Goal: Task Accomplishment & Management: Manage account settings

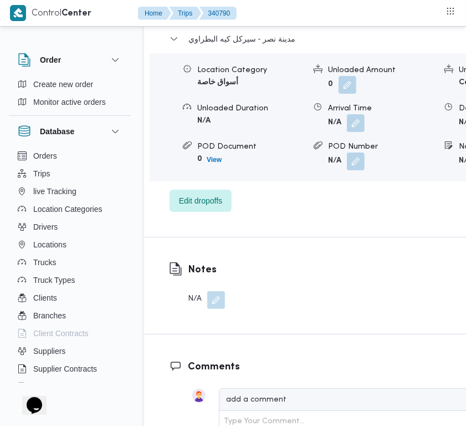
scroll to position [2238, 0]
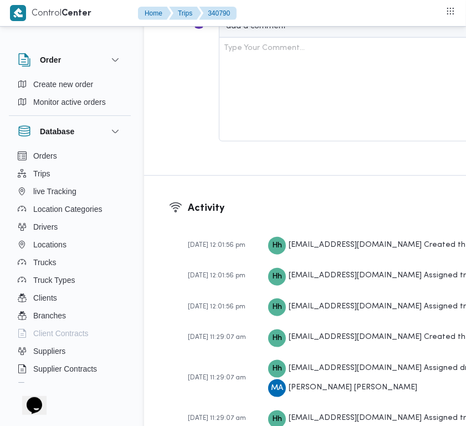
drag, startPoint x: 211, startPoint y: 104, endPoint x: 211, endPoint y: 113, distance: 8.9
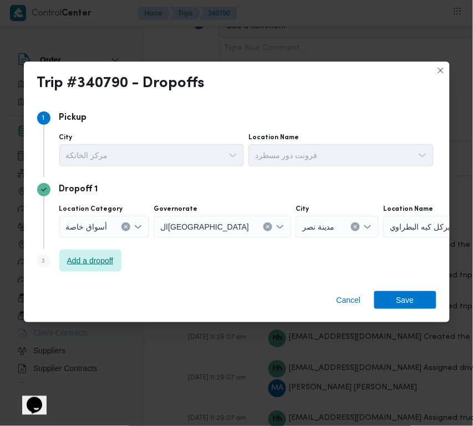
click at [79, 253] on span "Add a dropoff" at bounding box center [90, 261] width 62 height 22
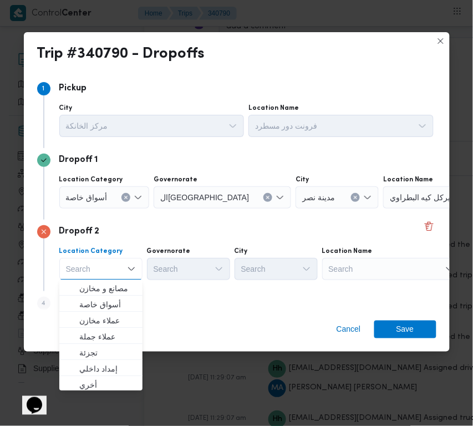
click at [112, 199] on div at bounding box center [112, 198] width 6 height 18
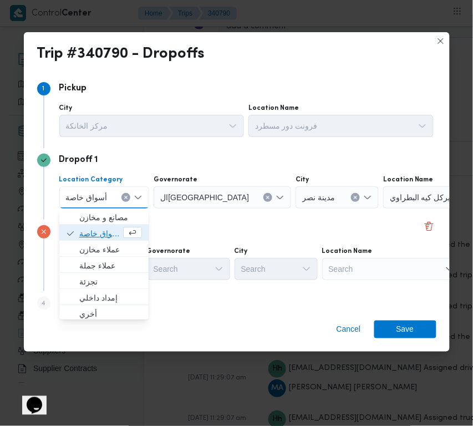
drag, startPoint x: 103, startPoint y: 230, endPoint x: 105, endPoint y: 258, distance: 27.9
click at [103, 233] on span "أسواق خاصة" at bounding box center [100, 233] width 42 height 13
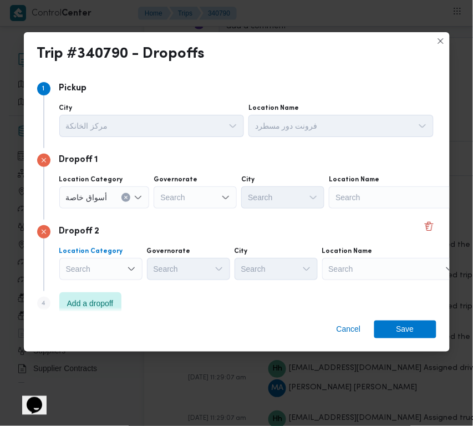
click at [106, 267] on div "Search" at bounding box center [100, 269] width 83 height 22
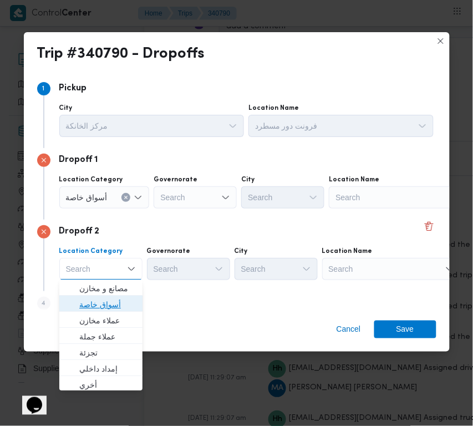
click at [117, 306] on span "أسواق خاصة" at bounding box center [107, 304] width 57 height 13
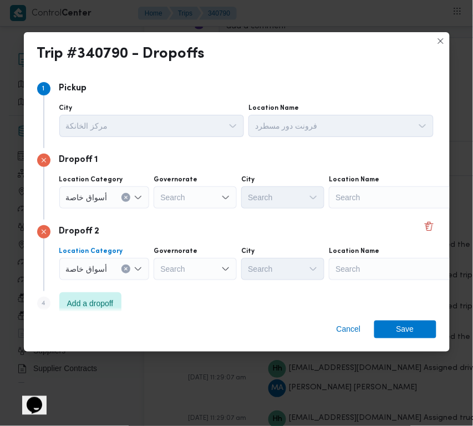
click at [390, 193] on div "Search" at bounding box center [398, 197] width 139 height 22
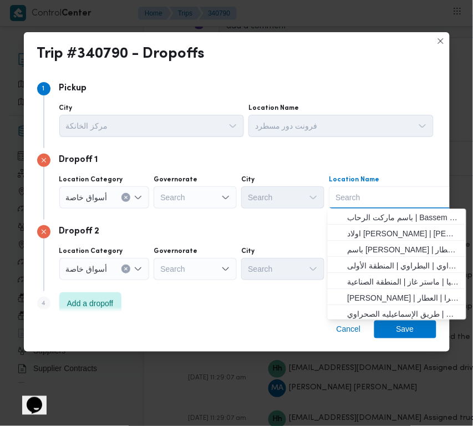
paste input "الحسيني"
type input "الحسيني"
drag, startPoint x: 287, startPoint y: 240, endPoint x: 324, endPoint y: 257, distance: 40.9
click at [287, 240] on div "Dropoff 2 Location Category أسواق خاصة Governorate Search City Search Location …" at bounding box center [236, 256] width 399 height 72
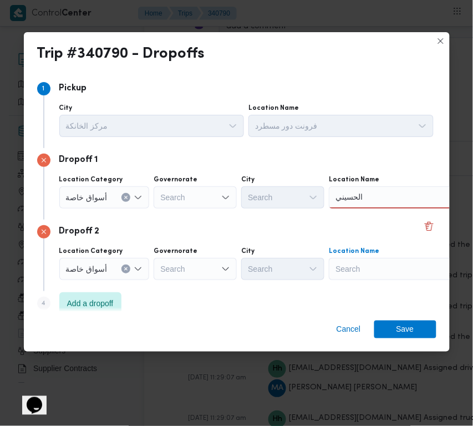
click at [375, 267] on div "Search" at bounding box center [398, 269] width 139 height 22
paste input "الحسيني"
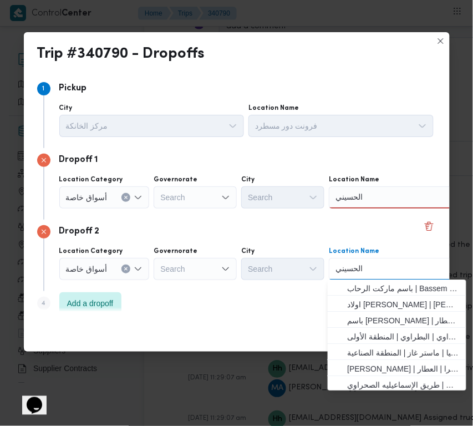
type input "الحسيني"
click at [374, 200] on div "الحسيني الحسيني" at bounding box center [398, 197] width 139 height 22
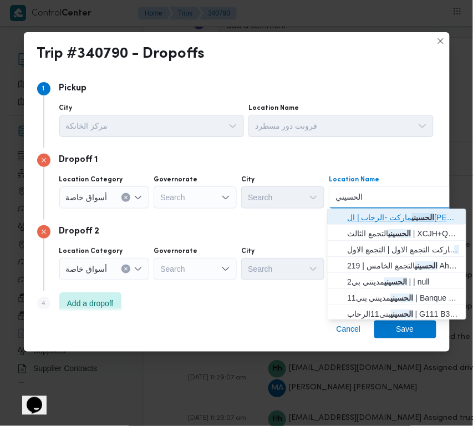
click at [374, 211] on span "الحسيني ماركت -الرحاب | الحسيني ماركت | null" at bounding box center [404, 217] width 112 height 13
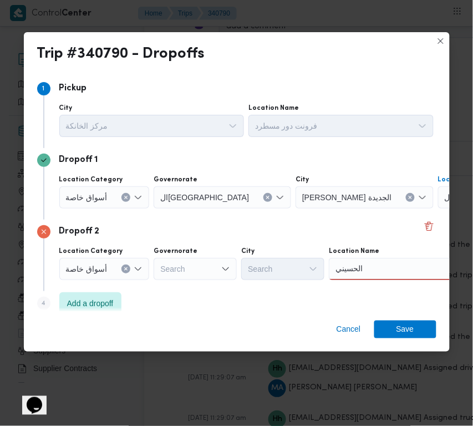
click at [383, 272] on div "الحسيني الحسيني" at bounding box center [398, 269] width 139 height 22
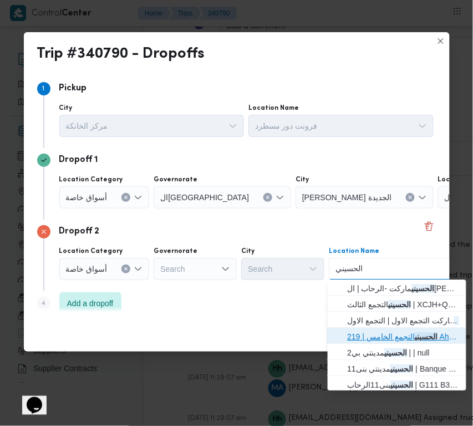
click at [395, 332] on span "الحسيني التجمع الخامس | 219 Ahmead Orabey-Haroun Al Rasheeed-18 | null" at bounding box center [404, 336] width 112 height 13
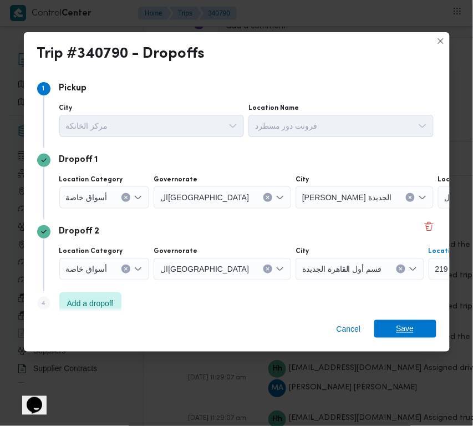
click at [412, 334] on span "Save" at bounding box center [406, 329] width 18 height 18
click at [412, 54] on div at bounding box center [383, 48] width 319 height 12
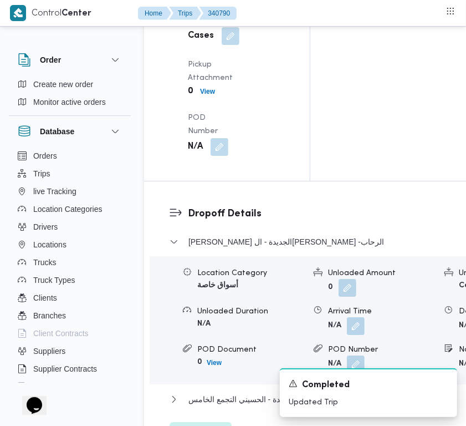
scroll to position [1636, 0]
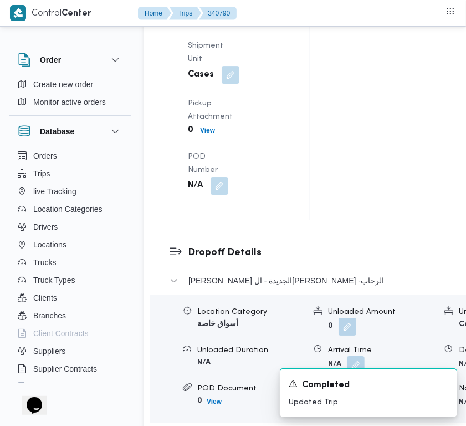
drag, startPoint x: 218, startPoint y: 189, endPoint x: 201, endPoint y: 230, distance: 44.5
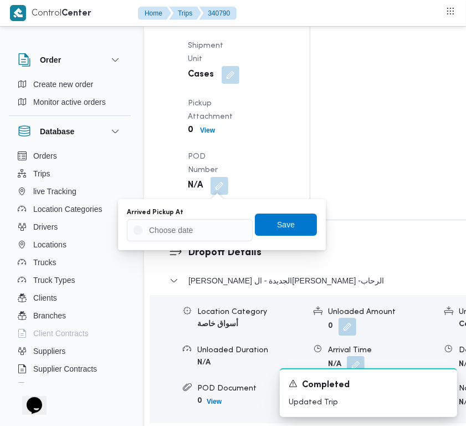
click at [193, 240] on div "Arrived Pickup At Save" at bounding box center [222, 224] width 192 height 35
click at [193, 240] on div at bounding box center [190, 230] width 126 height 22
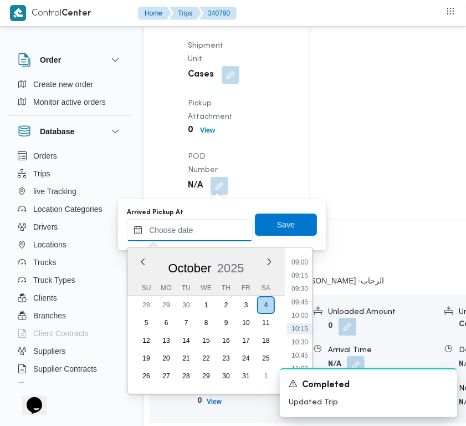
drag, startPoint x: 197, startPoint y: 229, endPoint x: 204, endPoint y: 225, distance: 8.2
click at [197, 229] on input "Arrived Pickup At" at bounding box center [190, 230] width 126 height 22
paste input "[DATE] 7:00AM"
type input "[DATE] 7:00AM"
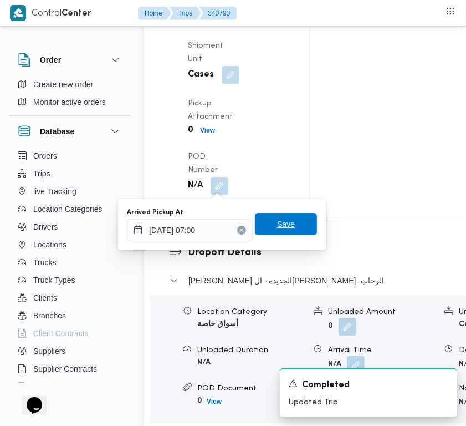
click at [267, 225] on span "Save" at bounding box center [286, 224] width 62 height 22
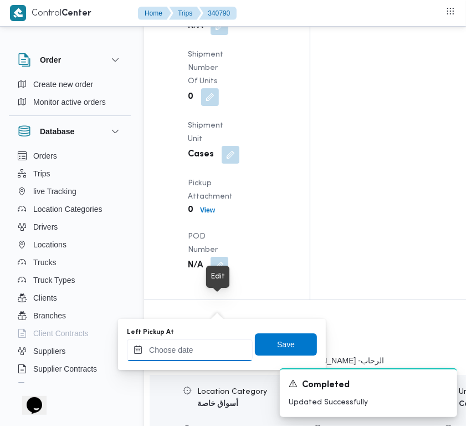
click at [211, 347] on input "Left Pickup At" at bounding box center [190, 350] width 126 height 22
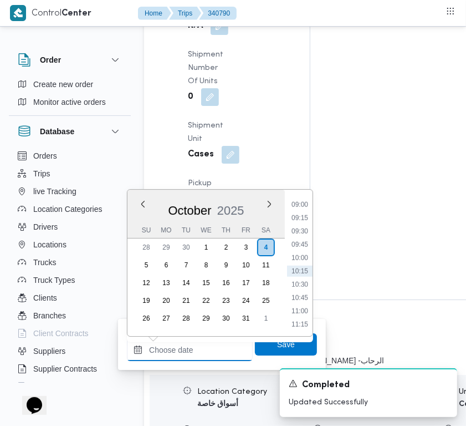
paste input "[DATE] 7:00AM"
click at [304, 248] on li "07:45" at bounding box center [300, 245] width 26 height 11
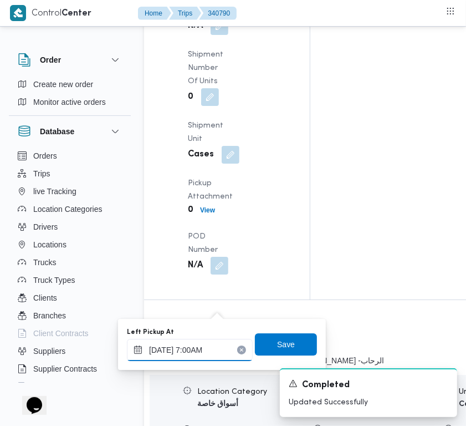
type input "[DATE] 07:45"
click at [286, 350] on span "Save" at bounding box center [286, 344] width 62 height 22
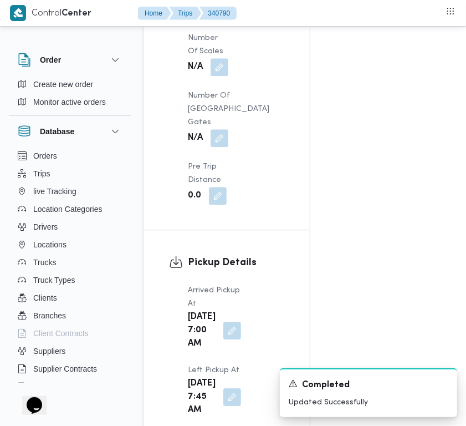
scroll to position [890, 0]
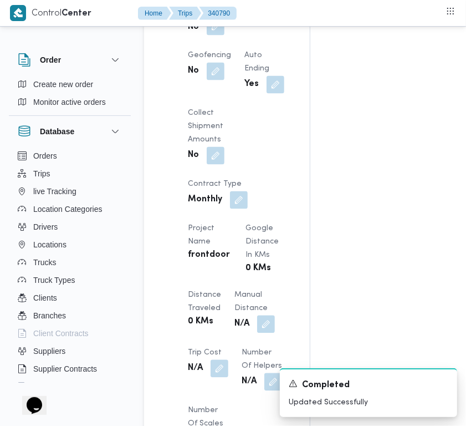
click at [224, 37] on div "No" at bounding box center [209, 27] width 44 height 20
click at [219, 35] on button "button" at bounding box center [216, 27] width 18 height 18
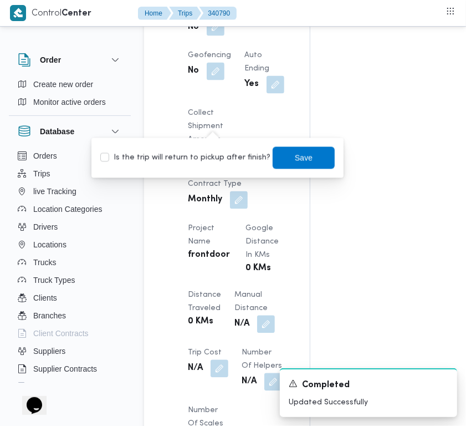
click at [218, 163] on label "Is the trip will return to pickup after finish?" at bounding box center [185, 157] width 170 height 13
checkbox input "true"
click at [282, 157] on span "Save" at bounding box center [304, 157] width 62 height 22
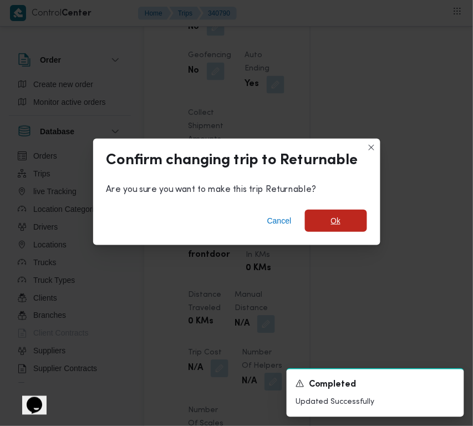
click at [323, 230] on span "Ok" at bounding box center [336, 221] width 62 height 22
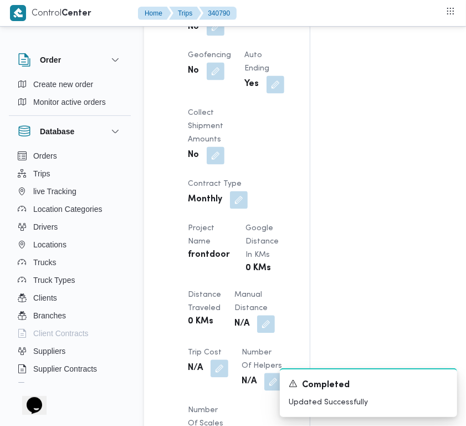
click at [344, 134] on div "Assignees Checklist Dropoffs details entered Driver Assigned Truck Assigned Doc…" at bounding box center [395, 190] width 169 height 1728
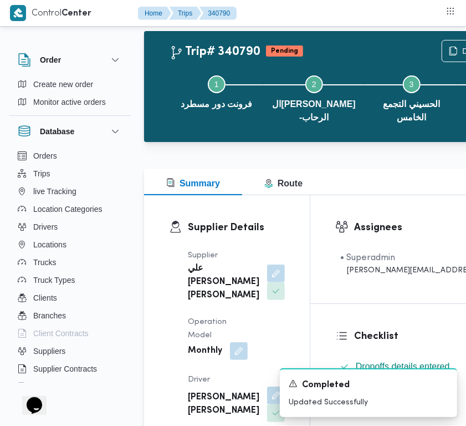
scroll to position [13, 0]
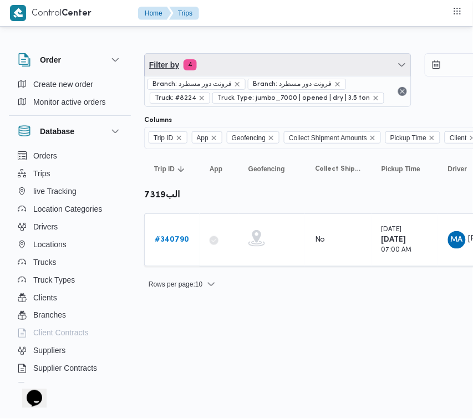
click at [281, 73] on span "Filter by 4" at bounding box center [278, 65] width 266 height 22
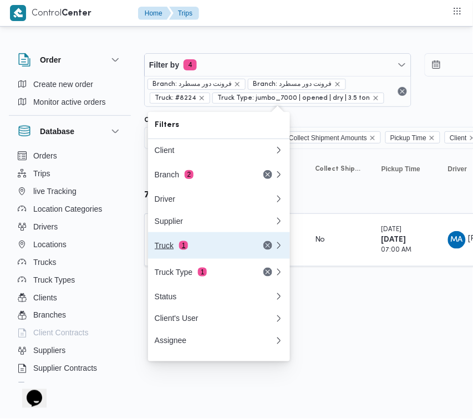
click at [206, 248] on div "Truck 1" at bounding box center [201, 245] width 93 height 9
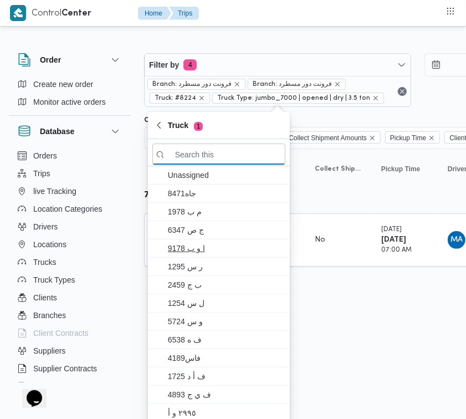
paste input "9583"
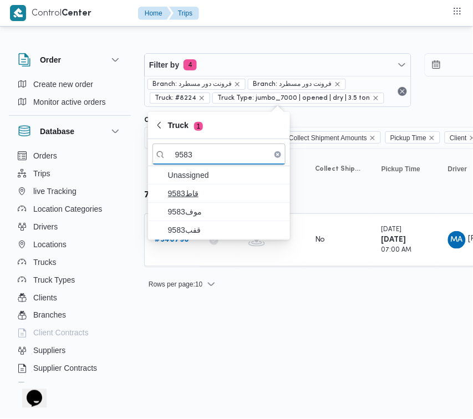
type input "9583"
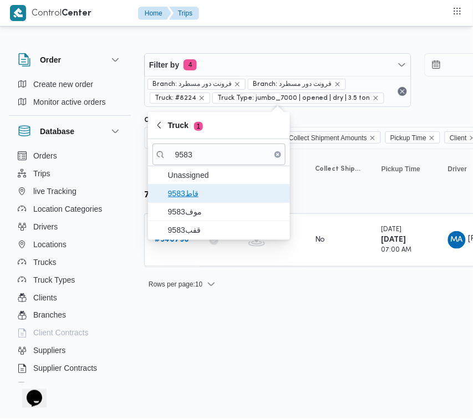
click at [182, 201] on span "9583قاط" at bounding box center [219, 194] width 133 height 18
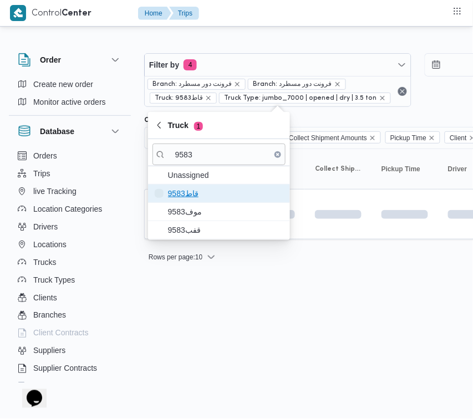
click at [182, 201] on span "9583قاط" at bounding box center [219, 194] width 133 height 18
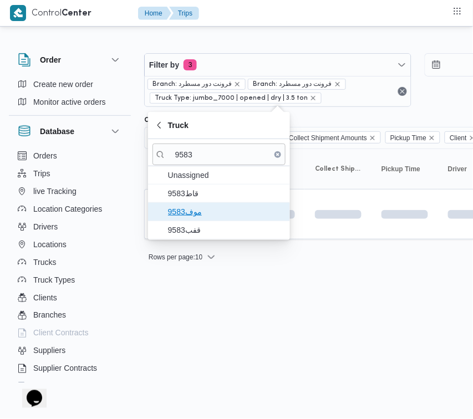
click at [184, 216] on span "موف9583" at bounding box center [225, 211] width 115 height 13
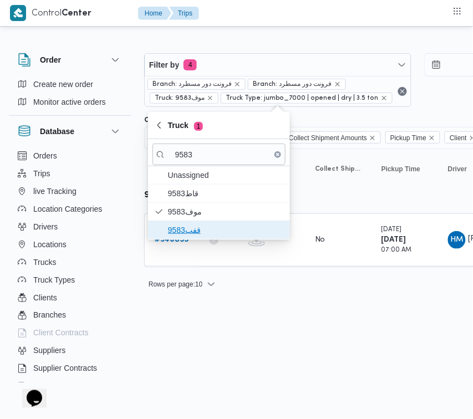
click at [184, 231] on span "قفب9583" at bounding box center [225, 230] width 115 height 13
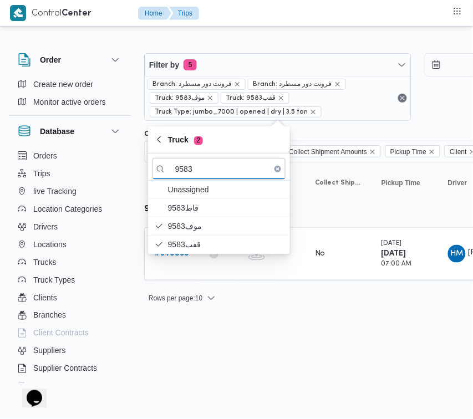
click at [202, 320] on html "Control Center Home Trips Order Create new order Monitor active orders Database…" at bounding box center [236, 209] width 473 height 419
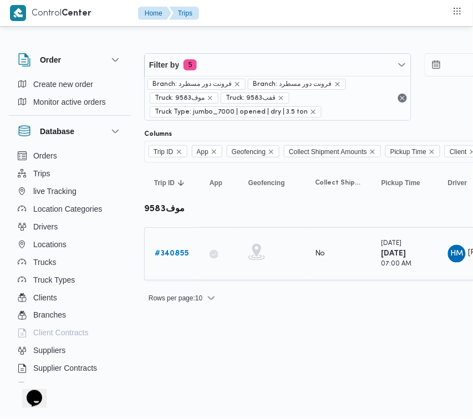
click at [175, 252] on b "# 340855" at bounding box center [172, 253] width 34 height 7
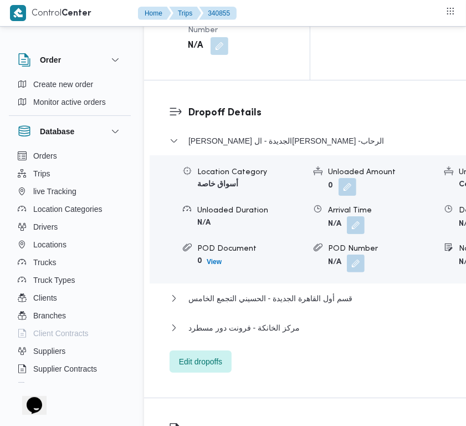
scroll to position [2238, 0]
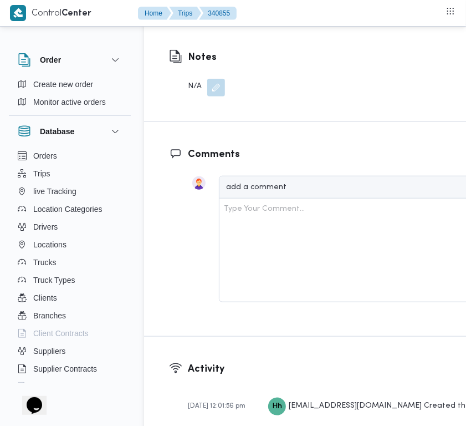
drag, startPoint x: 208, startPoint y: 372, endPoint x: 205, endPoint y: 378, distance: 7.2
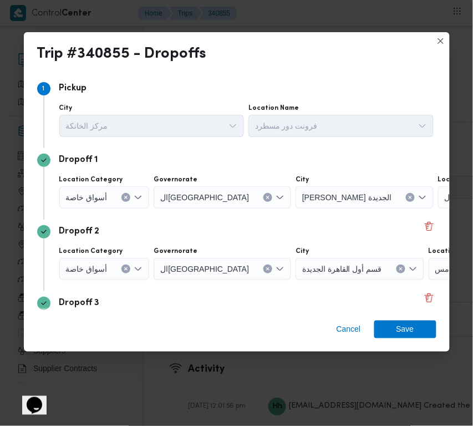
click at [117, 208] on div "أسواق خاصة" at bounding box center [104, 197] width 90 height 22
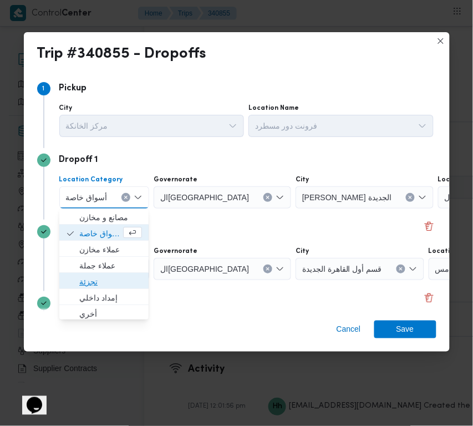
click at [96, 276] on span "تجزئة" at bounding box center [110, 281] width 63 height 13
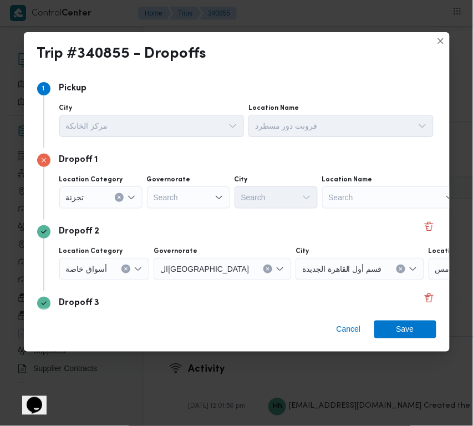
click at [89, 254] on label "Location Category" at bounding box center [91, 251] width 64 height 9
click at [89, 204] on input "Location Category" at bounding box center [89, 197] width 1 height 13
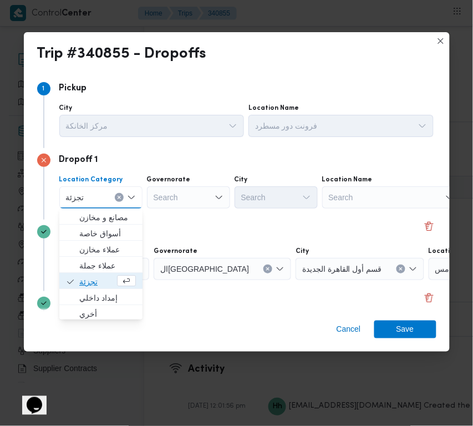
click at [79, 276] on span "تجزئة" at bounding box center [96, 281] width 35 height 13
click at [78, 276] on div "أسواق خاصة" at bounding box center [104, 269] width 90 height 22
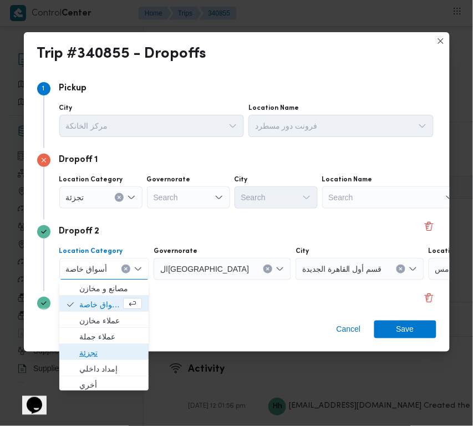
click at [87, 356] on span "تجزئة" at bounding box center [110, 352] width 63 height 13
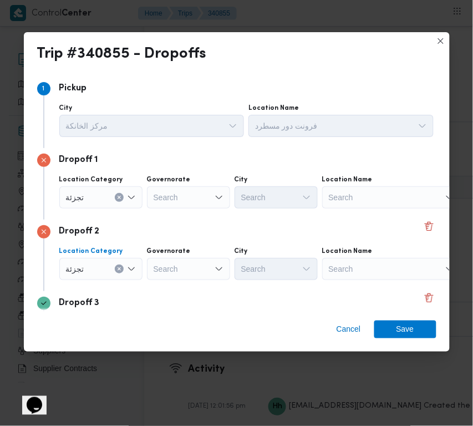
click at [174, 258] on div "Search" at bounding box center [188, 269] width 83 height 22
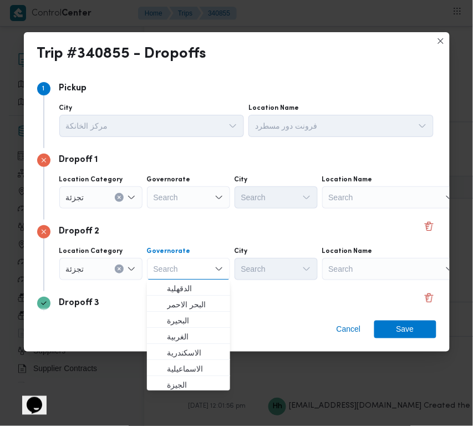
paste input "[GEOGRAPHIC_DATA]"
type input "[GEOGRAPHIC_DATA]"
click at [183, 193] on div "Search" at bounding box center [188, 197] width 83 height 22
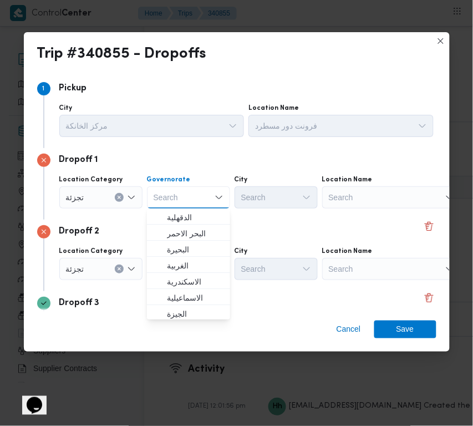
paste input "[GEOGRAPHIC_DATA]"
type input "[GEOGRAPHIC_DATA]"
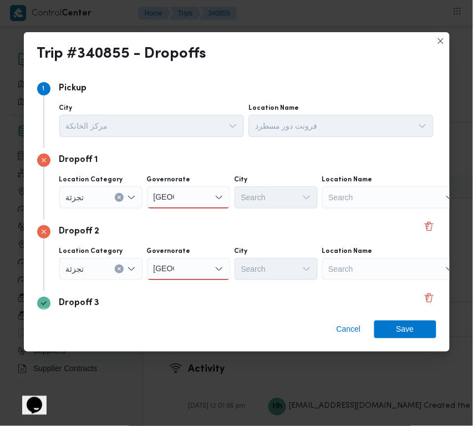
click at [190, 197] on div "[GEOGRAPHIC_DATA] [GEOGRAPHIC_DATA]" at bounding box center [188, 197] width 83 height 22
click at [176, 204] on div "[GEOGRAPHIC_DATA] [GEOGRAPHIC_DATA] Combo box. Selected. [GEOGRAPHIC_DATA] . Se…" at bounding box center [188, 197] width 83 height 22
click at [179, 214] on span "ال[GEOGRAPHIC_DATA]" at bounding box center [195, 217] width 57 height 13
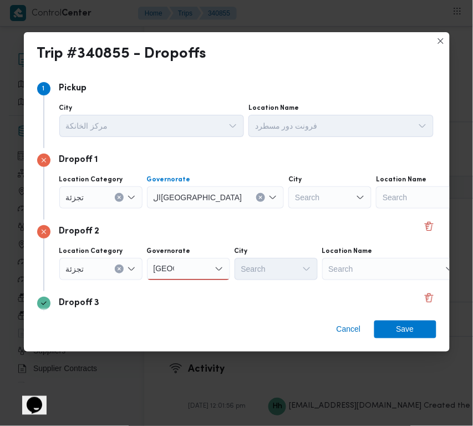
click at [288, 204] on div "Search" at bounding box center [329, 197] width 83 height 22
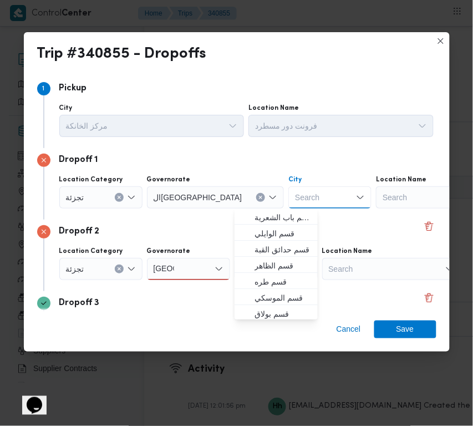
paste input "[PERSON_NAME]"
type input "[PERSON_NAME]"
click at [206, 262] on div "[GEOGRAPHIC_DATA] [GEOGRAPHIC_DATA]" at bounding box center [188, 269] width 83 height 22
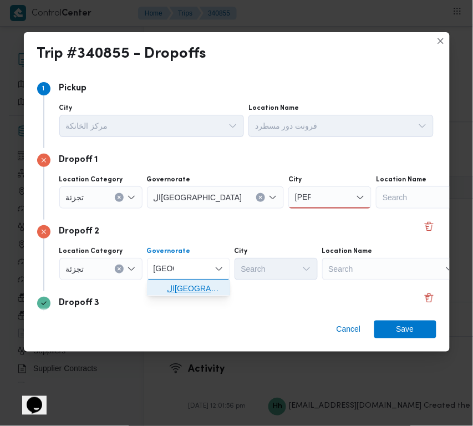
click at [189, 287] on span "ال[GEOGRAPHIC_DATA]" at bounding box center [195, 288] width 57 height 13
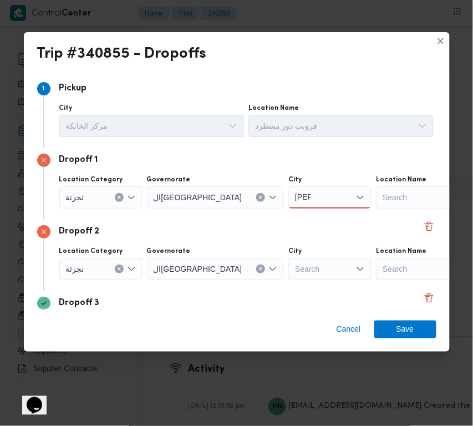
drag, startPoint x: 264, startPoint y: 247, endPoint x: 267, endPoint y: 264, distance: 16.9
click at [288, 247] on div "City" at bounding box center [329, 251] width 83 height 9
click at [288, 266] on div "Search" at bounding box center [329, 269] width 83 height 22
paste input "مصر الجد"
type input "مصر الجد"
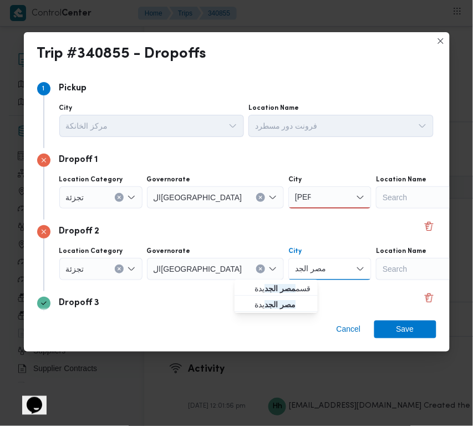
drag, startPoint x: 205, startPoint y: 172, endPoint x: 212, endPoint y: 175, distance: 7.2
click at [207, 171] on div "Dropoff 1 Location Category [GEOGRAPHIC_DATA] [GEOGRAPHIC_DATA] City نصر نصر Lo…" at bounding box center [236, 184] width 399 height 72
click at [288, 202] on div "[PERSON_NAME]" at bounding box center [329, 197] width 83 height 22
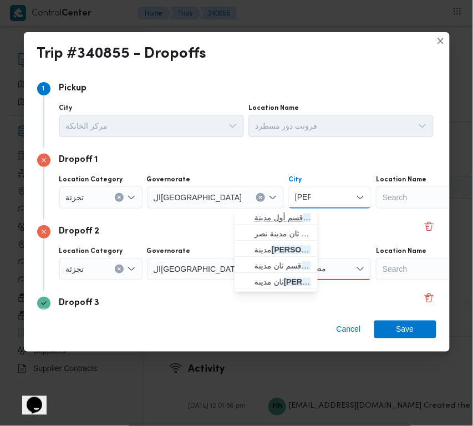
drag, startPoint x: 262, startPoint y: 202, endPoint x: 266, endPoint y: 214, distance: 12.3
click at [288, 202] on div "[PERSON_NAME]" at bounding box center [329, 197] width 83 height 22
click at [303, 214] on mark "[PERSON_NAME]" at bounding box center [335, 217] width 65 height 9
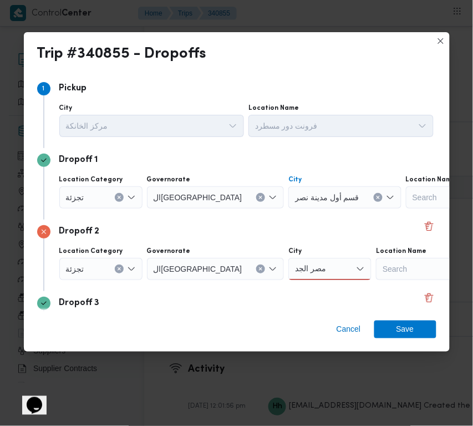
drag, startPoint x: 286, startPoint y: 267, endPoint x: 289, endPoint y: 276, distance: 8.8
click at [288, 268] on div "مصر الجد مصر الجد" at bounding box center [329, 269] width 83 height 22
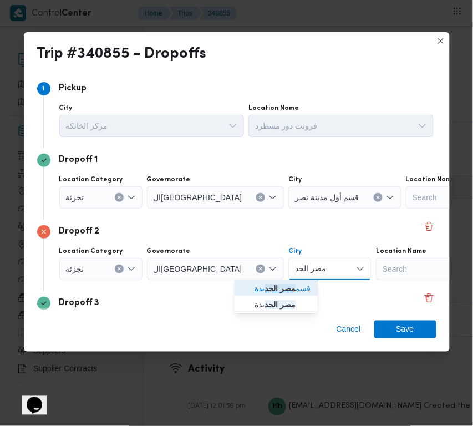
click at [288, 289] on mark "مصر الجد" at bounding box center [280, 288] width 31 height 9
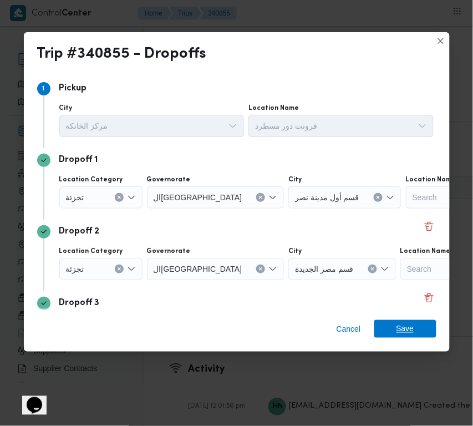
click at [417, 322] on span "Save" at bounding box center [405, 329] width 62 height 18
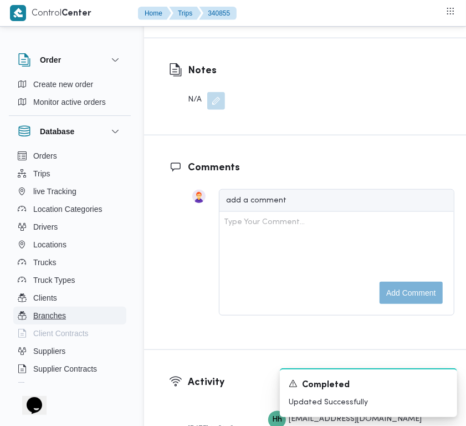
scroll to position [2224, 0]
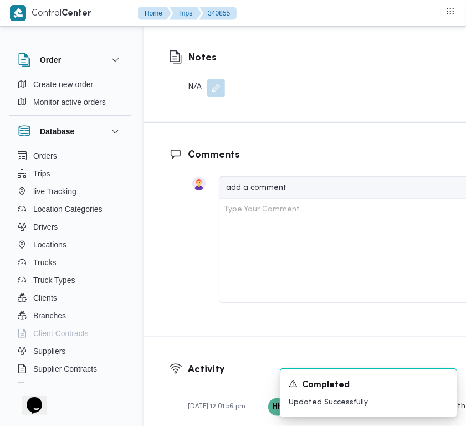
drag, startPoint x: 193, startPoint y: 167, endPoint x: 340, endPoint y: 143, distance: 149.0
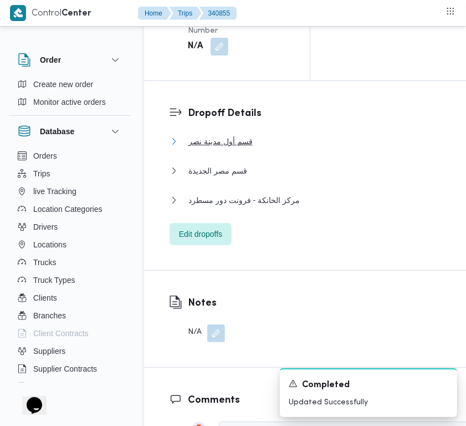
scroll to position [0, 0]
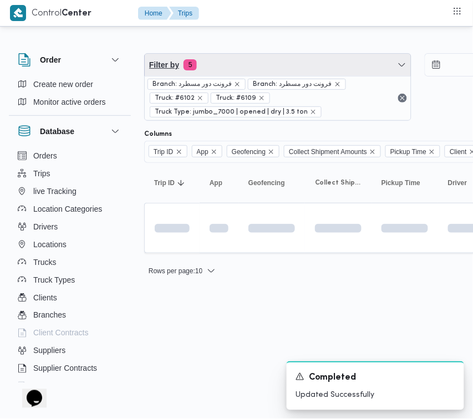
click at [268, 64] on span "Filter by 5" at bounding box center [278, 65] width 266 height 22
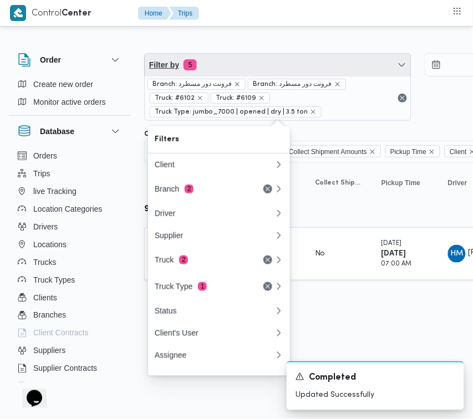
click at [268, 64] on span "Filter by 5" at bounding box center [278, 65] width 266 height 22
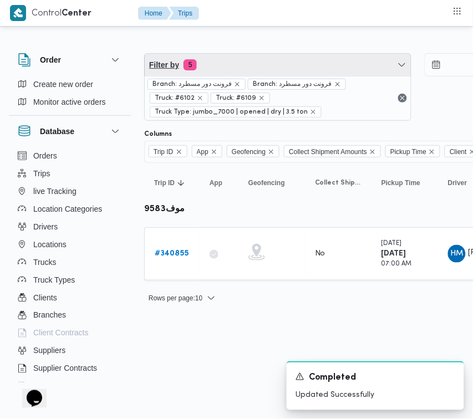
click at [253, 62] on span "Filter by 5" at bounding box center [278, 65] width 266 height 22
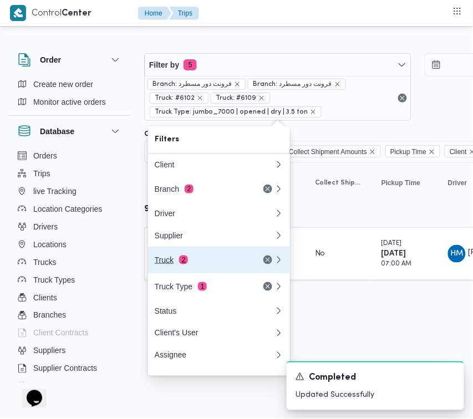
click at [198, 253] on button "Truck 2" at bounding box center [219, 260] width 142 height 27
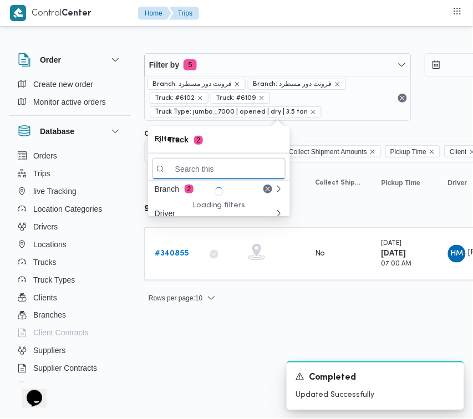
paste input "4657"
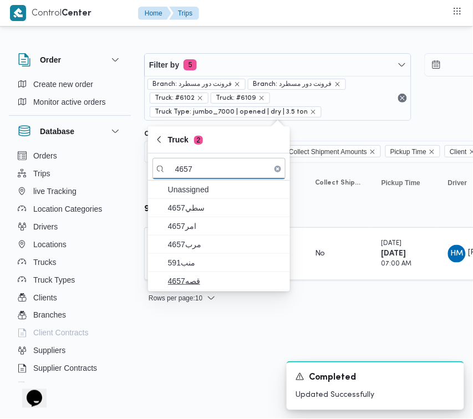
type input "4657"
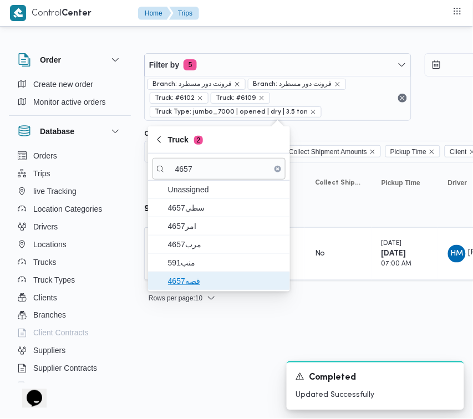
click at [161, 285] on icon "button" at bounding box center [159, 281] width 9 height 9
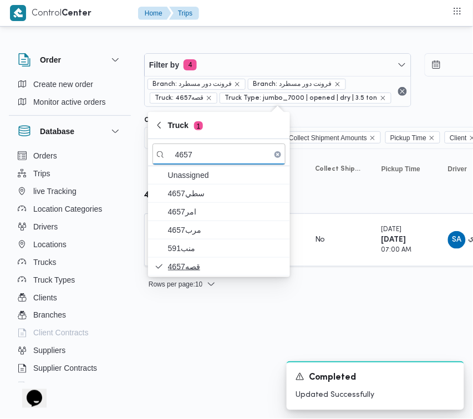
click at [200, 368] on html "Control Center Home Trips Order Create new order Monitor active orders Database…" at bounding box center [236, 209] width 473 height 419
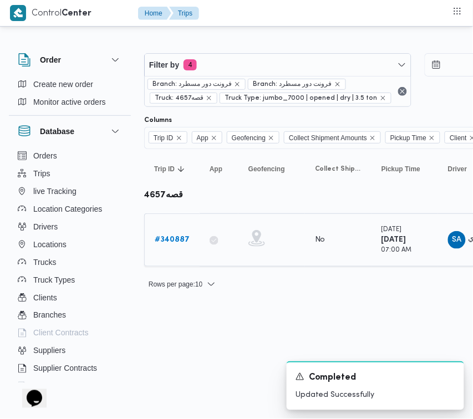
click at [167, 243] on b "# 340887" at bounding box center [172, 239] width 35 height 7
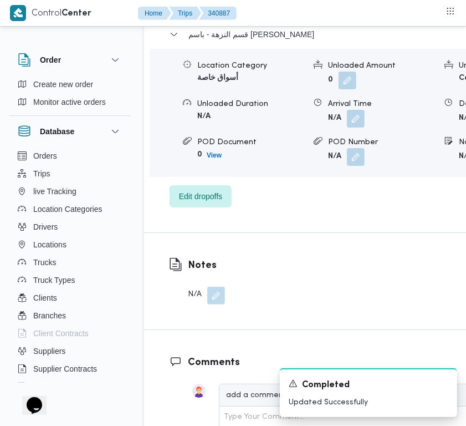
scroll to position [2238, 0]
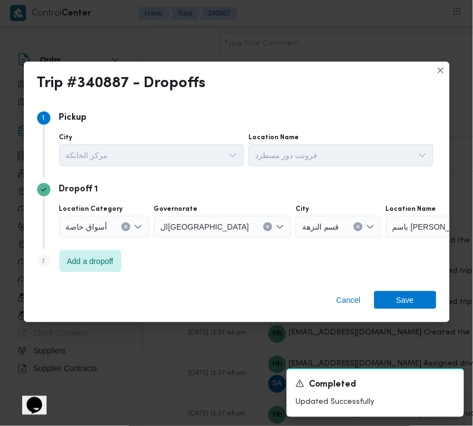
click at [92, 228] on span "أسواق خاصة" at bounding box center [87, 226] width 42 height 12
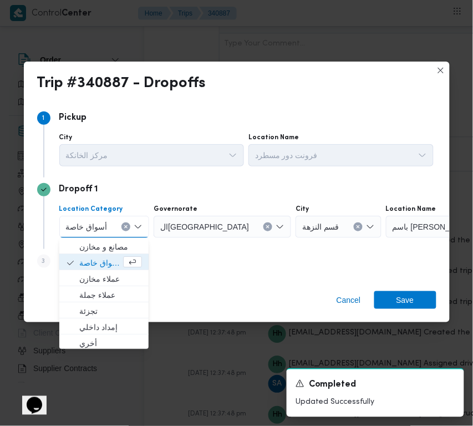
click at [92, 228] on span "أسواق خاصة" at bounding box center [87, 226] width 42 height 12
click at [93, 314] on span "تجزئة" at bounding box center [110, 310] width 63 height 13
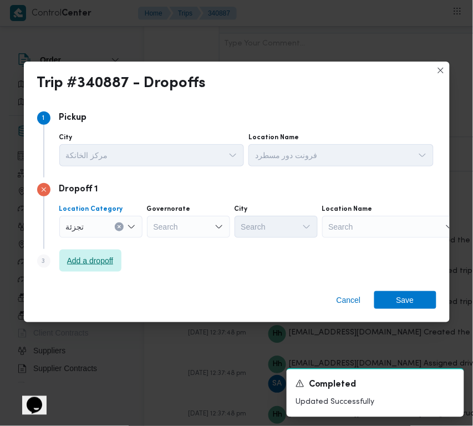
click at [90, 262] on span "Add a dropoff" at bounding box center [90, 260] width 47 height 13
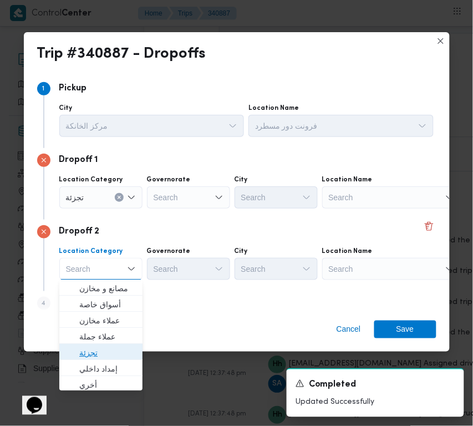
click at [98, 344] on span "تجزئة" at bounding box center [101, 353] width 74 height 18
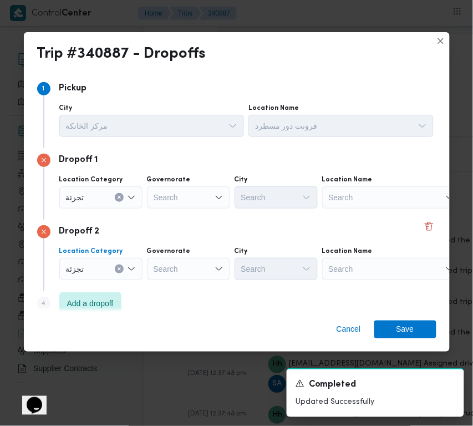
click at [147, 270] on div "Search" at bounding box center [188, 269] width 83 height 22
paste input "[GEOGRAPHIC_DATA]"
type input "[GEOGRAPHIC_DATA]"
click at [212, 264] on div "[GEOGRAPHIC_DATA] [GEOGRAPHIC_DATA]" at bounding box center [188, 269] width 83 height 22
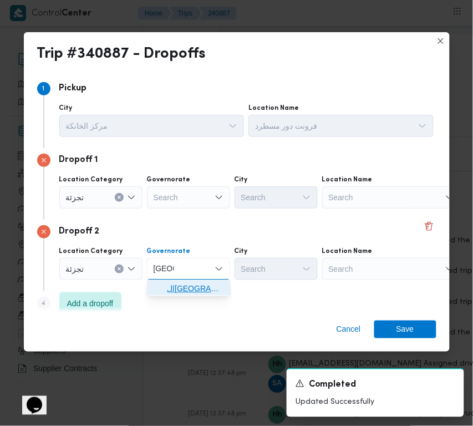
click at [196, 286] on span "ال[GEOGRAPHIC_DATA]" at bounding box center [195, 288] width 57 height 13
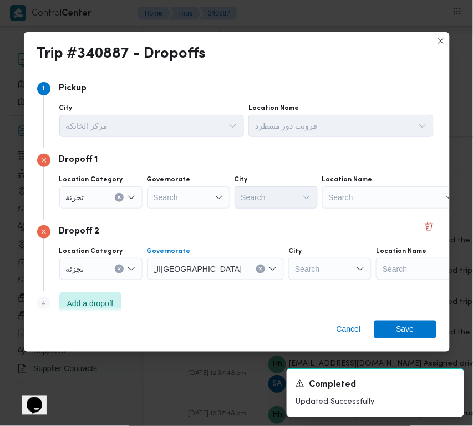
click at [288, 273] on div "Search" at bounding box center [329, 269] width 83 height 22
paste input "شروق"
type input "شروق"
click at [295, 266] on input "شروق" at bounding box center [304, 268] width 19 height 13
drag, startPoint x: 250, startPoint y: 266, endPoint x: 216, endPoint y: 266, distance: 33.8
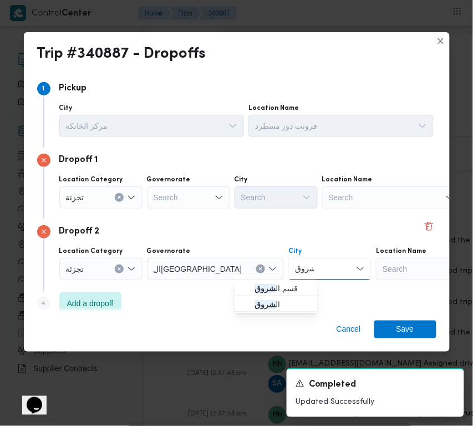
click at [216, 266] on div "Location Category [GEOGRAPHIC_DATA] [GEOGRAPHIC_DATA] City شروق شروق Combo box.…" at bounding box center [246, 264] width 379 height 38
paste input "شروق"
drag, startPoint x: 252, startPoint y: 271, endPoint x: 243, endPoint y: 265, distance: 10.9
click at [295, 265] on input "شروق" at bounding box center [306, 268] width 22 height 13
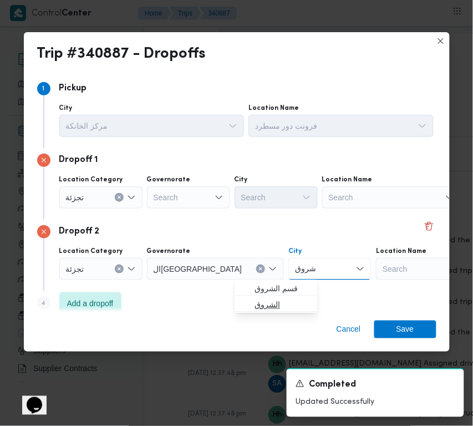
type input "شروق"
click at [263, 297] on span "الشروق" at bounding box center [276, 305] width 74 height 18
drag, startPoint x: 169, startPoint y: 187, endPoint x: 169, endPoint y: 205, distance: 17.7
click at [169, 192] on div "Search" at bounding box center [188, 197] width 83 height 22
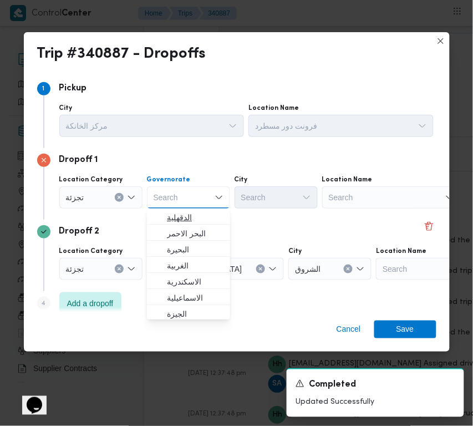
paste input "شروق"
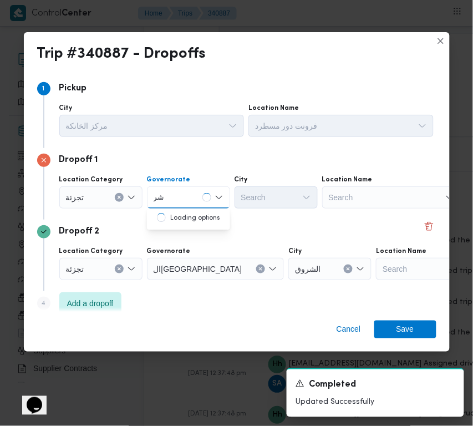
type input "شرقي"
click at [185, 222] on span "ال شرقي ة" at bounding box center [195, 217] width 57 height 13
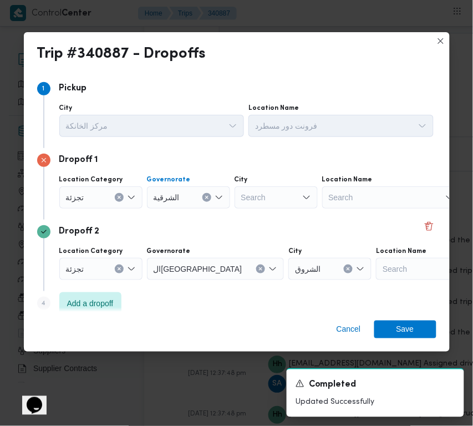
click at [260, 197] on div "Search" at bounding box center [276, 197] width 83 height 22
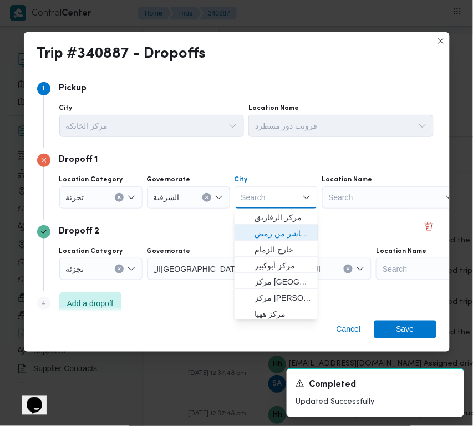
click at [268, 233] on span "قسم اول مدينة العاشر من رمض" at bounding box center [283, 233] width 57 height 13
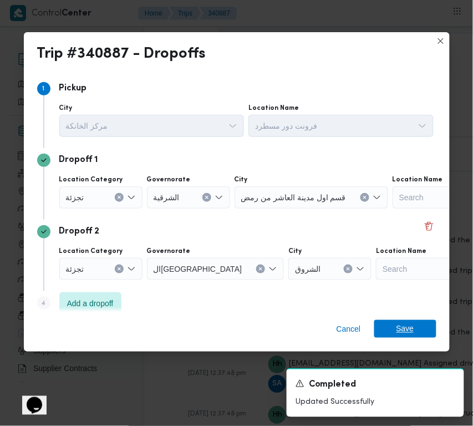
click at [414, 331] on span "Save" at bounding box center [405, 329] width 62 height 18
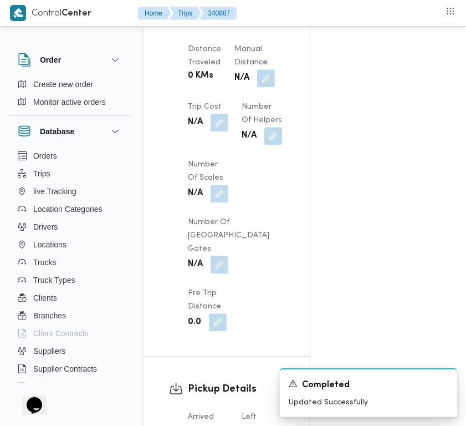
scroll to position [759, 0]
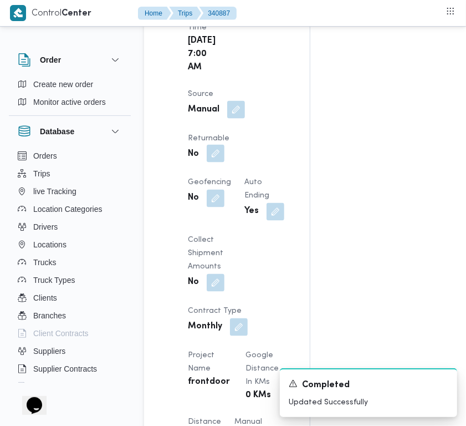
click at [218, 163] on button "button" at bounding box center [216, 154] width 18 height 18
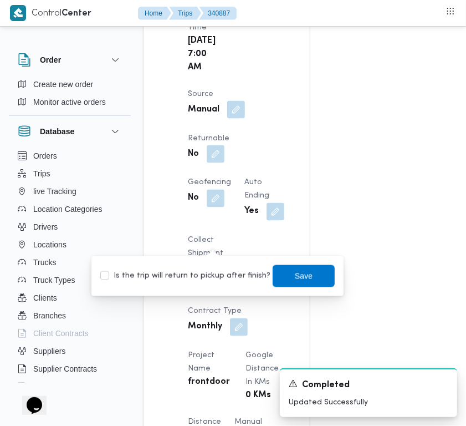
drag, startPoint x: 218, startPoint y: 248, endPoint x: 220, endPoint y: 272, distance: 24.5
click at [218, 267] on div "Is the trip will return to pickup after finish? Save" at bounding box center [217, 276] width 237 height 24
click at [220, 272] on label "Is the trip will return to pickup after finish?" at bounding box center [185, 276] width 170 height 13
checkbox input "true"
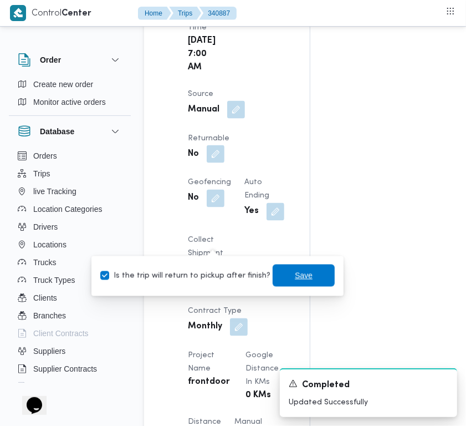
click at [275, 275] on span "Save" at bounding box center [304, 276] width 62 height 22
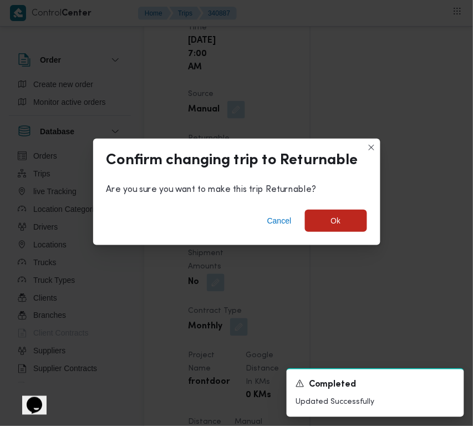
click at [334, 204] on div "Cancel Ok" at bounding box center [236, 223] width 287 height 44
click at [336, 220] on span "Ok" at bounding box center [336, 220] width 10 height 13
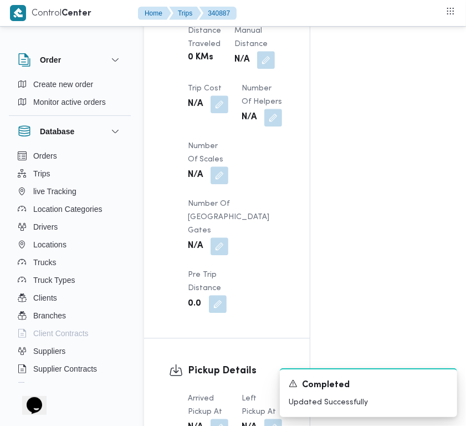
scroll to position [1519, 0]
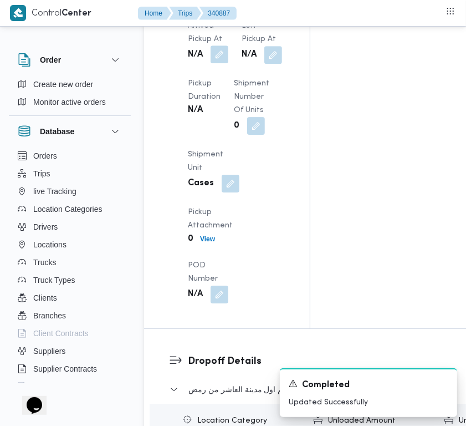
click at [220, 63] on button "button" at bounding box center [220, 54] width 18 height 18
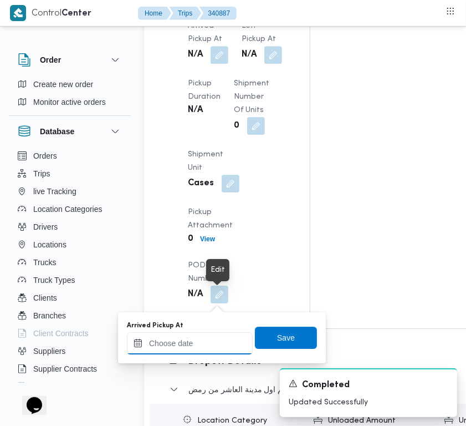
click at [220, 334] on input "Arrived Pickup At" at bounding box center [190, 343] width 126 height 22
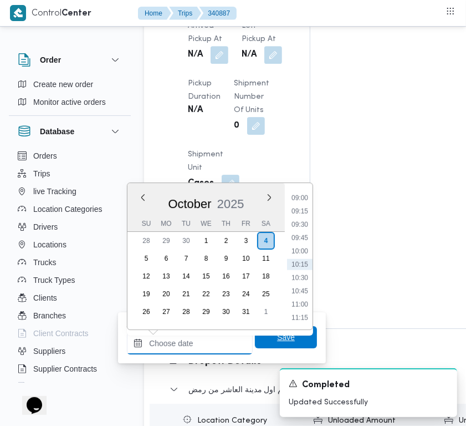
drag, startPoint x: 225, startPoint y: 344, endPoint x: 250, endPoint y: 336, distance: 26.7
click at [226, 344] on input "Arrived Pickup At" at bounding box center [190, 343] width 126 height 22
paste input "[DATE] 7:00AM"
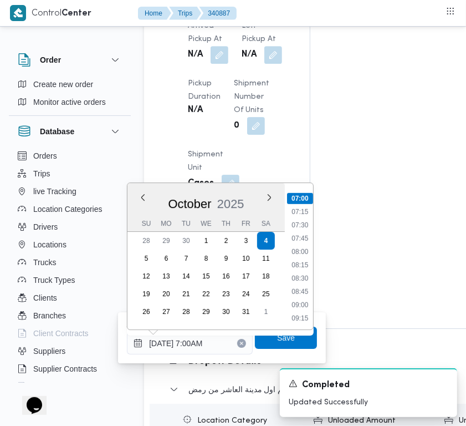
type input "[DATE] 07:00"
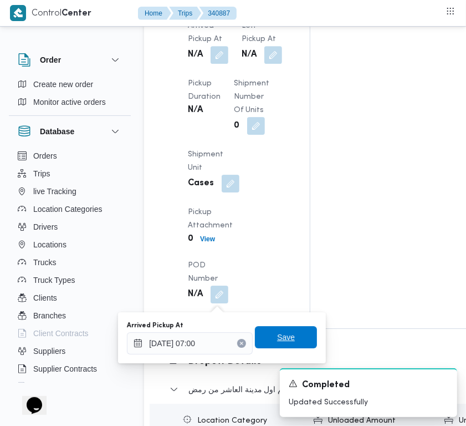
drag, startPoint x: 285, startPoint y: 331, endPoint x: 303, endPoint y: 336, distance: 19.0
click at [277, 337] on span "Save" at bounding box center [286, 337] width 18 height 13
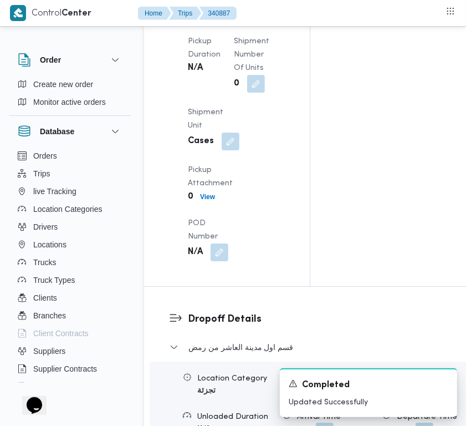
scroll to position [1591, 0]
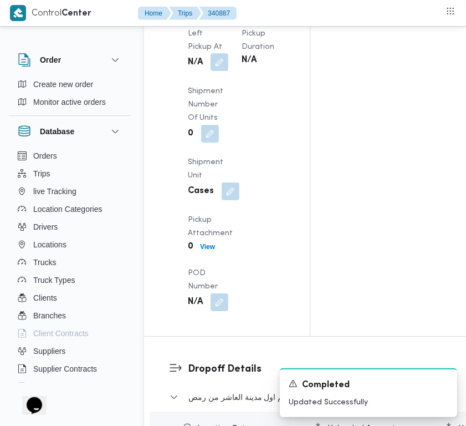
drag, startPoint x: 220, startPoint y: 346, endPoint x: 221, endPoint y: 355, distance: 9.5
click at [220, 71] on button "button" at bounding box center [220, 62] width 18 height 18
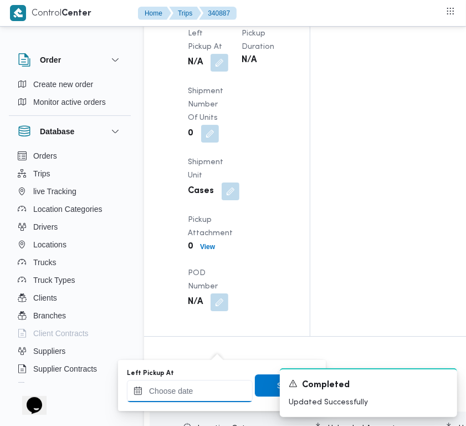
click at [212, 380] on input "Left Pickup At" at bounding box center [190, 391] width 126 height 22
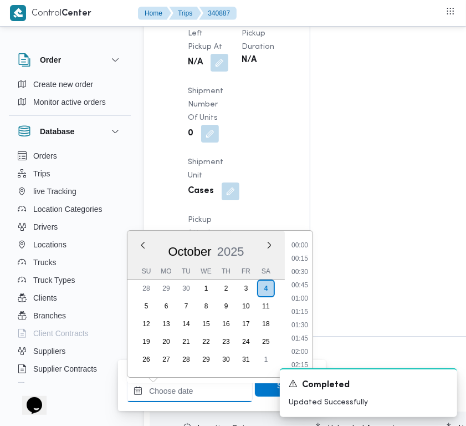
paste input "[DATE] 7:00AM"
type input "[DATE] 7:00AM"
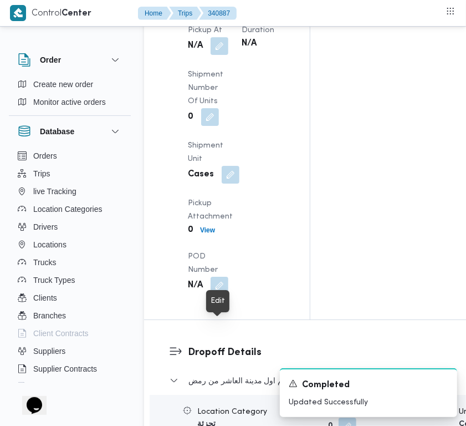
scroll to position [1631, 0]
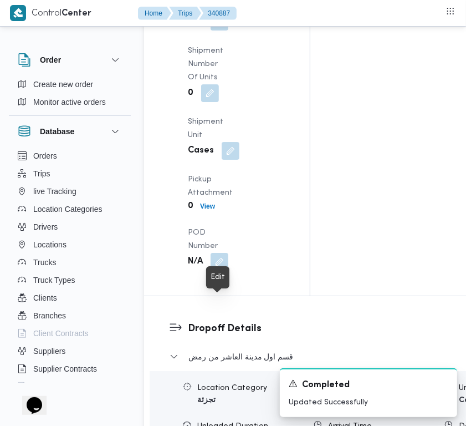
click at [212, 31] on button "button" at bounding box center [220, 22] width 18 height 18
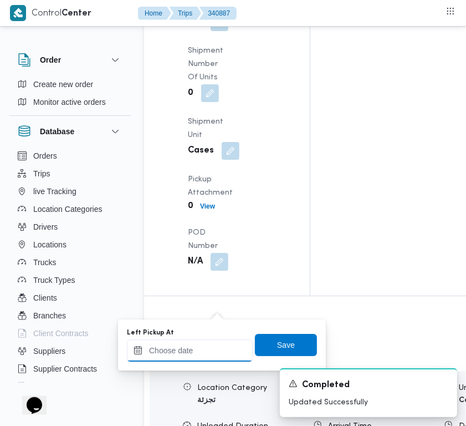
click at [215, 348] on input "Left Pickup At" at bounding box center [190, 350] width 126 height 22
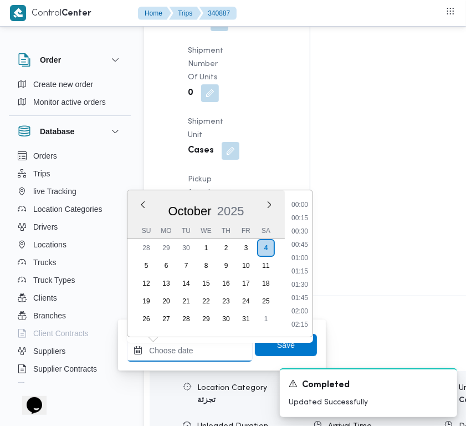
paste input "[DATE] 7:00AM"
type input "[DATE] 07:00"
click at [287, 347] on span "Save" at bounding box center [286, 344] width 62 height 22
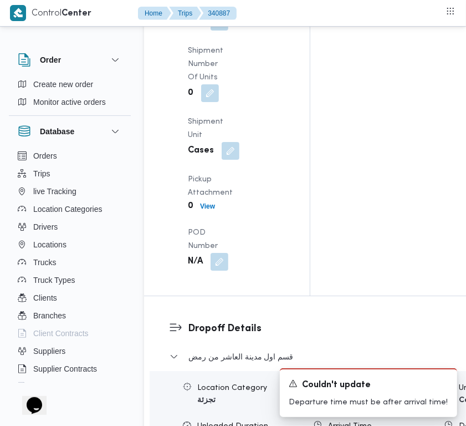
drag, startPoint x: 217, startPoint y: 303, endPoint x: 216, endPoint y: 309, distance: 6.1
click at [216, 31] on button "button" at bounding box center [220, 22] width 18 height 18
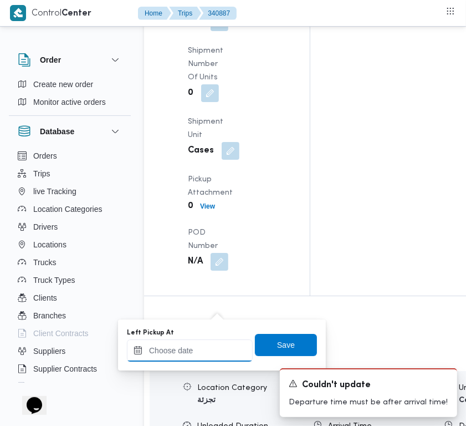
click at [208, 342] on input "Left Pickup At" at bounding box center [190, 350] width 126 height 22
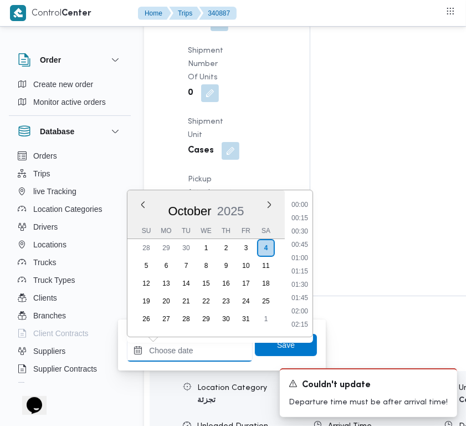
paste input "[DATE] 7:00AM"
click at [304, 253] on li "08:00" at bounding box center [300, 258] width 26 height 11
type input "[DATE] 08:00"
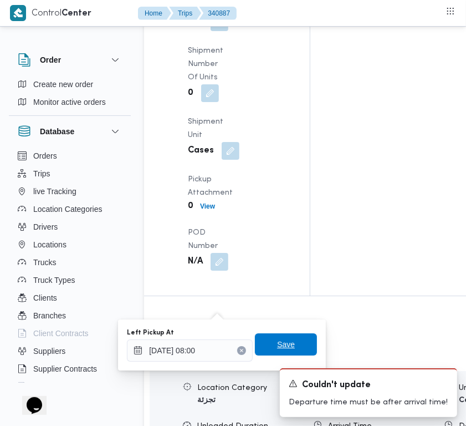
drag, startPoint x: 277, startPoint y: 347, endPoint x: 276, endPoint y: 356, distance: 9.5
click at [276, 356] on div "Left Pickup At [DATE] 08:00 Save" at bounding box center [222, 344] width 192 height 35
click at [285, 344] on span "Save" at bounding box center [286, 344] width 18 height 13
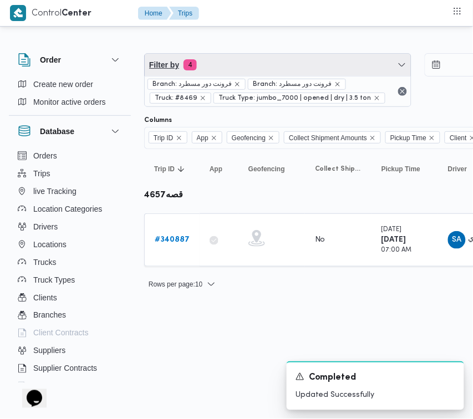
drag, startPoint x: 288, startPoint y: 59, endPoint x: 289, endPoint y: 79, distance: 20.0
click at [288, 59] on span "Filter by 4" at bounding box center [278, 65] width 266 height 22
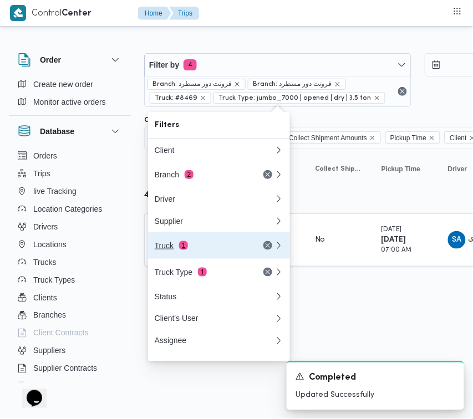
click at [231, 244] on div "Truck 1" at bounding box center [214, 245] width 133 height 27
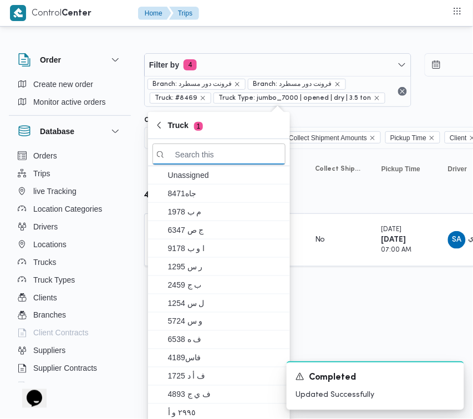
paste input "2367"
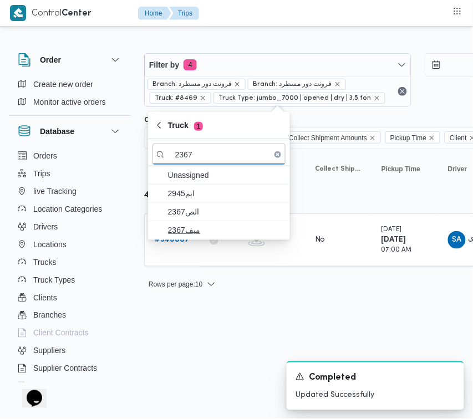
type input "2367"
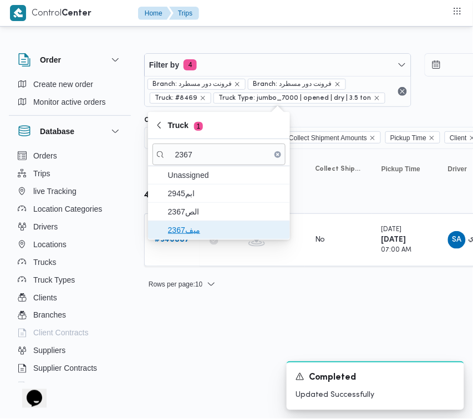
click at [215, 222] on span "ميف2367" at bounding box center [219, 230] width 133 height 18
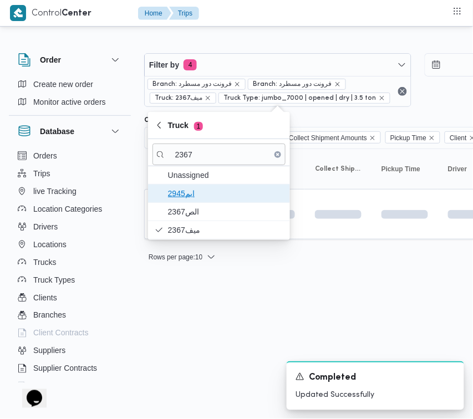
click at [199, 202] on span "ابم2945" at bounding box center [219, 194] width 133 height 18
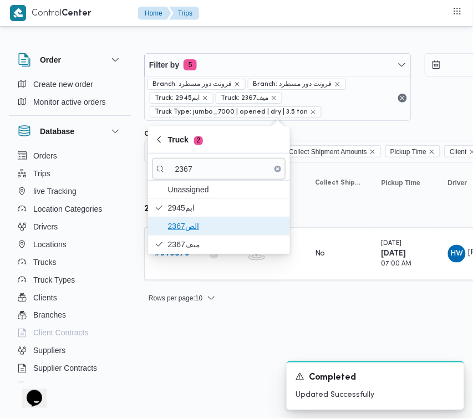
click at [195, 229] on span "الص2367" at bounding box center [225, 226] width 115 height 13
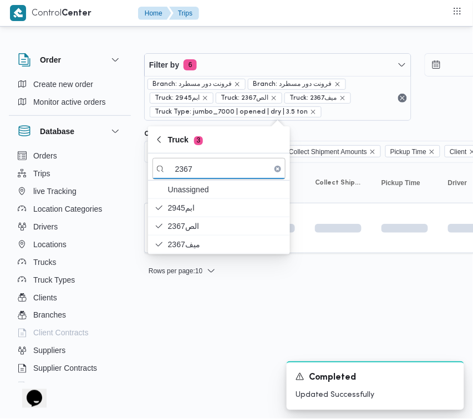
click at [198, 327] on html "Control Center Home Trips Order Create new order Monitor active orders Database…" at bounding box center [236, 209] width 473 height 419
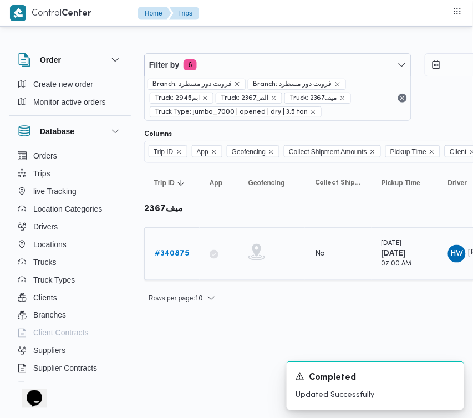
click at [176, 250] on b "# 340875" at bounding box center [172, 253] width 34 height 7
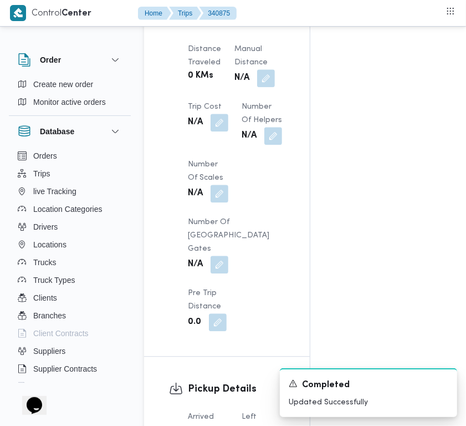
scroll to position [746, 0]
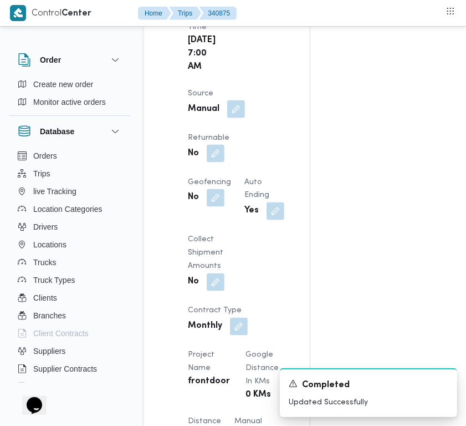
click at [225, 164] on div "No" at bounding box center [209, 154] width 44 height 20
click at [211, 162] on button "button" at bounding box center [216, 153] width 18 height 18
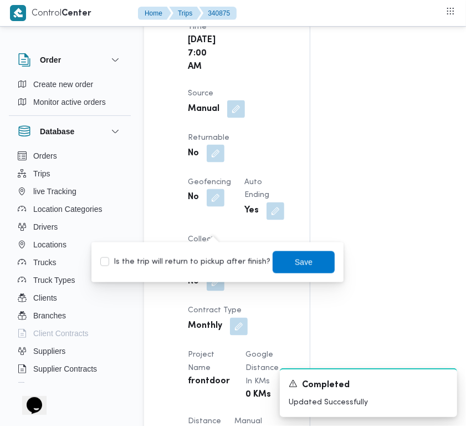
drag, startPoint x: 205, startPoint y: 267, endPoint x: 220, endPoint y: 267, distance: 14.4
click at [206, 267] on label "Is the trip will return to pickup after finish?" at bounding box center [185, 262] width 170 height 13
checkbox input "true"
click at [295, 266] on span "Save" at bounding box center [304, 261] width 18 height 13
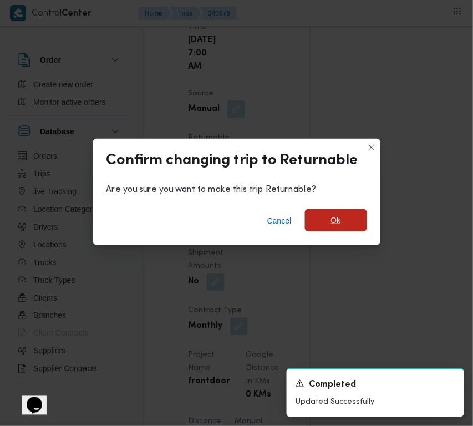
click at [347, 222] on span "Ok" at bounding box center [336, 220] width 62 height 22
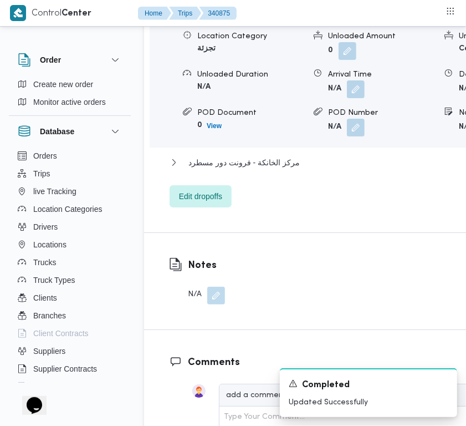
scroll to position [2263, 0]
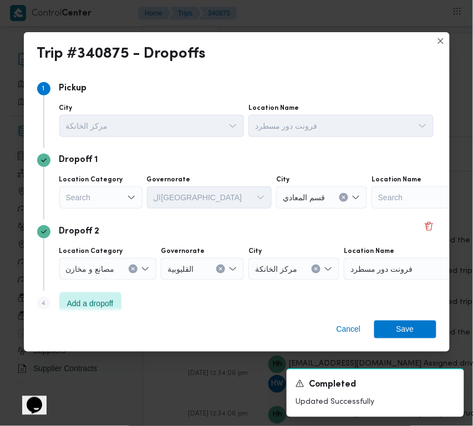
click at [104, 183] on label "Location Category" at bounding box center [91, 179] width 64 height 9
click at [67, 191] on input "Location Category" at bounding box center [66, 197] width 1 height 13
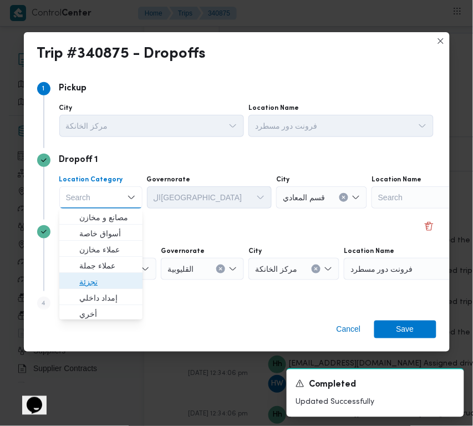
click at [100, 275] on span "تجزئة" at bounding box center [107, 281] width 57 height 13
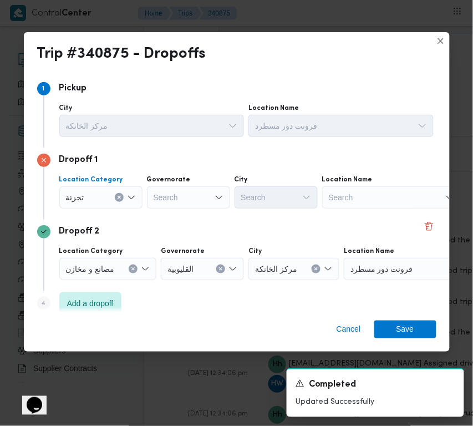
click at [193, 212] on div "Dropoff 1 Location Category تجزئة Combo box. Selected. تجزئة. Press Backspace t…" at bounding box center [236, 184] width 399 height 72
click at [179, 187] on div "Search" at bounding box center [188, 197] width 83 height 22
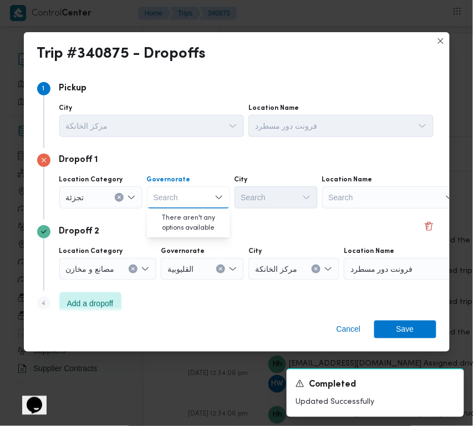
paste input "جيزة"
type input "جيزة"
drag, startPoint x: 170, startPoint y: 202, endPoint x: 174, endPoint y: 207, distance: 5.9
click at [170, 202] on div "جيزة جيزة" at bounding box center [160, 198] width 19 height 18
click at [175, 209] on span "ال جيزة" at bounding box center [188, 218] width 74 height 18
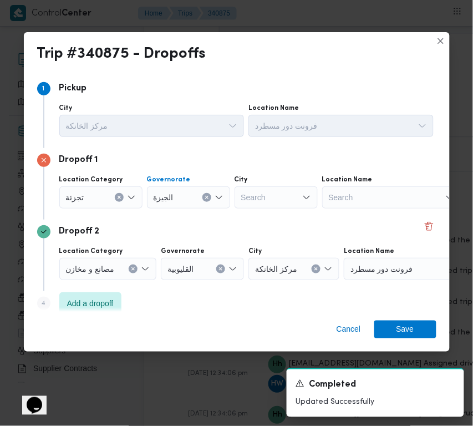
click at [278, 200] on div "Search" at bounding box center [276, 197] width 83 height 22
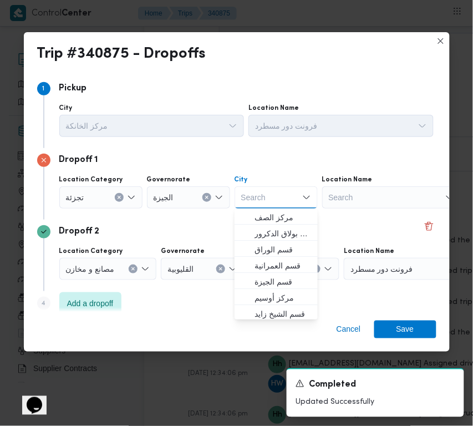
paste input "الهرم"
type input "الهرم"
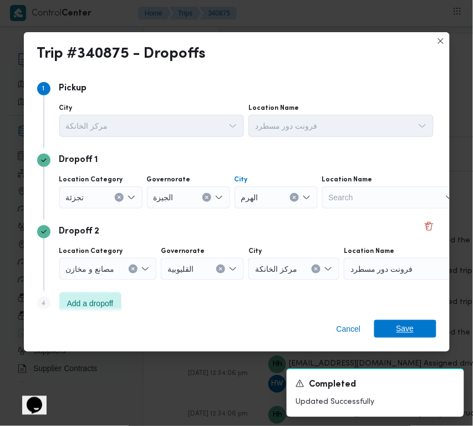
click at [430, 332] on span "Save" at bounding box center [405, 329] width 62 height 18
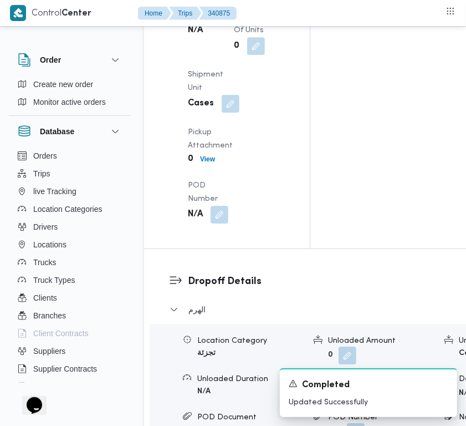
scroll to position [1531, 0]
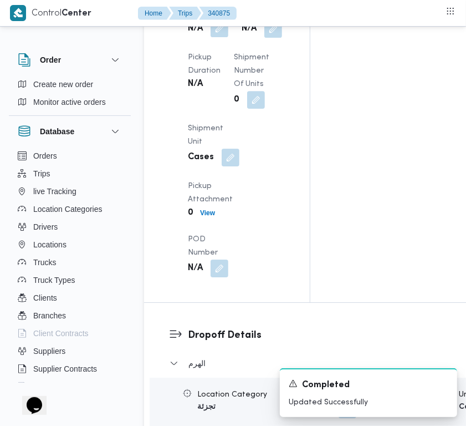
drag, startPoint x: 230, startPoint y: 245, endPoint x: 212, endPoint y: 245, distance: 17.7
click at [230, 39] on div "N/A" at bounding box center [208, 29] width 43 height 20
click at [212, 37] on button "button" at bounding box center [220, 28] width 18 height 18
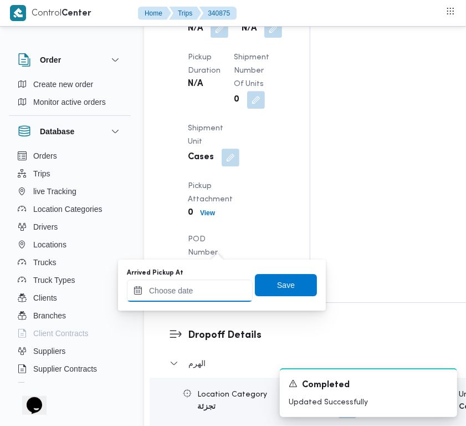
click at [211, 283] on input "Arrived Pickup At" at bounding box center [190, 291] width 126 height 22
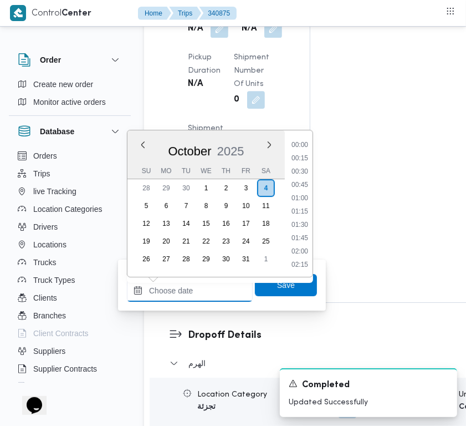
paste input "[DATE] 7:00AM"
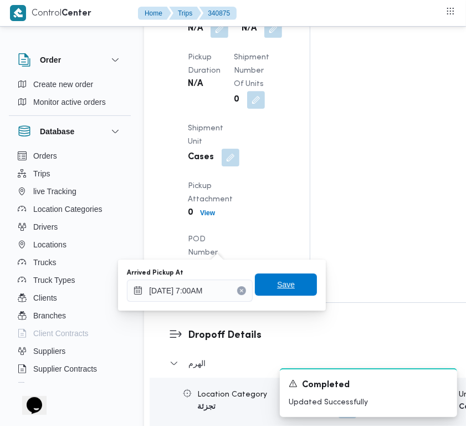
type input "[DATE] 07:00"
click at [277, 281] on span "Save" at bounding box center [286, 284] width 18 height 13
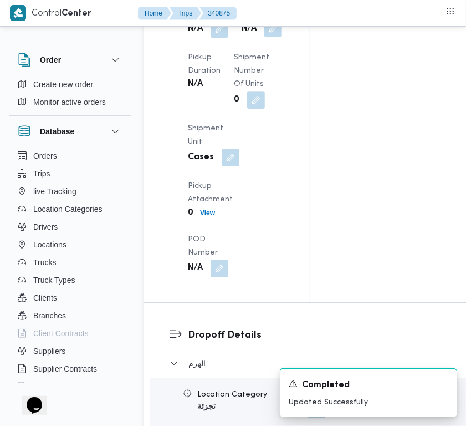
click at [265, 37] on button "button" at bounding box center [274, 28] width 18 height 18
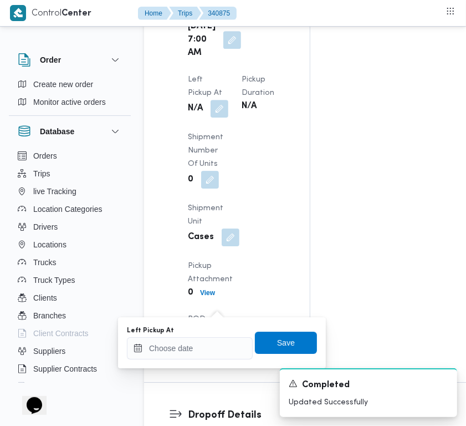
scroll to position [1535, 0]
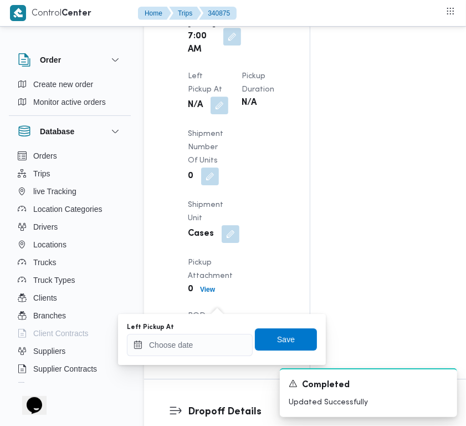
click at [200, 115] on div "N/A" at bounding box center [208, 105] width 43 height 20
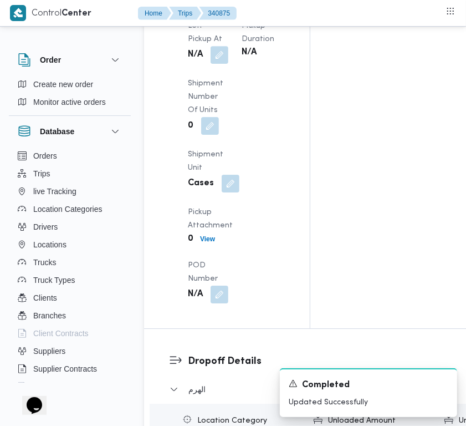
scroll to position [1698, 0]
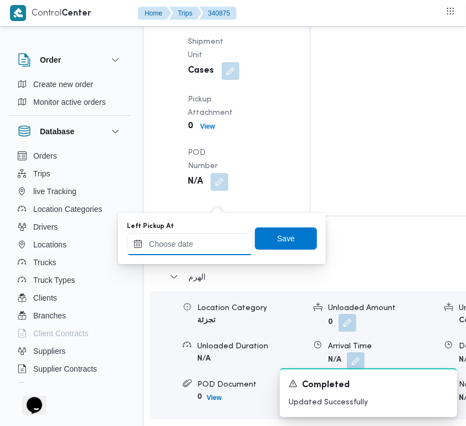
click at [200, 237] on input "Left Pickup At" at bounding box center [190, 244] width 126 height 22
paste input "[DATE] 7:00AM"
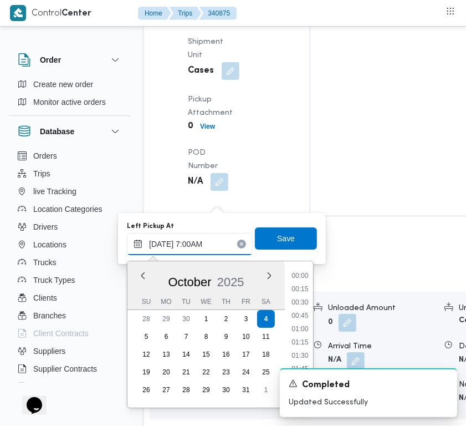
scroll to position [372, 0]
click at [308, 317] on li "07:45" at bounding box center [300, 316] width 26 height 11
type input "[DATE] 07:45"
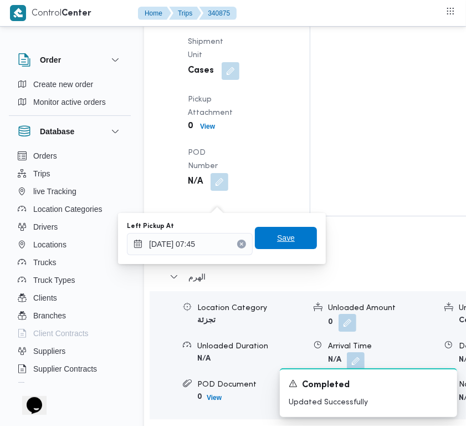
click at [287, 240] on span "Save" at bounding box center [286, 238] width 62 height 22
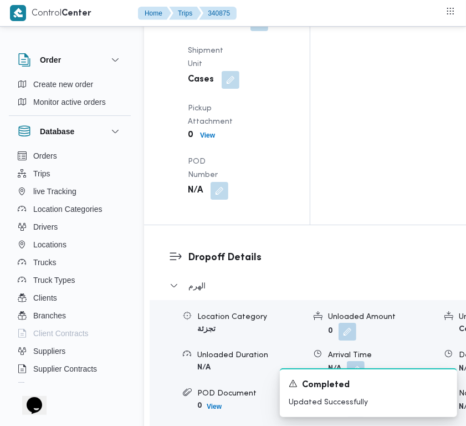
scroll to position [0, 0]
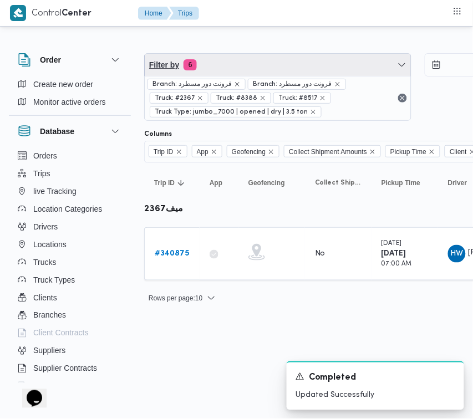
drag, startPoint x: 331, startPoint y: 59, endPoint x: 320, endPoint y: 90, distance: 33.0
click at [331, 59] on span "Filter by 6" at bounding box center [278, 65] width 266 height 22
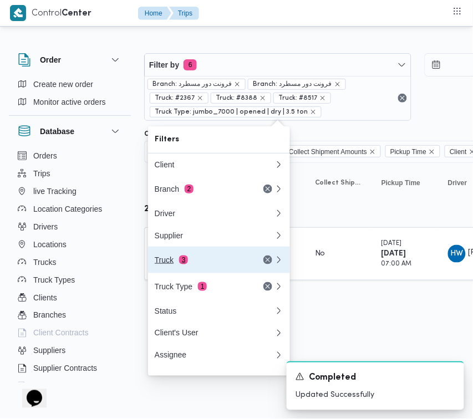
click at [220, 257] on button "Truck 3" at bounding box center [219, 260] width 142 height 27
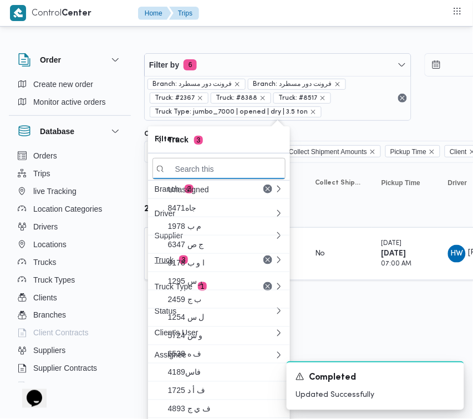
paste input "8418"
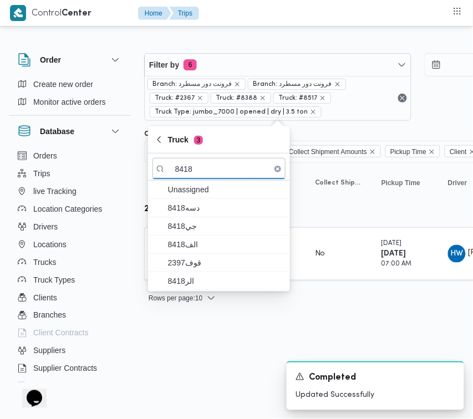
type input "8418"
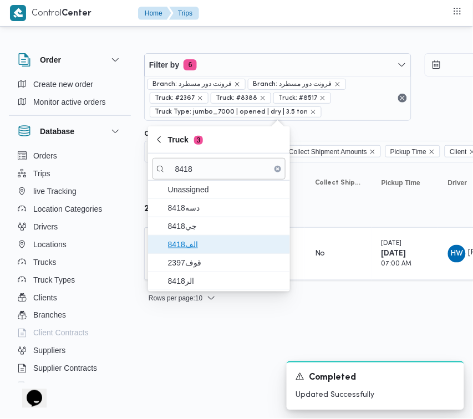
click at [189, 250] on span "الف8418" at bounding box center [225, 244] width 115 height 13
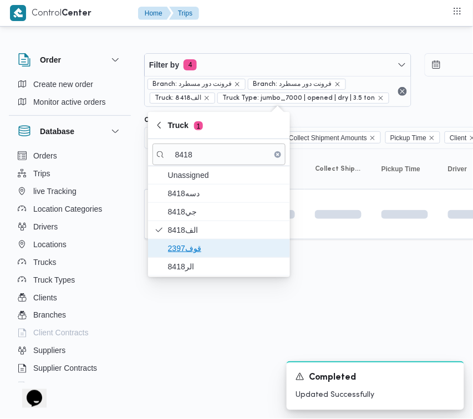
click at [189, 250] on span "قوف2397" at bounding box center [225, 248] width 115 height 13
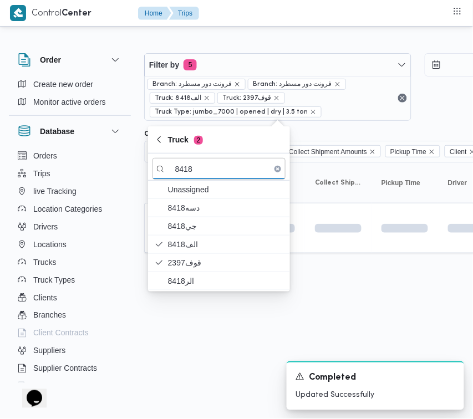
click at [192, 342] on html "Control Center Home Trips Order Create new order Monitor active orders Database…" at bounding box center [236, 209] width 473 height 419
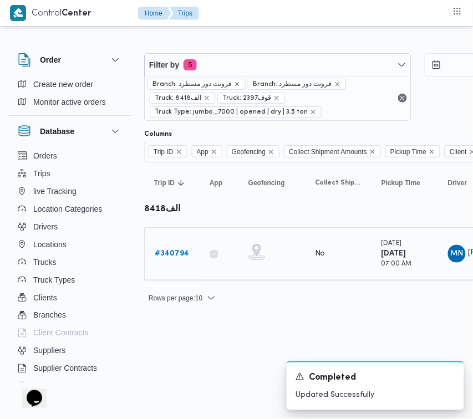
click at [179, 259] on link "# 340794" at bounding box center [172, 253] width 34 height 13
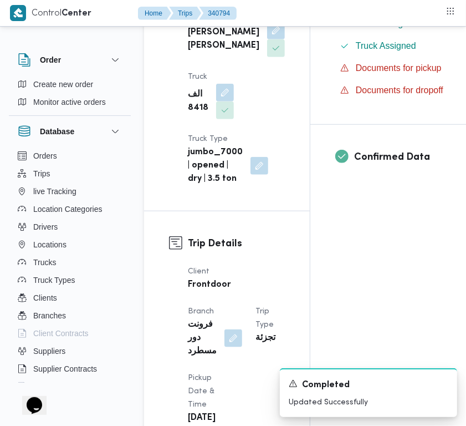
scroll to position [746, 0]
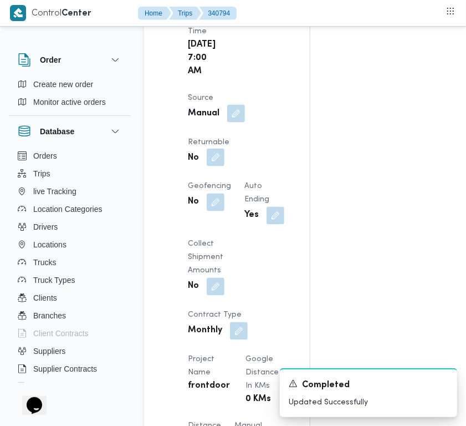
click at [215, 166] on button "button" at bounding box center [216, 158] width 18 height 18
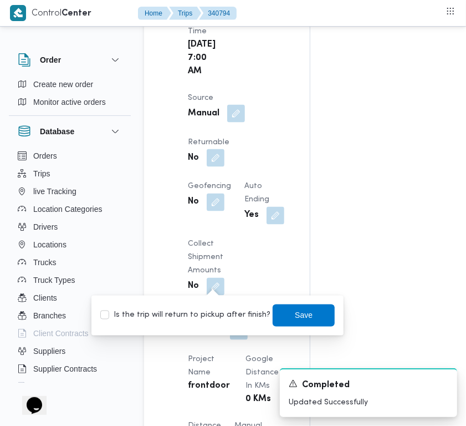
click at [211, 309] on label "Is the trip will return to pickup after finish?" at bounding box center [185, 315] width 170 height 13
checkbox input "true"
click at [295, 319] on span "Save" at bounding box center [304, 314] width 18 height 13
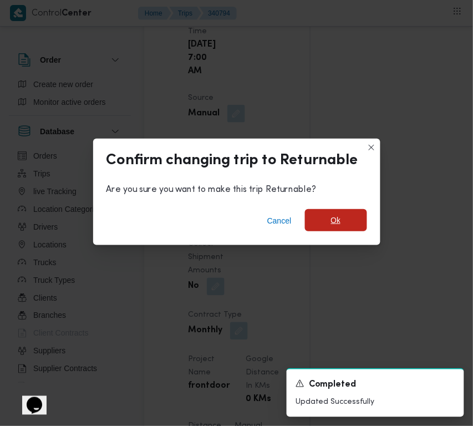
click at [351, 223] on span "Ok" at bounding box center [336, 220] width 62 height 22
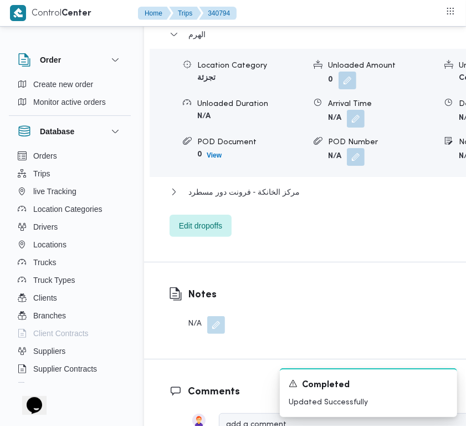
scroll to position [2222, 0]
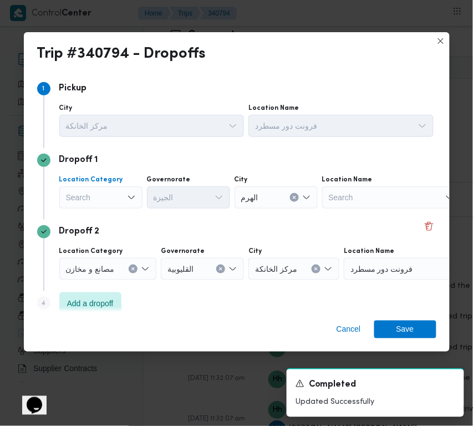
click at [86, 193] on div "Search" at bounding box center [100, 197] width 83 height 22
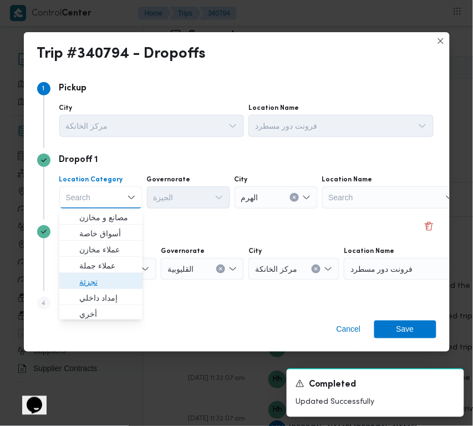
drag, startPoint x: 76, startPoint y: 276, endPoint x: 111, endPoint y: 253, distance: 41.7
click at [79, 277] on span "تجزئة" at bounding box center [101, 282] width 74 height 18
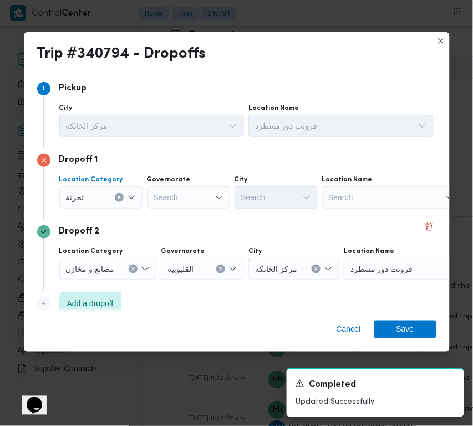
click at [175, 187] on div "Search" at bounding box center [188, 197] width 83 height 22
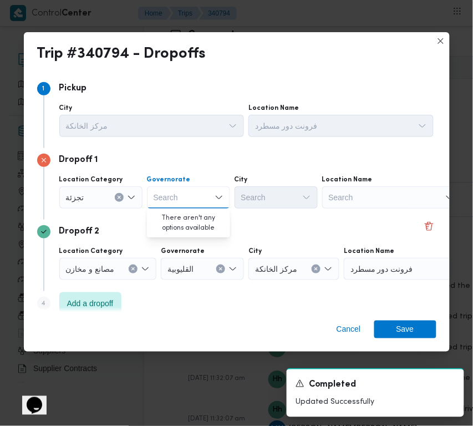
paste input "القليوبية"
type input "القليوبية"
drag, startPoint x: 220, startPoint y: 190, endPoint x: 217, endPoint y: 203, distance: 13.5
click at [220, 190] on div "القليوبية القليوبية" at bounding box center [188, 197] width 83 height 22
click at [217, 203] on div "القليوبية القليوبية" at bounding box center [188, 197] width 83 height 22
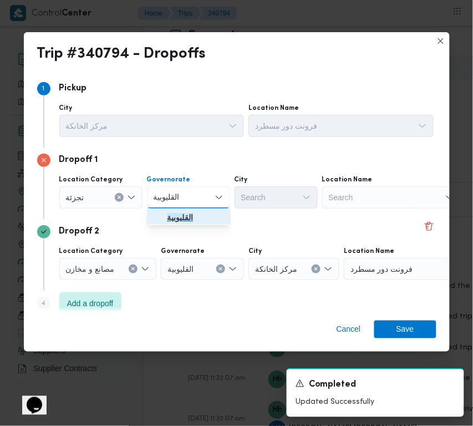
click at [208, 214] on span "القليوبية" at bounding box center [195, 217] width 57 height 13
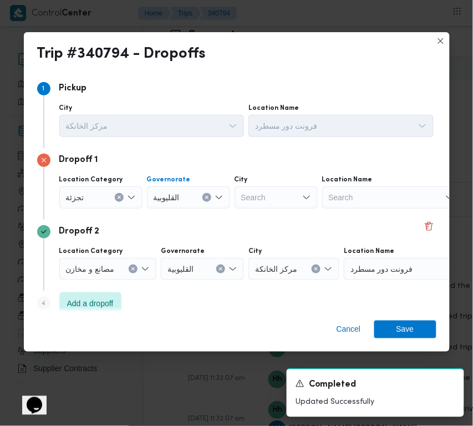
click at [271, 206] on div "Search" at bounding box center [276, 197] width 83 height 22
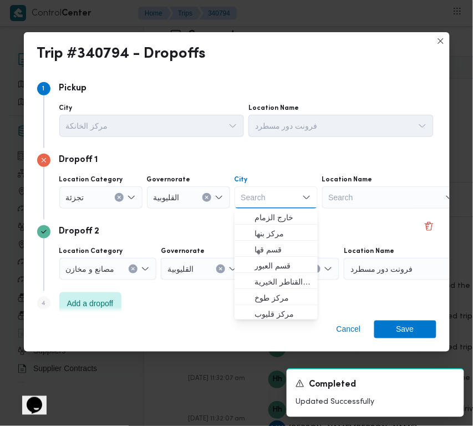
paste input "العبور"
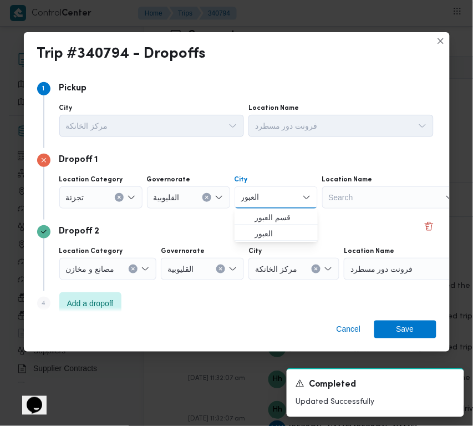
type input "العبور"
click at [267, 214] on span "قسم العبور" at bounding box center [283, 217] width 57 height 13
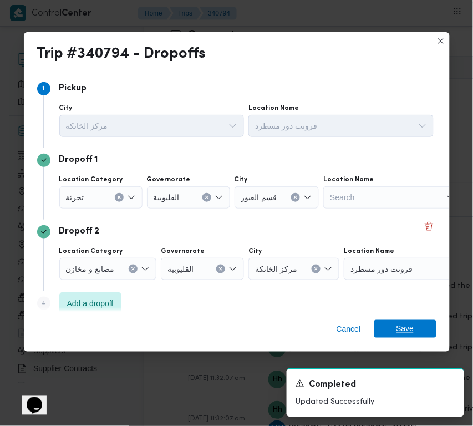
click at [422, 336] on span "Save" at bounding box center [405, 329] width 62 height 18
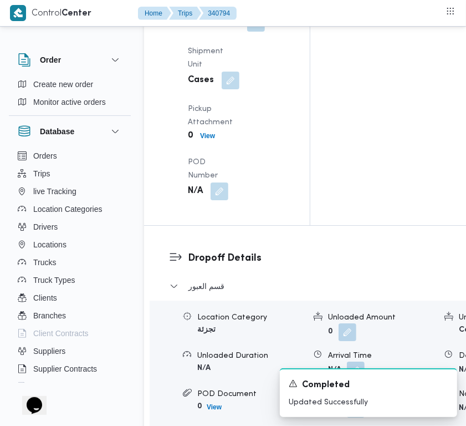
scroll to position [1618, 0]
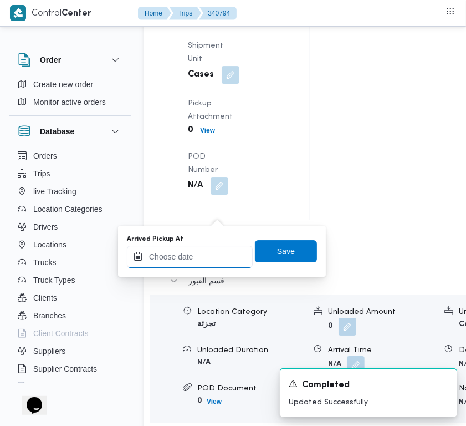
click at [212, 247] on input "Arrived Pickup At" at bounding box center [190, 257] width 126 height 22
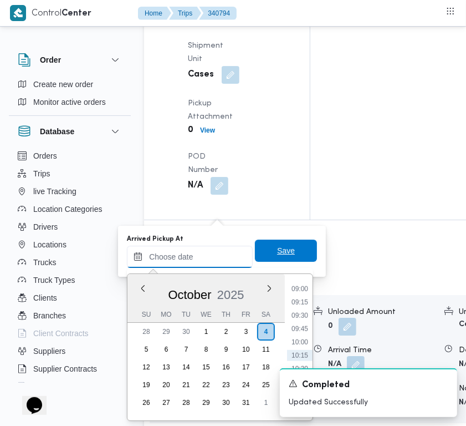
paste input "[DATE] 7:00AM"
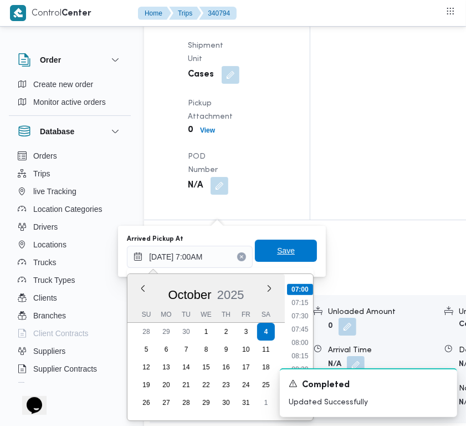
type input "[DATE] 07:00"
click at [287, 250] on span "Save" at bounding box center [286, 251] width 62 height 22
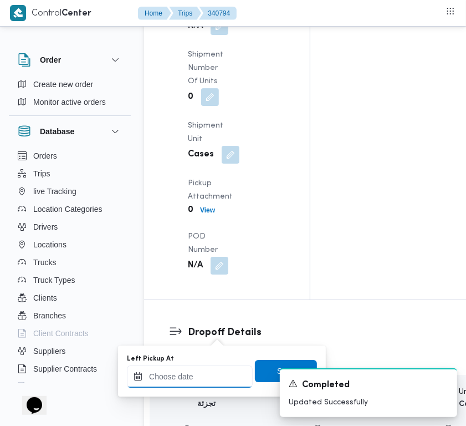
click at [190, 376] on input "Left Pickup At" at bounding box center [190, 377] width 126 height 22
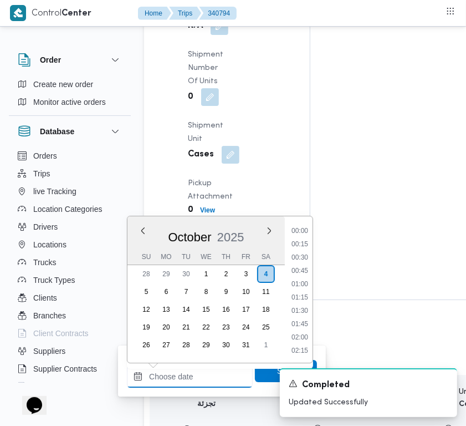
paste input "[DATE] 7:00AM"
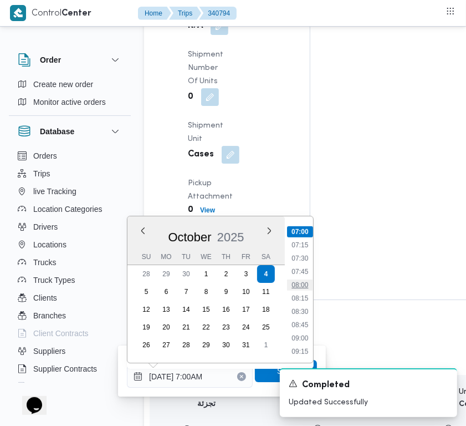
click at [308, 283] on li "08:00" at bounding box center [300, 285] width 26 height 11
type input "[DATE] 08:00"
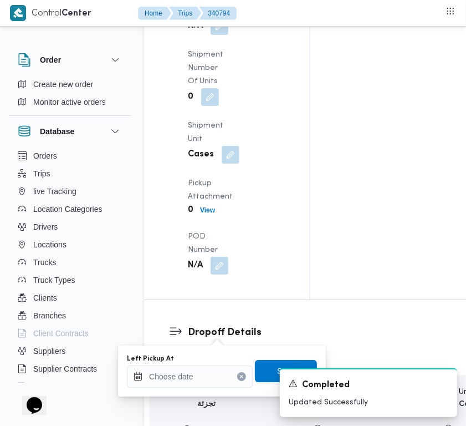
click at [260, 365] on div "A new notification appears Completed Updated Successfully" at bounding box center [356, 392] width 222 height 67
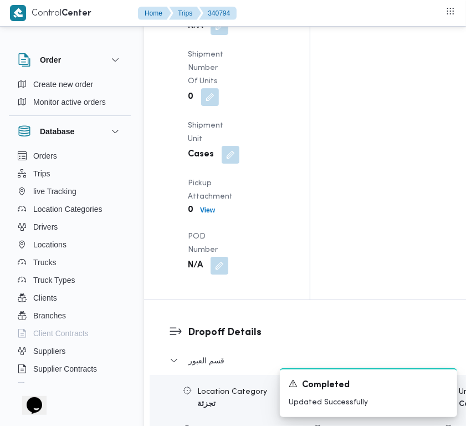
scroll to position [1699, 0]
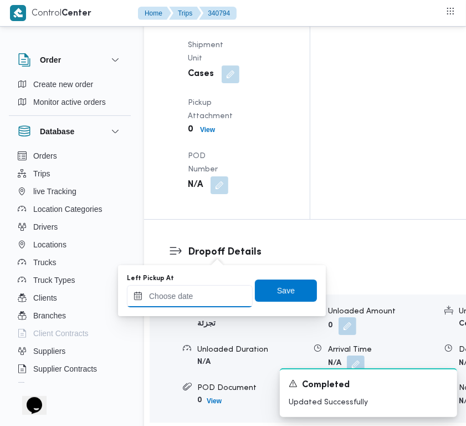
click at [205, 302] on input "Left Pickup At" at bounding box center [190, 296] width 126 height 22
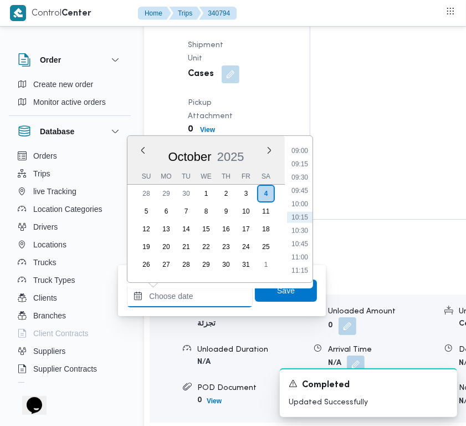
paste input "[DATE] 7:00AM"
click at [305, 171] on ul "00:00 00:15 00:30 00:45 01:00 01:15 01:30 01:45 02:00 02:15 02:30 02:45 03:00 0…" at bounding box center [300, 209] width 26 height 129
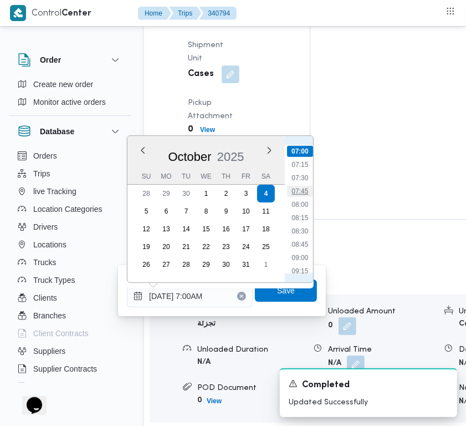
click at [304, 191] on li "07:45" at bounding box center [300, 191] width 26 height 11
type input "[DATE] 07:45"
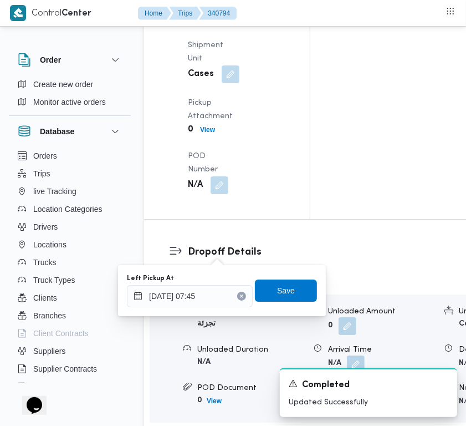
click at [283, 306] on div "Left Pickup At [DATE] 07:45 Save" at bounding box center [222, 290] width 192 height 35
click at [282, 298] on span "Save" at bounding box center [286, 290] width 62 height 22
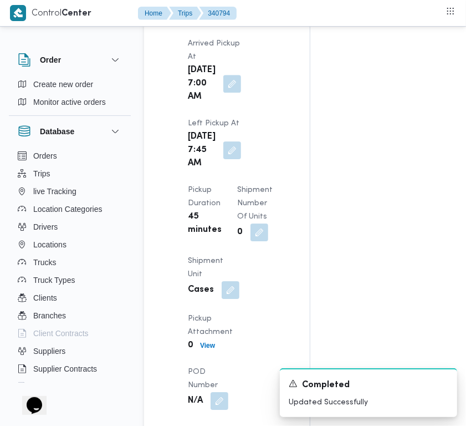
scroll to position [1865, 0]
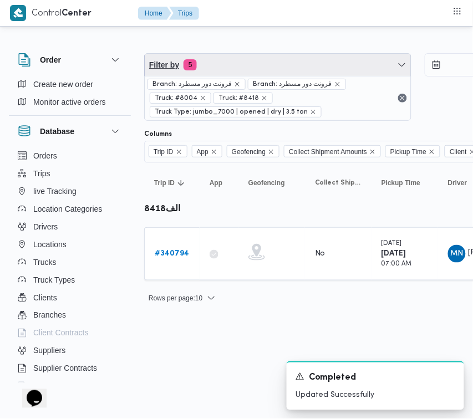
click at [278, 60] on span "Filter by 5" at bounding box center [278, 65] width 266 height 22
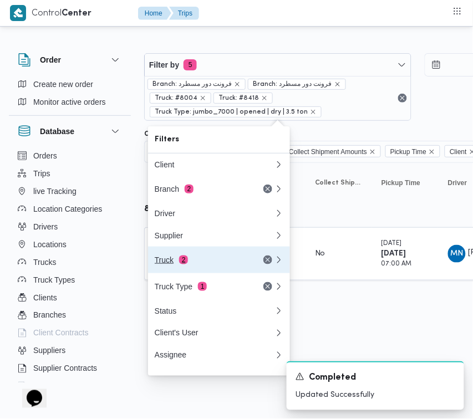
click at [187, 264] on div "Truck 2" at bounding box center [201, 260] width 93 height 9
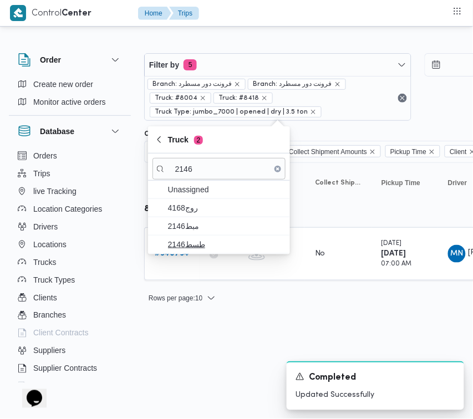
type input "2146"
drag, startPoint x: 217, startPoint y: 240, endPoint x: 211, endPoint y: 240, distance: 6.1
click at [211, 240] on span "طسط2146" at bounding box center [225, 244] width 115 height 13
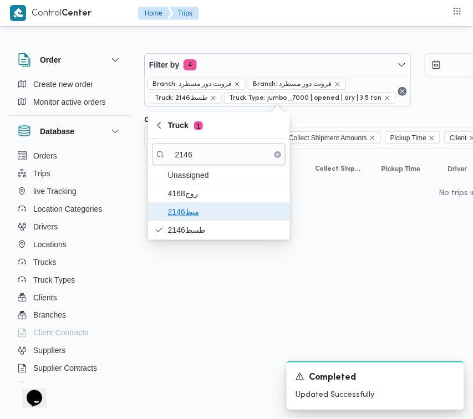
click at [181, 217] on span "مبط2146" at bounding box center [225, 211] width 115 height 13
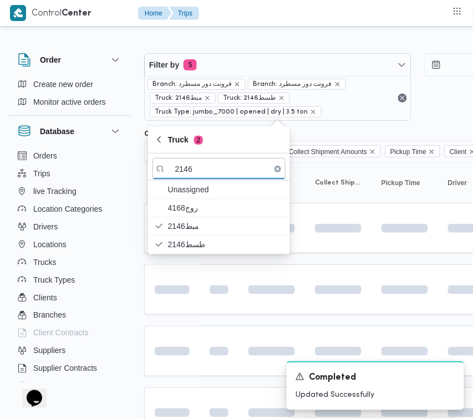
click at [195, 367] on html "Control Center Home Trips Order Create new order Monitor active orders Database…" at bounding box center [236, 209] width 473 height 419
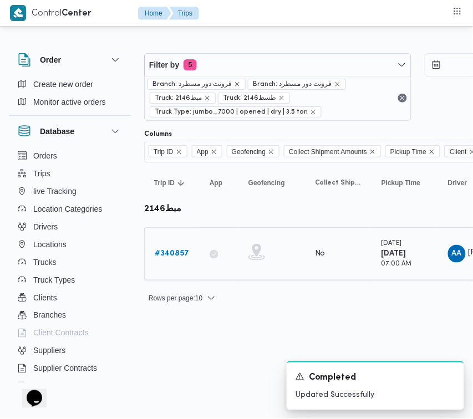
click at [162, 245] on div "# 340857" at bounding box center [172, 254] width 44 height 22
click at [154, 247] on div "# 340857" at bounding box center [172, 254] width 44 height 22
click at [163, 253] on b "# 340857" at bounding box center [172, 253] width 34 height 7
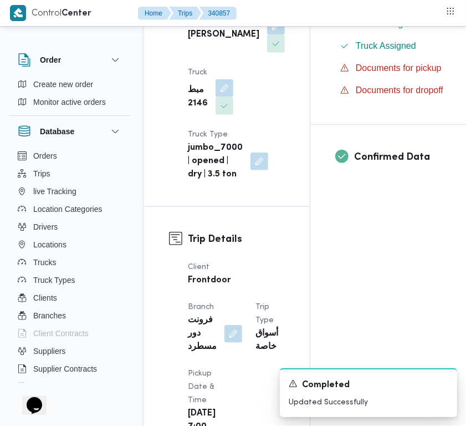
scroll to position [746, 0]
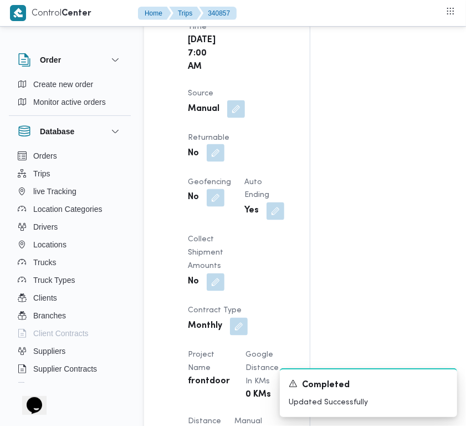
click at [219, 162] on button "button" at bounding box center [216, 153] width 18 height 18
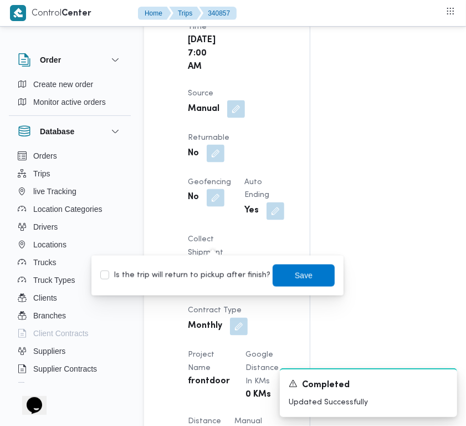
click at [215, 272] on label "Is the trip will return to pickup after finish?" at bounding box center [185, 275] width 170 height 13
checkbox input "false"
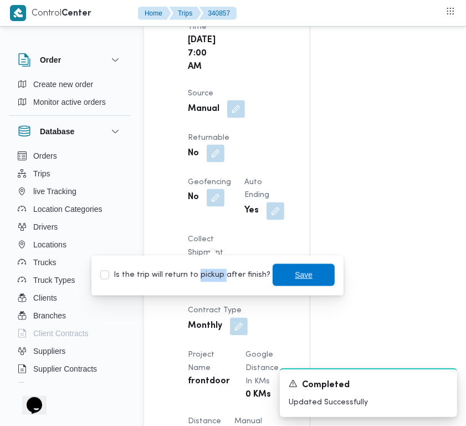
click at [273, 277] on span "Save" at bounding box center [304, 275] width 62 height 22
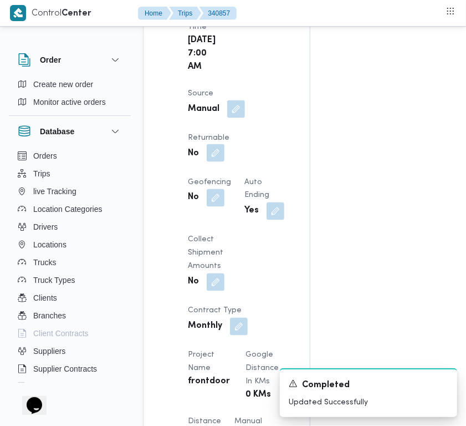
click at [208, 162] on button "button" at bounding box center [216, 153] width 18 height 18
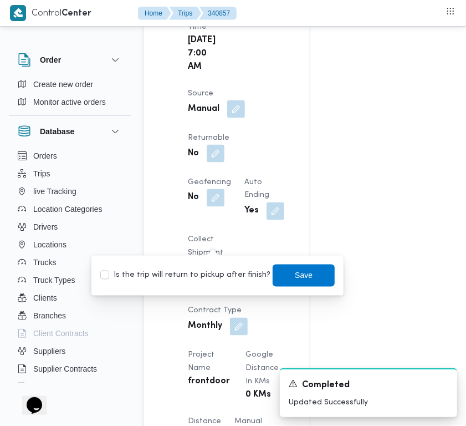
click at [191, 278] on label "Is the trip will return to pickup after finish?" at bounding box center [185, 275] width 170 height 13
checkbox input "true"
click at [273, 271] on span "Save" at bounding box center [304, 275] width 62 height 22
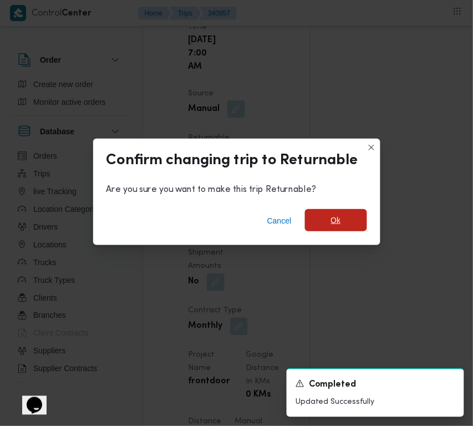
click at [333, 222] on span "Ok" at bounding box center [336, 220] width 10 height 13
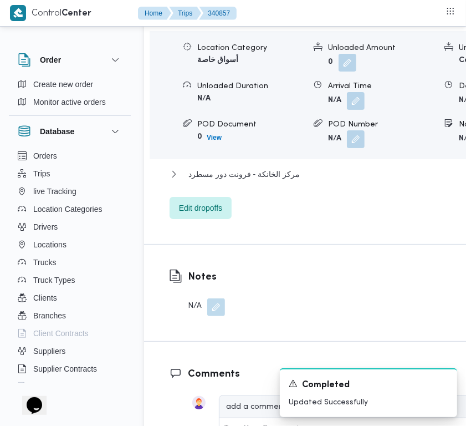
scroll to position [2251, 0]
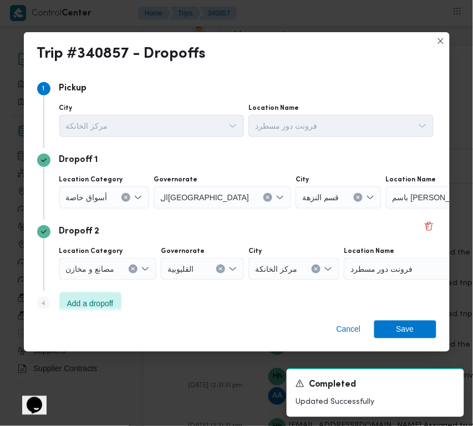
click at [90, 202] on span "أسواق خاصة" at bounding box center [87, 197] width 42 height 12
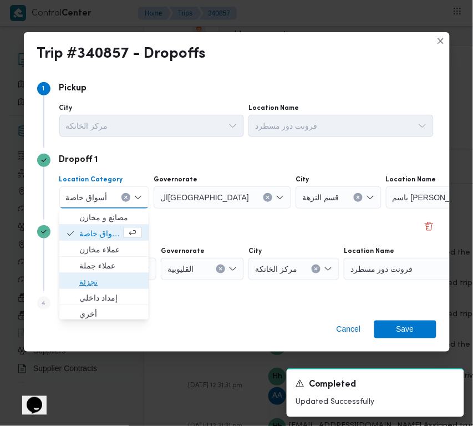
click at [95, 279] on span "تجزئة" at bounding box center [110, 281] width 63 height 13
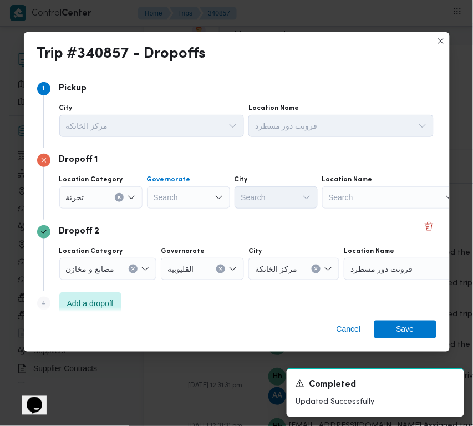
click at [186, 208] on div "Search" at bounding box center [188, 197] width 83 height 22
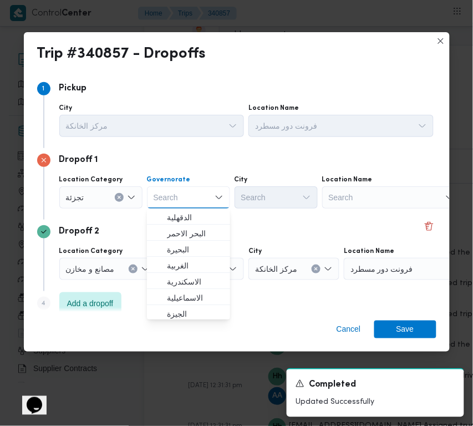
click at [186, 195] on div "Search Combo box. Selected. Combo box input. Search. Type some text or, to disp…" at bounding box center [188, 197] width 83 height 22
paste input "جيزة"
type input "جيزة"
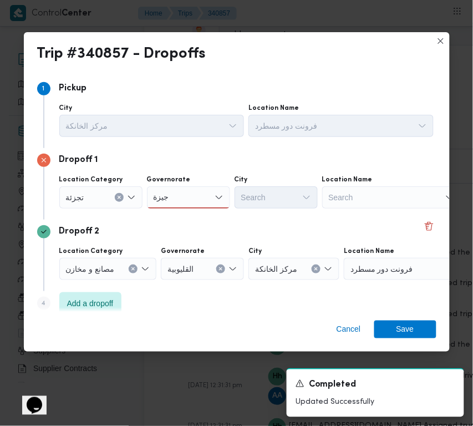
drag, startPoint x: 194, startPoint y: 191, endPoint x: 186, endPoint y: 217, distance: 26.7
click at [194, 191] on div "جيزة جيزة" at bounding box center [188, 197] width 83 height 22
click at [186, 220] on span "ال جيزة" at bounding box center [195, 217] width 57 height 13
click at [268, 205] on div "Search" at bounding box center [276, 197] width 83 height 22
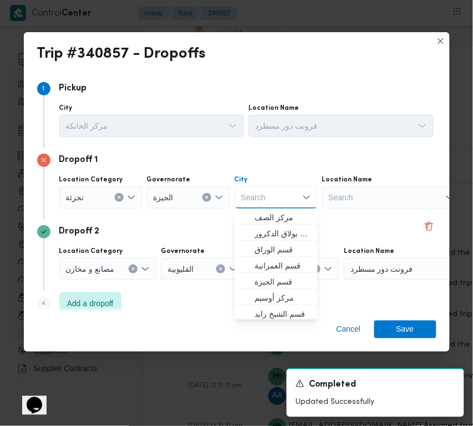
paste input "الهرم"
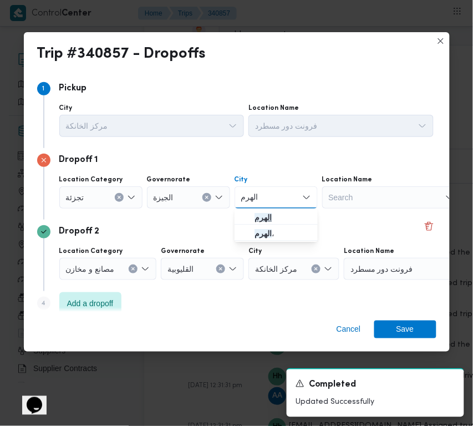
type input "الهرم"
click at [237, 212] on button "الهرم" at bounding box center [276, 217] width 83 height 16
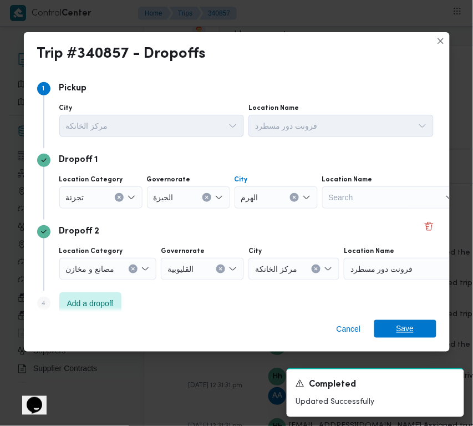
click at [414, 326] on span "Save" at bounding box center [405, 329] width 62 height 18
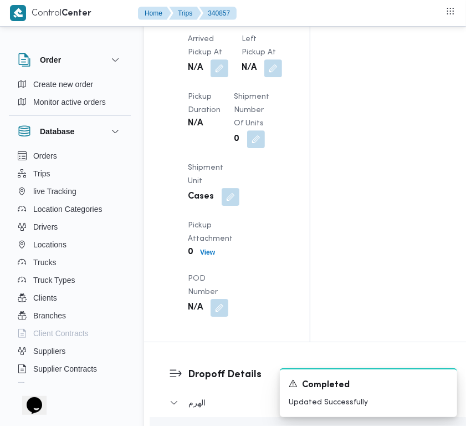
scroll to position [1535, 0]
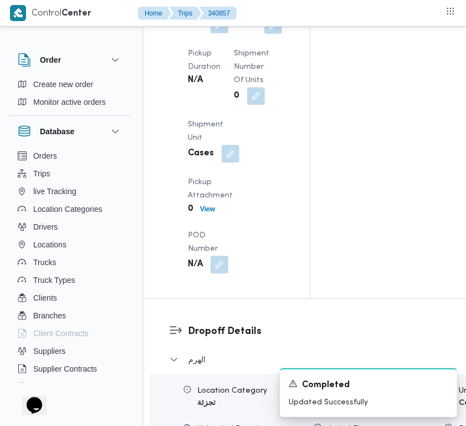
click at [215, 33] on button "button" at bounding box center [220, 25] width 18 height 18
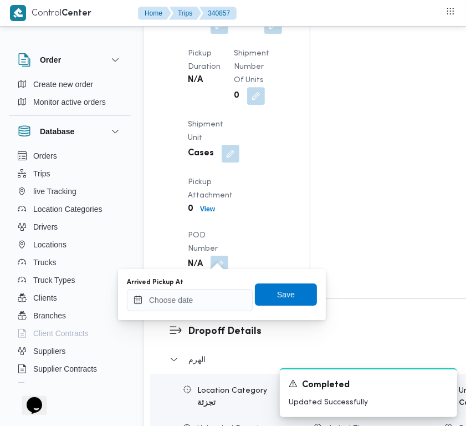
click at [215, 287] on div "Arrived Pickup At" at bounding box center [190, 294] width 126 height 33
click at [216, 300] on input "Arrived Pickup At" at bounding box center [190, 300] width 126 height 22
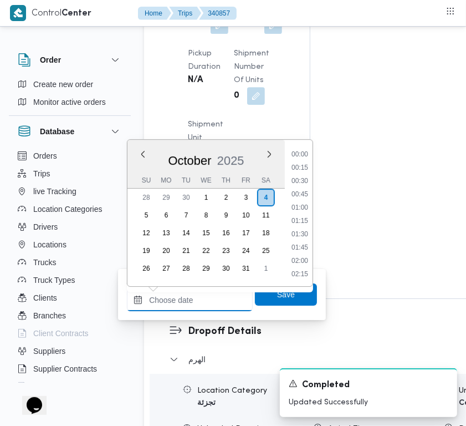
paste input "[DATE] 7:00AM"
type input "[DATE] 7:00AM"
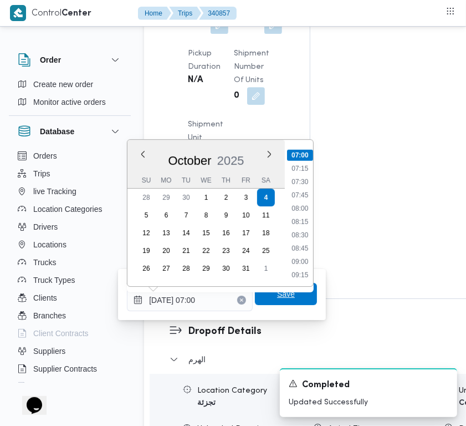
click at [277, 300] on span "Save" at bounding box center [286, 293] width 18 height 13
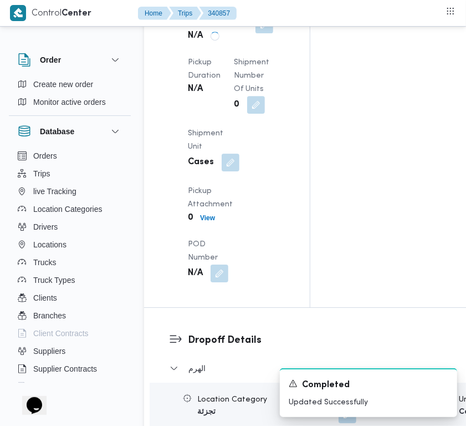
click at [256, 33] on button "button" at bounding box center [265, 25] width 18 height 18
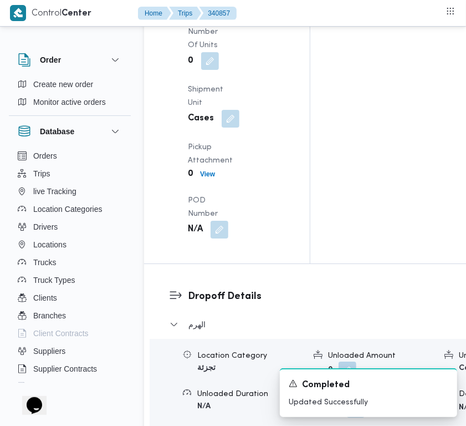
scroll to position [1661, 0]
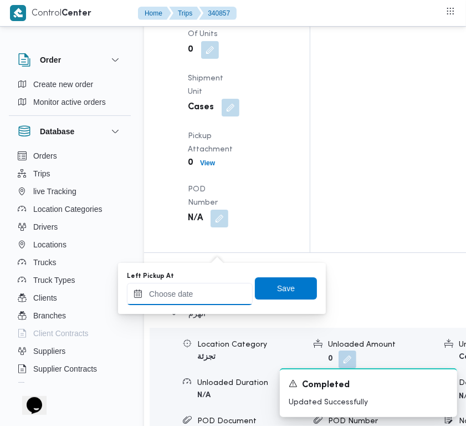
click at [206, 295] on input "Left Pickup At" at bounding box center [190, 294] width 126 height 22
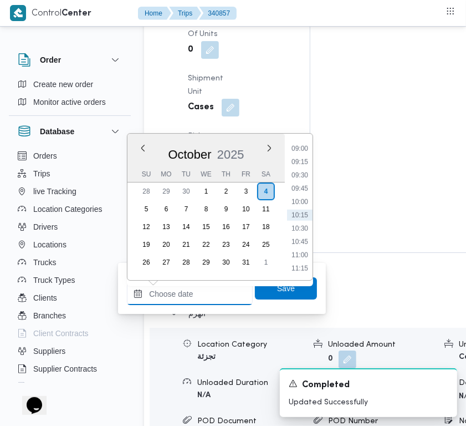
paste input "[DATE] 7:00AM"
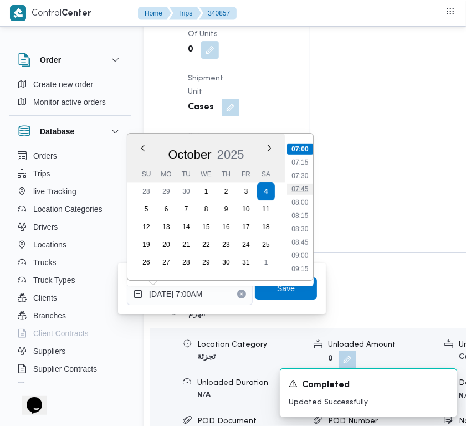
click at [300, 191] on li "07:45" at bounding box center [300, 189] width 26 height 11
type input "[DATE] 07:45"
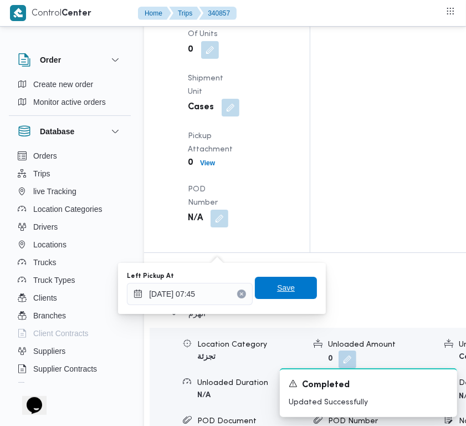
click at [291, 283] on span "Save" at bounding box center [286, 288] width 62 height 22
click at [291, 252] on div "Pickup Details Arrived Pickup At [DATE] 7:00 AM Left Pickup At N/A Pickup Durat…" at bounding box center [227, 31] width 166 height 443
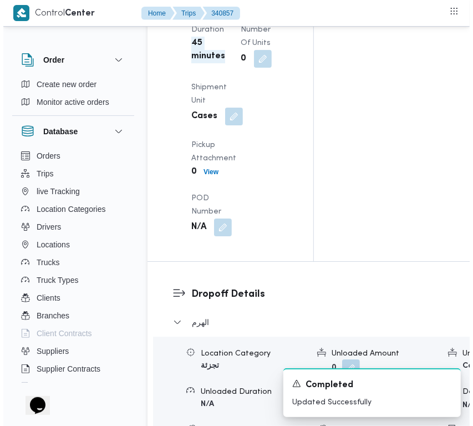
scroll to position [0, 0]
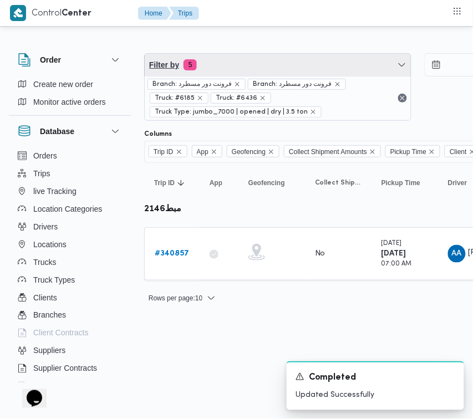
click at [262, 62] on span "Filter by 5" at bounding box center [278, 65] width 266 height 22
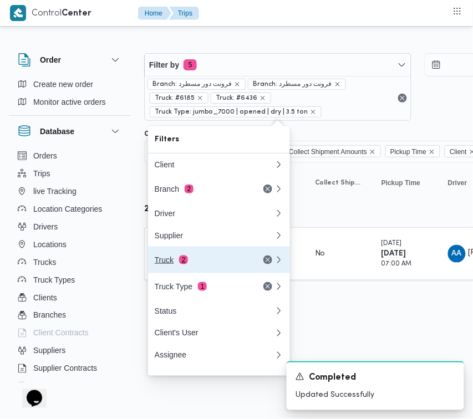
click at [179, 265] on span "2" at bounding box center [183, 260] width 9 height 9
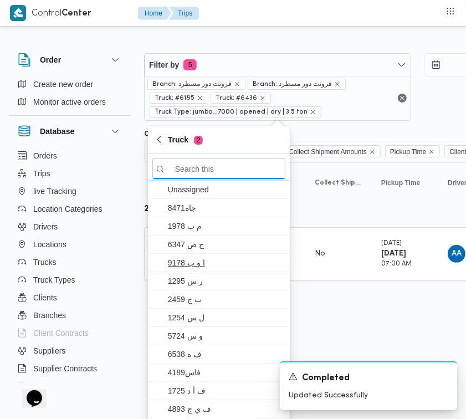
paste input "3396"
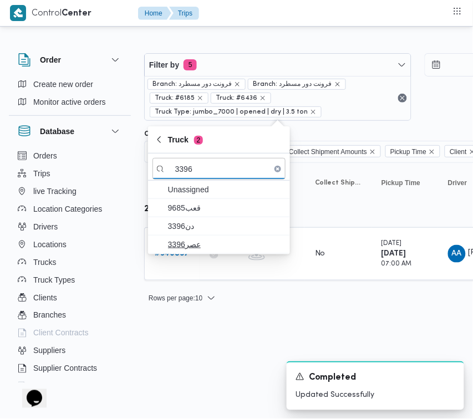
type input "3396"
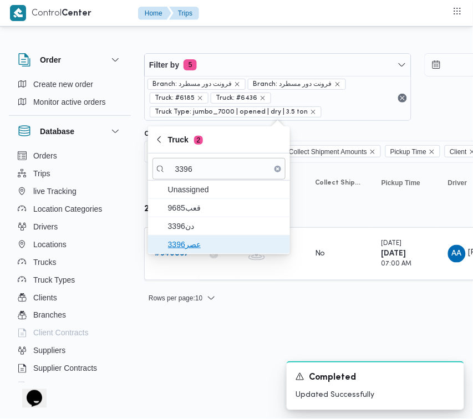
click at [175, 245] on span "عصر3396" at bounding box center [225, 244] width 115 height 13
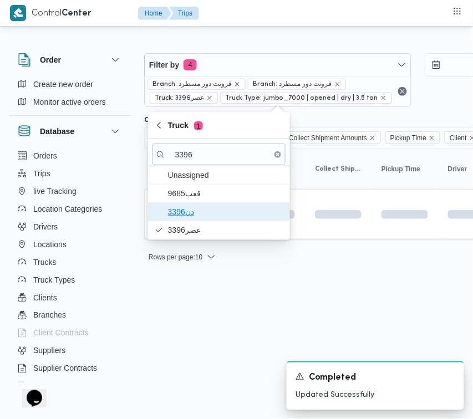
click at [170, 214] on span "دن3396" at bounding box center [225, 211] width 115 height 13
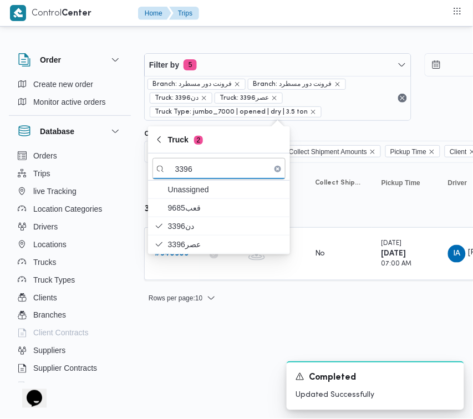
click at [236, 341] on html "Control Center Home Trips Order Create new order Monitor active orders Database…" at bounding box center [236, 209] width 473 height 419
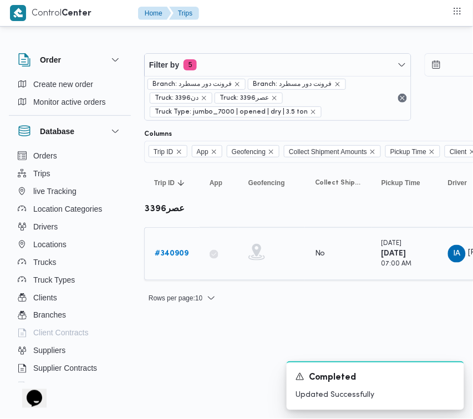
click at [201, 254] on td "App" at bounding box center [219, 253] width 39 height 53
click at [181, 253] on b "# 340909" at bounding box center [172, 253] width 34 height 7
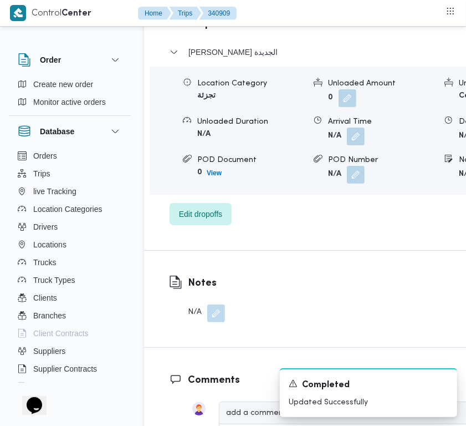
scroll to position [2238, 0]
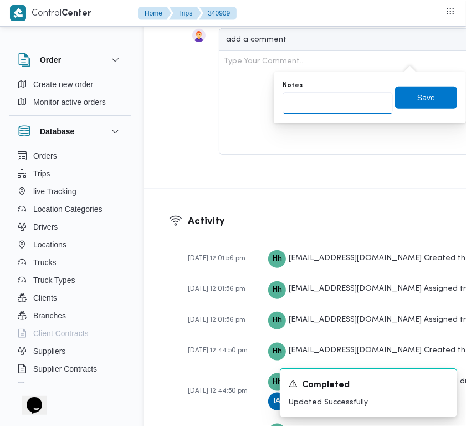
click at [345, 108] on input "Notes" at bounding box center [338, 103] width 110 height 22
paste input "[GEOGRAPHIC_DATA]"
click at [301, 104] on input "[GEOGRAPHIC_DATA]" at bounding box center [338, 103] width 110 height 22
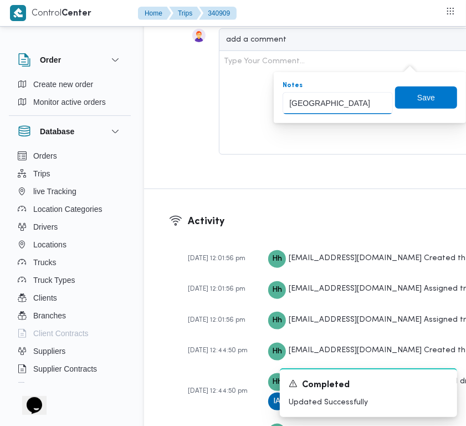
paste input "تجمع"
type input "تجمع"
click at [430, 98] on span "Save" at bounding box center [426, 97] width 62 height 22
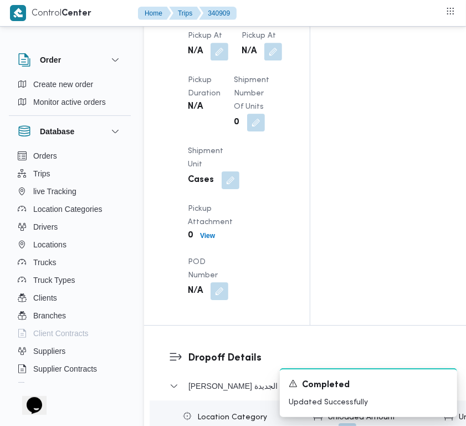
scroll to position [1569, 0]
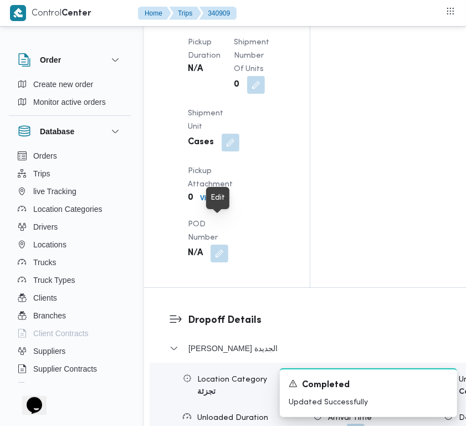
click at [220, 22] on button "button" at bounding box center [220, 13] width 18 height 18
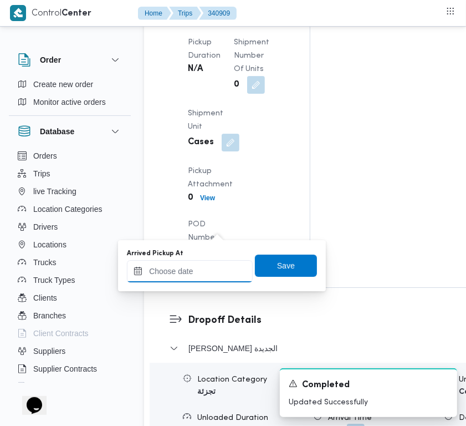
click at [221, 278] on input "Arrived Pickup At" at bounding box center [190, 271] width 126 height 22
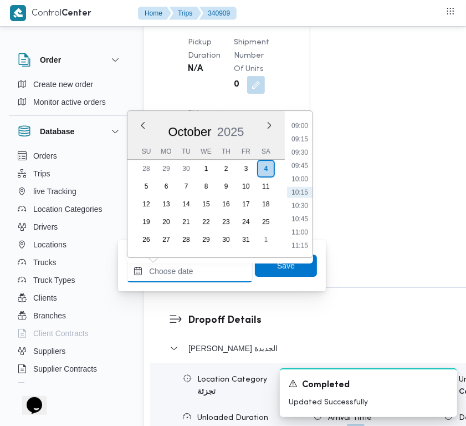
paste input "[DATE] 7:00AM"
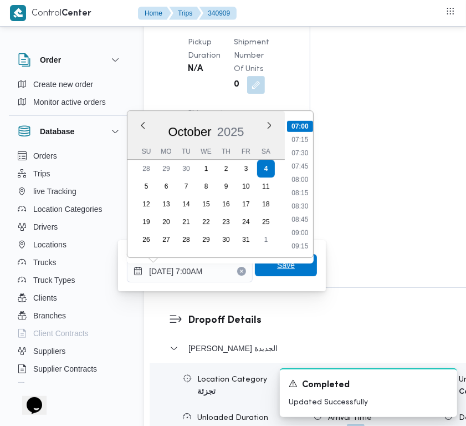
type input "[DATE] 07:00"
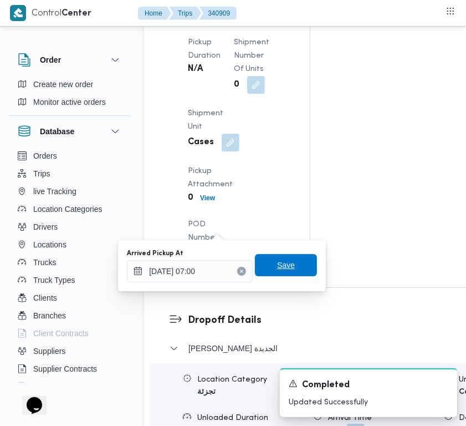
click at [286, 273] on span "Save" at bounding box center [286, 265] width 62 height 22
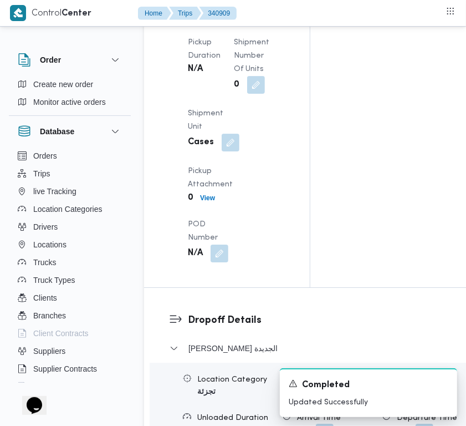
click at [265, 22] on button "button" at bounding box center [274, 13] width 18 height 18
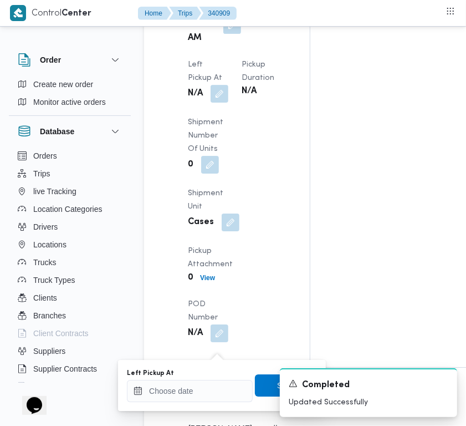
click at [206, 103] on span at bounding box center [216, 94] width 23 height 18
click at [204, 394] on input "Left Pickup At" at bounding box center [190, 391] width 126 height 22
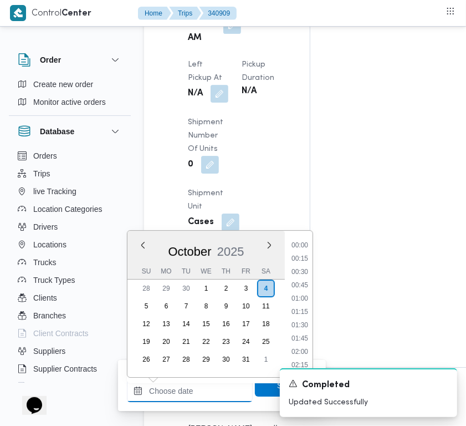
paste input "[DATE] 7:00AM"
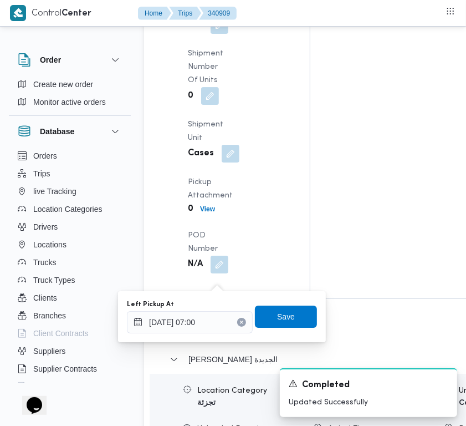
scroll to position [1694, 0]
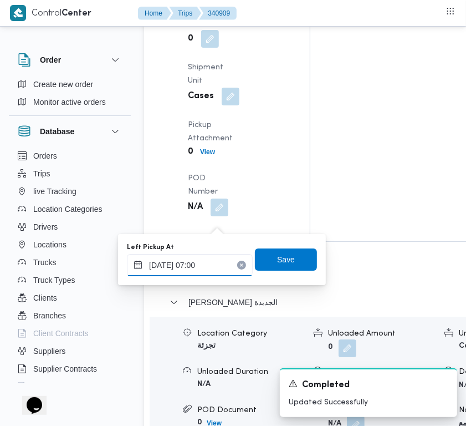
click at [216, 266] on input "[DATE] 07:00" at bounding box center [190, 265] width 126 height 22
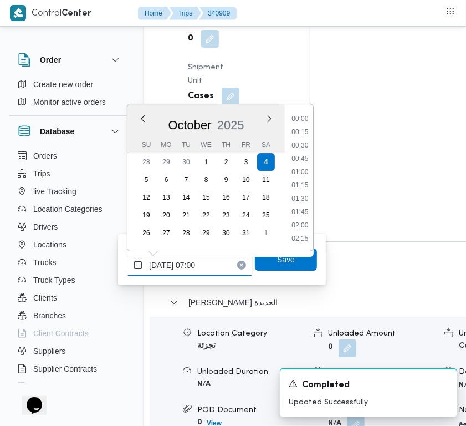
scroll to position [305, 0]
click at [297, 228] on li "07:45" at bounding box center [300, 226] width 26 height 11
type input "[DATE] 07:45"
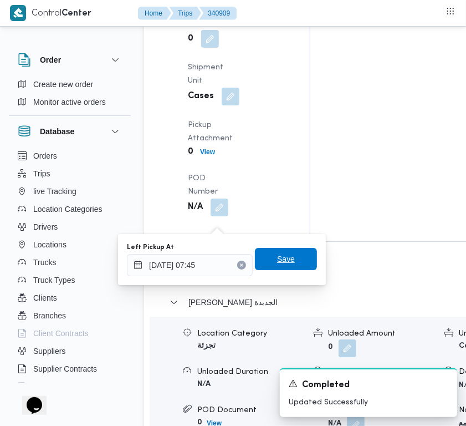
click at [305, 262] on span "Save" at bounding box center [286, 259] width 62 height 22
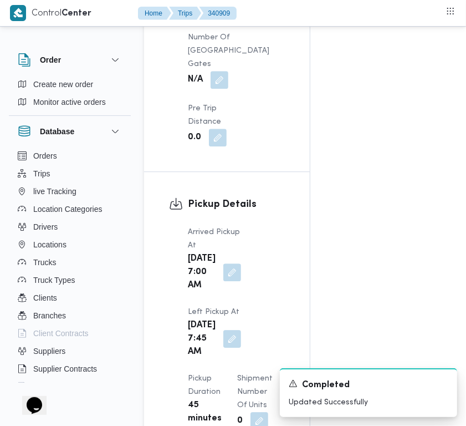
scroll to position [948, 0]
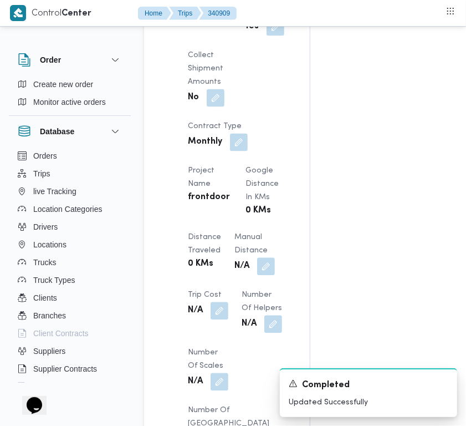
drag, startPoint x: 217, startPoint y: 34, endPoint x: 214, endPoint y: 43, distance: 9.3
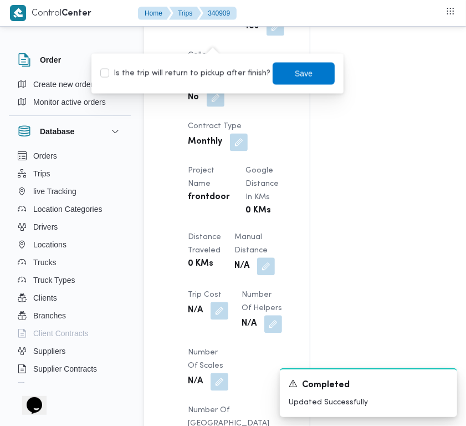
click at [209, 68] on label "Is the trip will return to pickup after finish?" at bounding box center [185, 73] width 170 height 13
click at [240, 68] on label "Is the trip will return to pickup after finish?" at bounding box center [185, 73] width 170 height 13
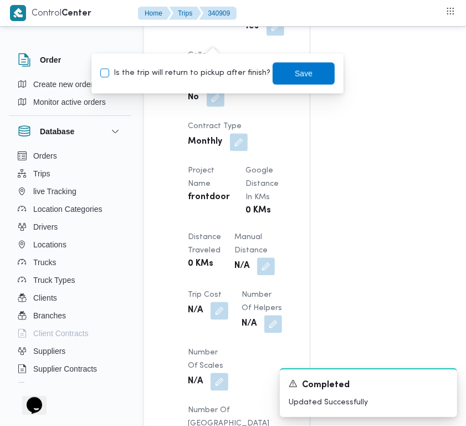
checkbox input "true"
click at [273, 70] on span "Save" at bounding box center [304, 73] width 62 height 22
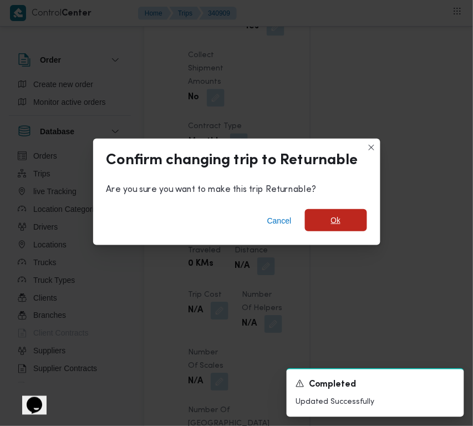
click at [342, 224] on span "Ok" at bounding box center [336, 220] width 62 height 22
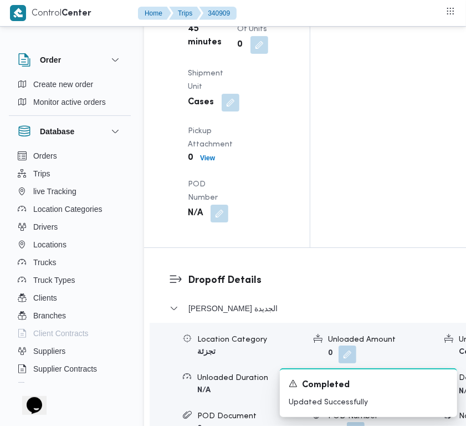
scroll to position [0, 0]
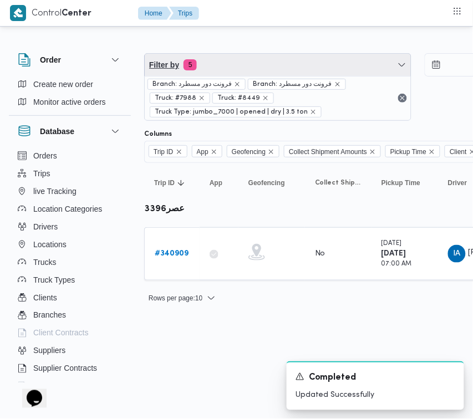
click at [233, 64] on span "Filter by 5" at bounding box center [278, 65] width 266 height 22
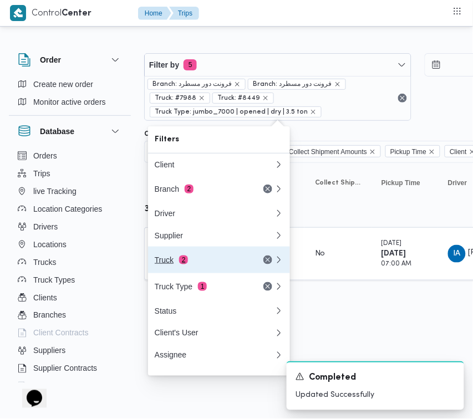
click at [176, 273] on button "Truck 2" at bounding box center [219, 260] width 142 height 27
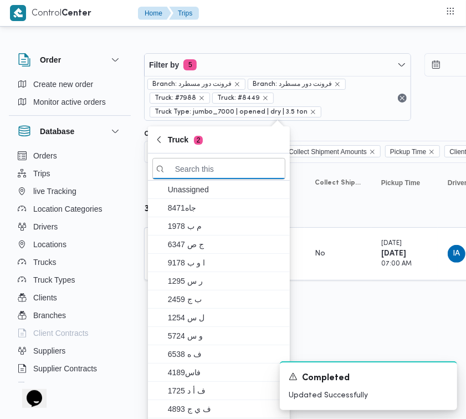
paste input "9879"
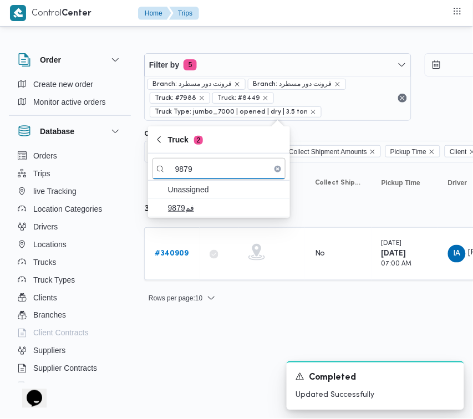
type input "9879"
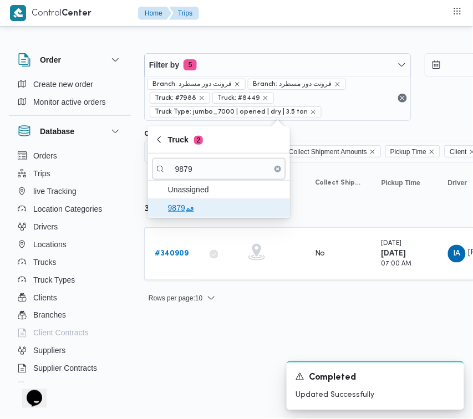
click at [205, 215] on span "فم9879" at bounding box center [219, 208] width 133 height 18
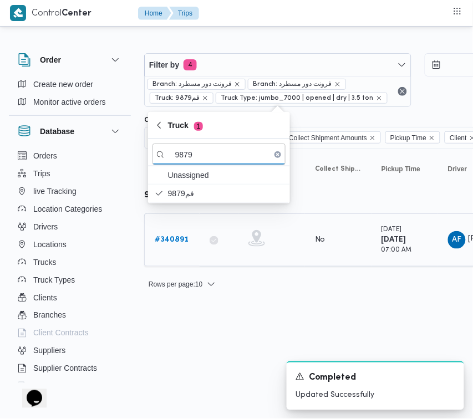
click at [174, 242] on b "# 340891" at bounding box center [172, 239] width 34 height 7
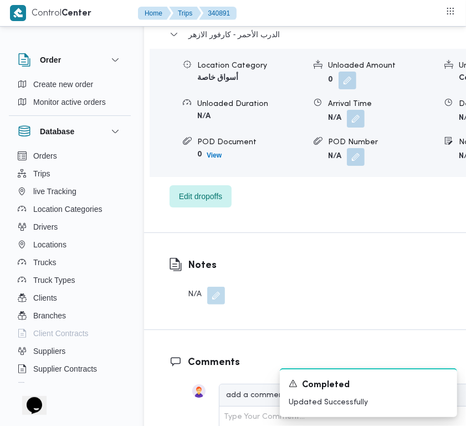
scroll to position [2238, 0]
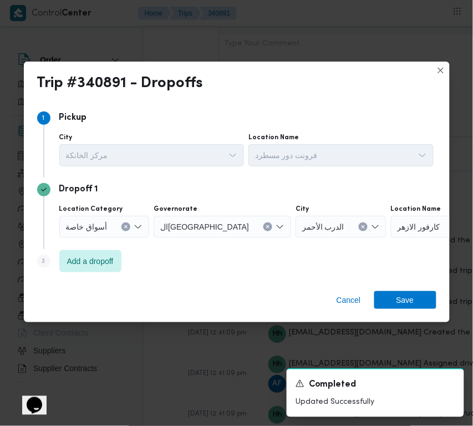
click at [107, 231] on div "أسواق خاصة" at bounding box center [104, 227] width 90 height 22
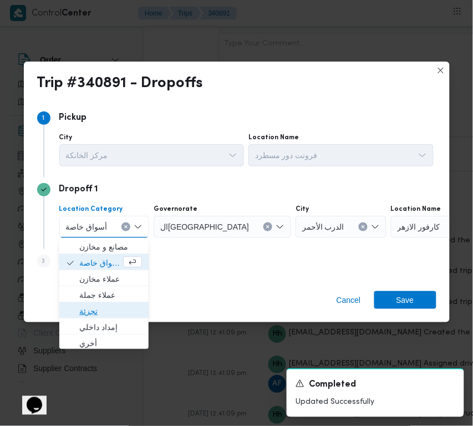
click at [104, 314] on span "تجزئة" at bounding box center [110, 310] width 63 height 13
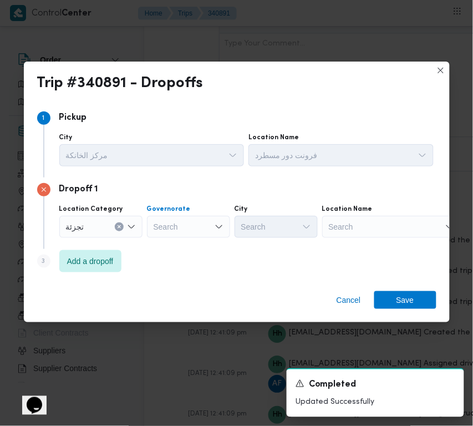
click at [177, 226] on div "Search" at bounding box center [188, 227] width 83 height 22
paste input "جيزة"
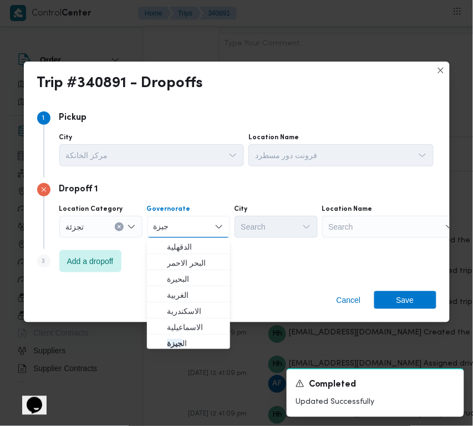
type input "جيزة"
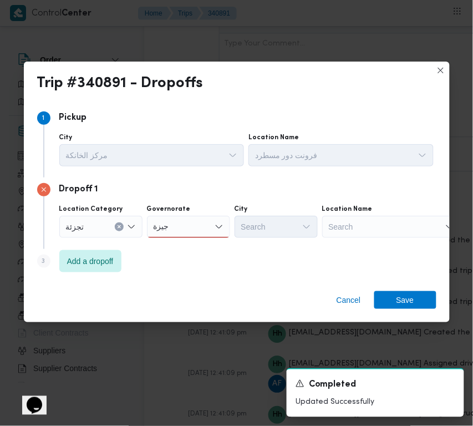
click at [187, 229] on div "جيزة جيزة" at bounding box center [188, 227] width 83 height 22
click at [190, 245] on span "ال جيزة" at bounding box center [195, 246] width 57 height 13
click at [285, 226] on div "Search" at bounding box center [276, 227] width 83 height 22
paste input "أكتوبر"
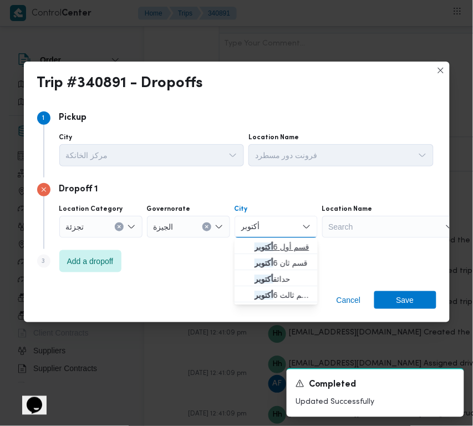
type input "أكتوبر"
click at [255, 244] on mark "أكتوبر" at bounding box center [264, 246] width 19 height 9
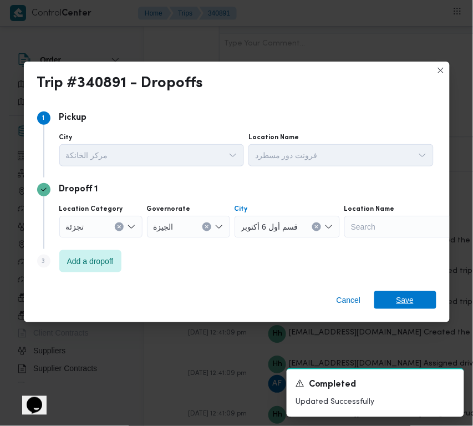
click at [409, 305] on span "Save" at bounding box center [406, 300] width 18 height 18
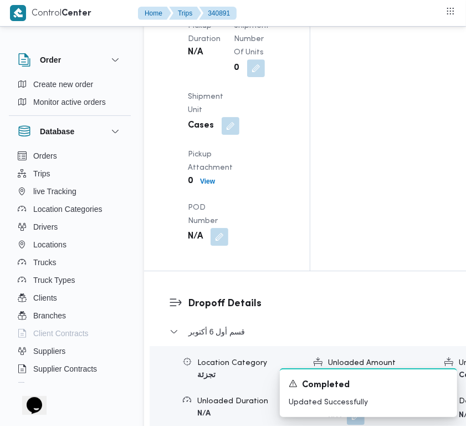
scroll to position [1610, 0]
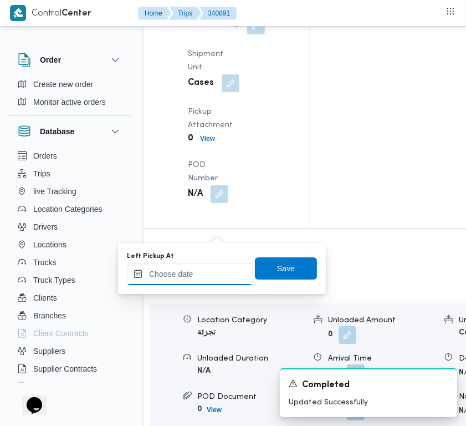
click at [219, 266] on input "Left Pickup At" at bounding box center [190, 274] width 126 height 22
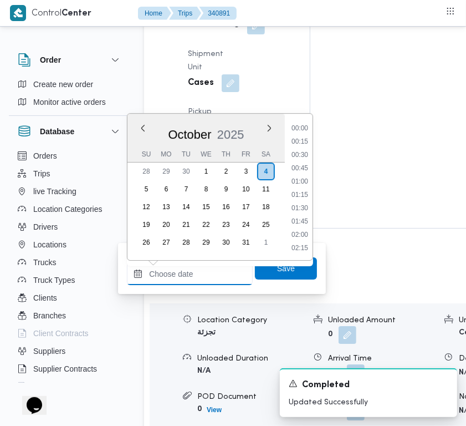
scroll to position [479, 0]
click at [306, 194] on li "10:15" at bounding box center [300, 195] width 26 height 11
type input "[DATE] 10:15"
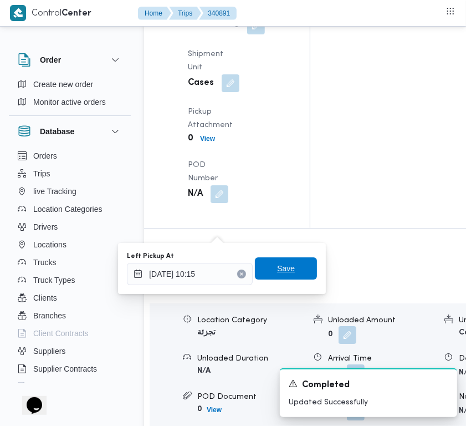
click at [301, 258] on span "Save" at bounding box center [286, 268] width 62 height 22
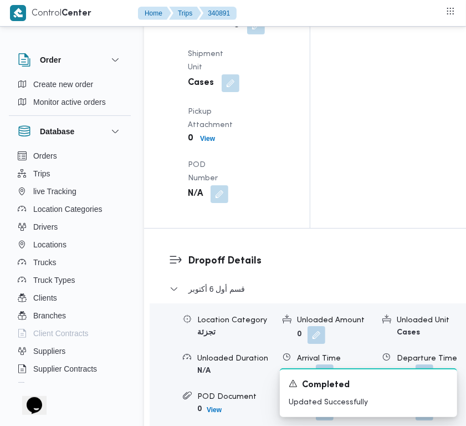
drag, startPoint x: 234, startPoint y: 170, endPoint x: 229, endPoint y: 175, distance: 7.1
click at [234, 171] on div "Arrived Pickup At N/A Left Pickup At N/A Pickup Duration N/A Shipment Number of…" at bounding box center [236, 60] width 110 height 297
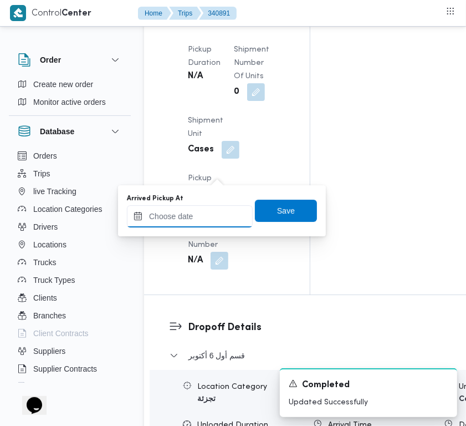
click at [220, 222] on input "Arrived Pickup At" at bounding box center [190, 216] width 126 height 22
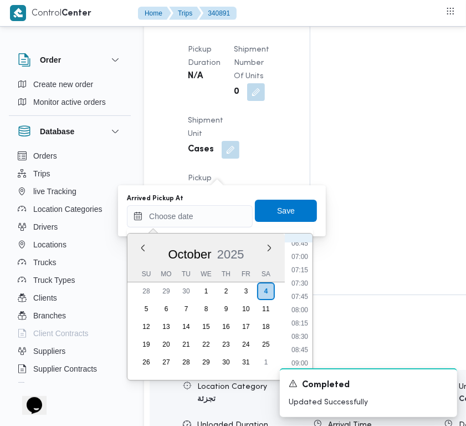
scroll to position [261, 0]
click at [300, 354] on li "07:00" at bounding box center [300, 359] width 26 height 11
type input "[DATE] 07:00"
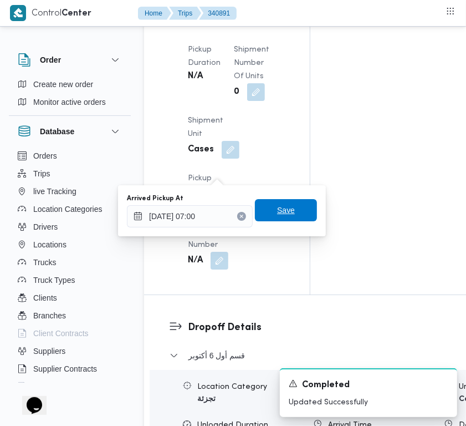
click at [265, 210] on span "Save" at bounding box center [286, 210] width 62 height 22
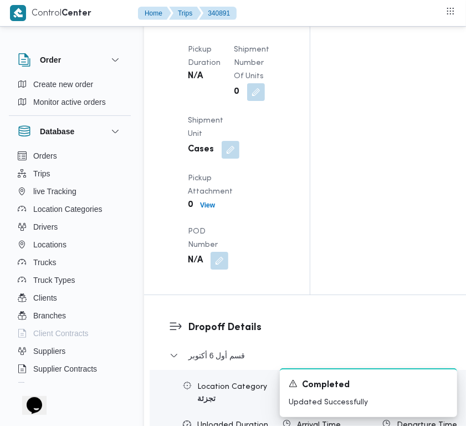
click at [224, 18] on button "button" at bounding box center [233, 10] width 18 height 18
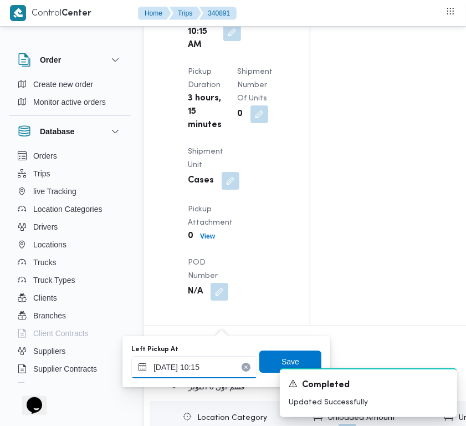
click at [225, 368] on input "[DATE] 10:15" at bounding box center [194, 367] width 126 height 22
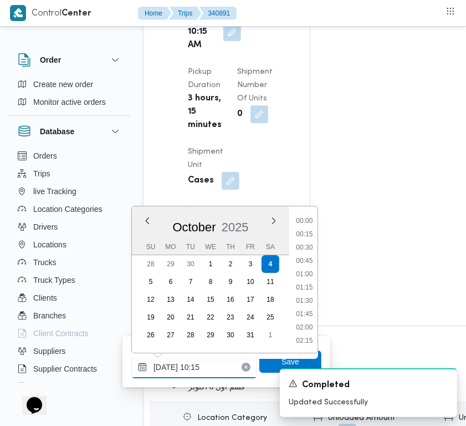
scroll to position [478, 0]
click at [308, 244] on li "09:30" at bounding box center [305, 248] width 26 height 11
type input "[DATE] 10:15"
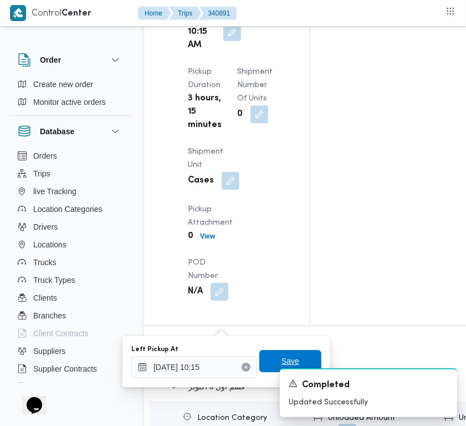
click at [287, 351] on span "Save" at bounding box center [291, 361] width 62 height 22
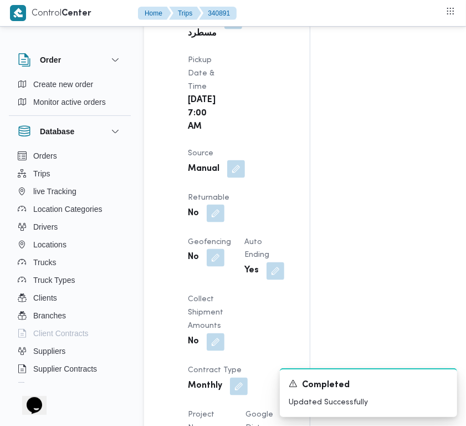
scroll to position [746, 0]
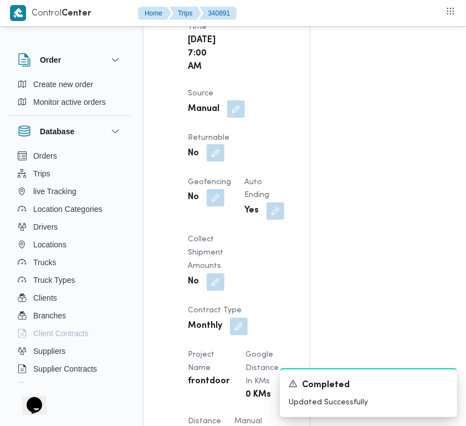
click at [218, 162] on button "button" at bounding box center [216, 153] width 18 height 18
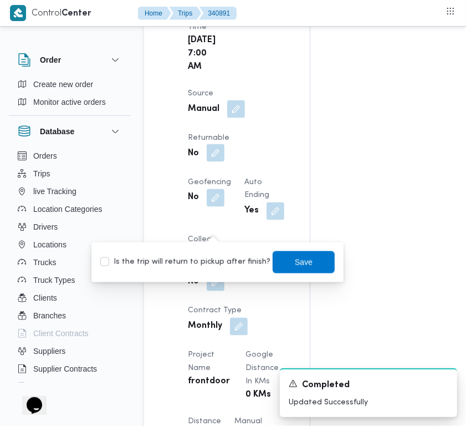
click at [216, 260] on label "Is the trip will return to pickup after finish?" at bounding box center [185, 262] width 170 height 13
checkbox input "true"
click at [275, 261] on span "Save" at bounding box center [304, 262] width 62 height 22
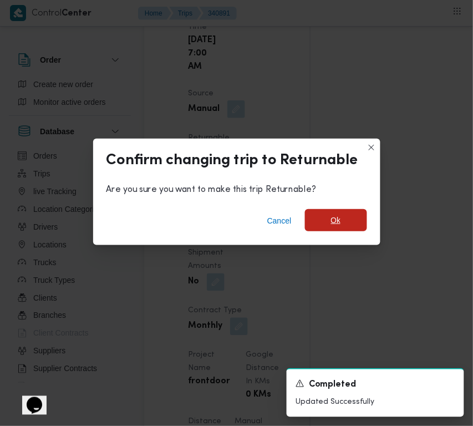
click at [318, 227] on span "Ok" at bounding box center [336, 220] width 62 height 22
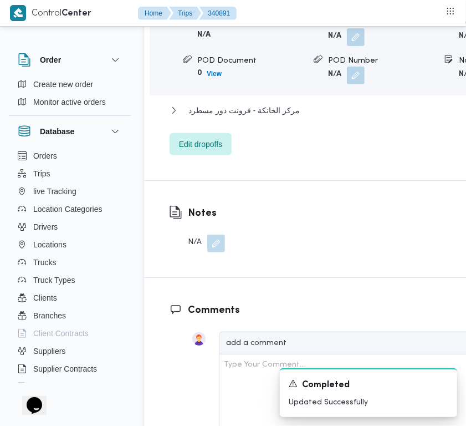
scroll to position [1667, 0]
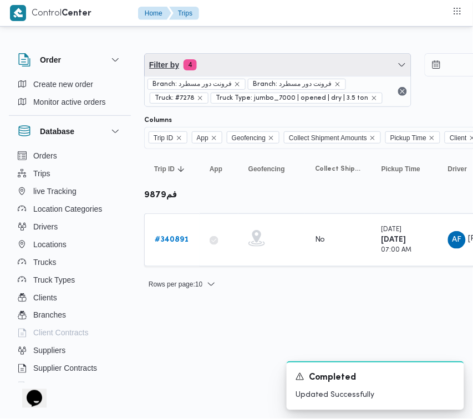
drag, startPoint x: 231, startPoint y: 69, endPoint x: 228, endPoint y: 93, distance: 23.5
click at [231, 72] on span "Filter by 4" at bounding box center [278, 65] width 266 height 22
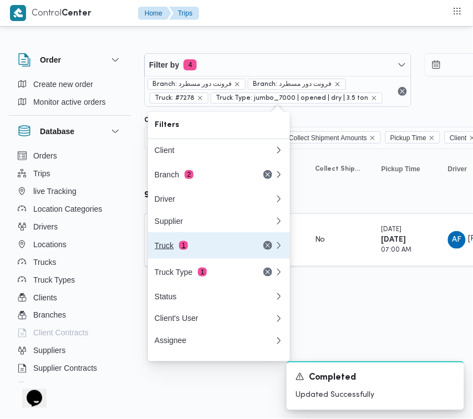
click at [176, 250] on div "Truck 1" at bounding box center [201, 245] width 93 height 9
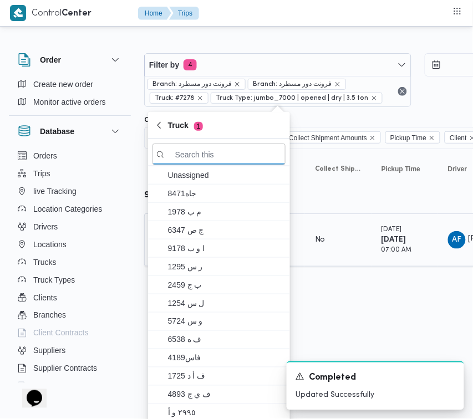
paste input "2784"
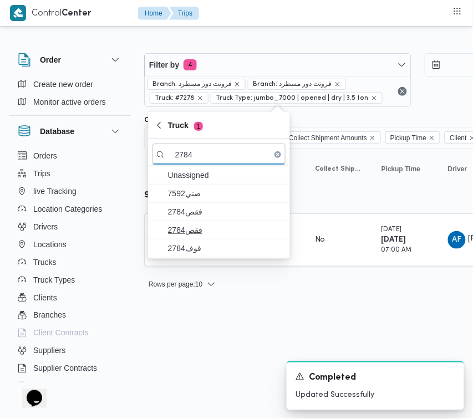
type input "2784"
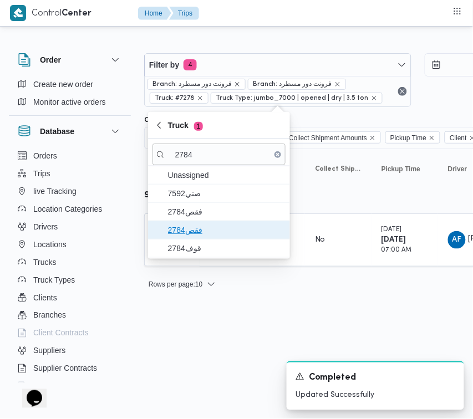
click at [189, 237] on span "فقص2784" at bounding box center [219, 230] width 133 height 18
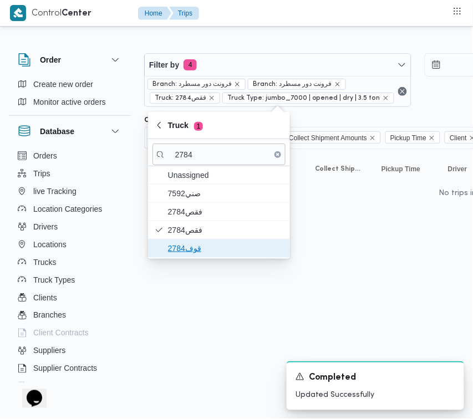
click at [189, 242] on span "قوف2784" at bounding box center [219, 249] width 133 height 18
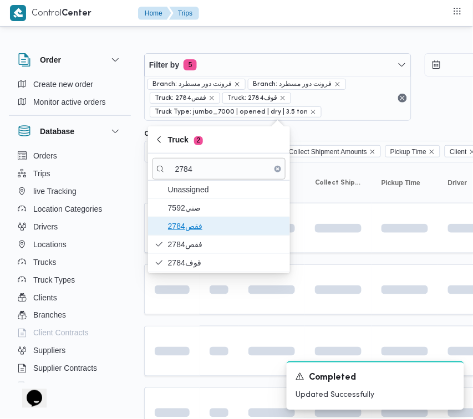
click at [189, 231] on span "فقص2784" at bounding box center [225, 226] width 115 height 13
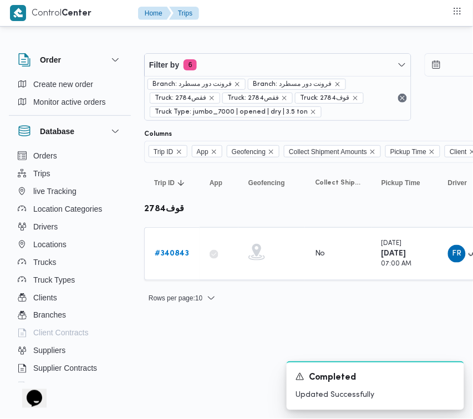
drag, startPoint x: 189, startPoint y: 380, endPoint x: 176, endPoint y: 327, distance: 54.1
click at [186, 380] on html "Control Center Home Trips Order Create new order Monitor active orders Database…" at bounding box center [236, 209] width 473 height 419
click at [165, 257] on b "# 340843" at bounding box center [172, 253] width 34 height 7
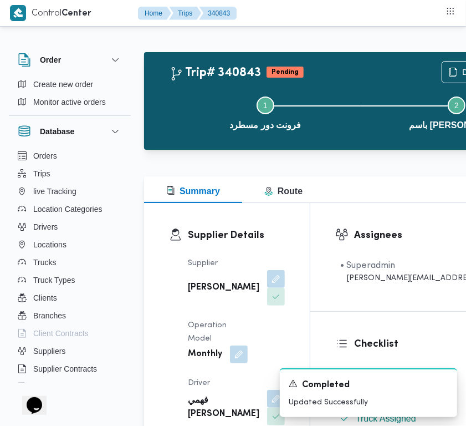
click at [414, 339] on h3 "Checklist" at bounding box center [451, 344] width 194 height 15
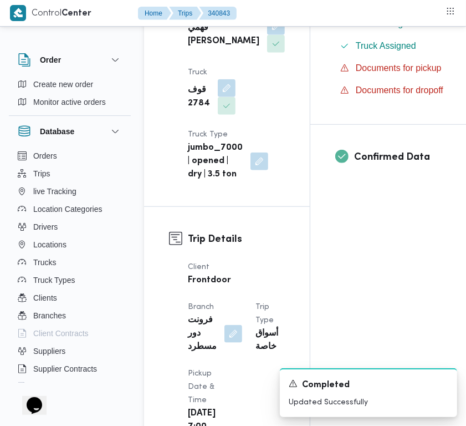
scroll to position [746, 0]
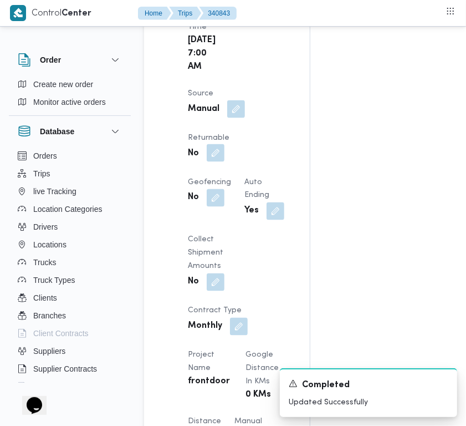
click at [222, 162] on button "button" at bounding box center [216, 153] width 18 height 18
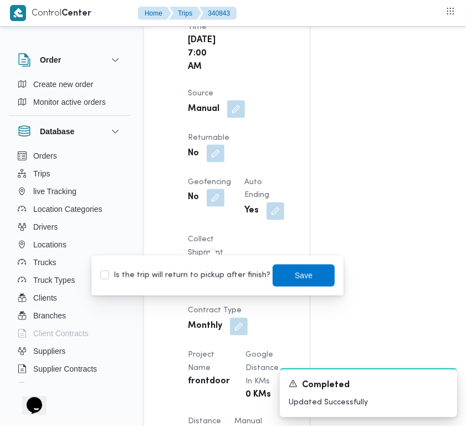
click at [212, 275] on label "Is the trip will return to pickup after finish?" at bounding box center [185, 275] width 170 height 13
checkbox input "true"
click at [295, 280] on span "Save" at bounding box center [304, 274] width 18 height 13
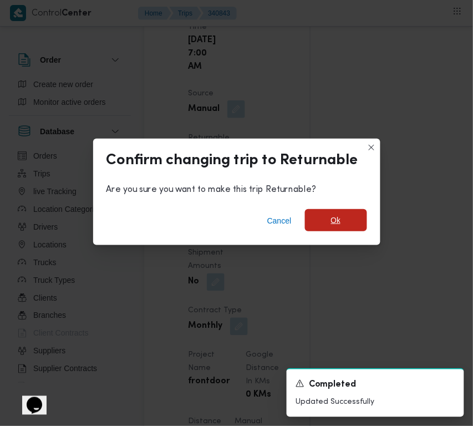
click at [322, 220] on span "Ok" at bounding box center [336, 220] width 62 height 22
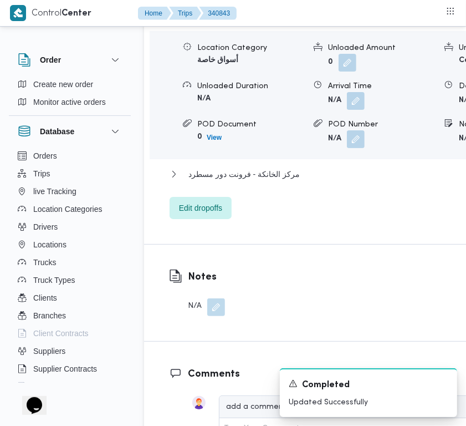
scroll to position [2251, 0]
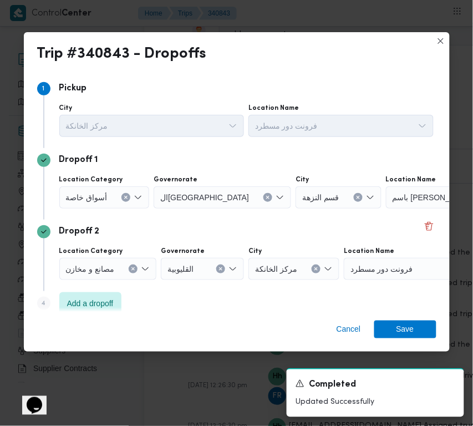
click at [115, 202] on div "أسواق خاصة" at bounding box center [104, 197] width 90 height 22
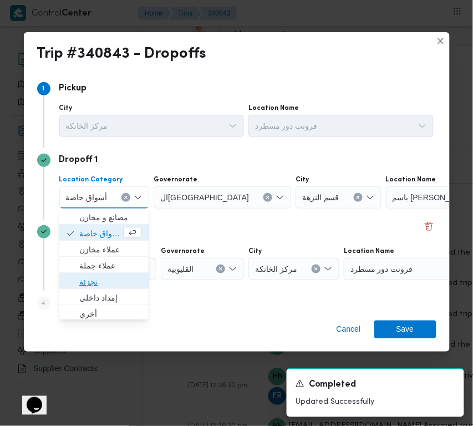
click at [98, 273] on span "تجزئة" at bounding box center [104, 282] width 80 height 18
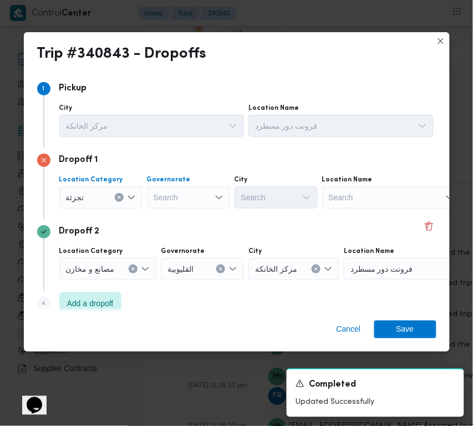
click at [172, 206] on div "Search" at bounding box center [188, 197] width 83 height 22
paste input "[GEOGRAPHIC_DATA]"
type input "[GEOGRAPHIC_DATA]"
click at [179, 193] on div "[GEOGRAPHIC_DATA] [GEOGRAPHIC_DATA]" at bounding box center [188, 197] width 83 height 22
click at [179, 206] on div "[GEOGRAPHIC_DATA] [GEOGRAPHIC_DATA] Combo box. Selected. [GEOGRAPHIC_DATA] . Se…" at bounding box center [188, 197] width 83 height 22
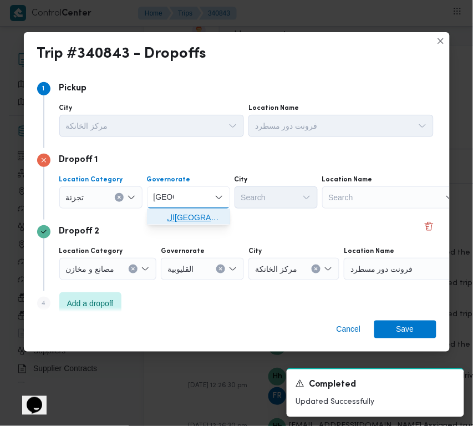
click at [186, 218] on span "ال[GEOGRAPHIC_DATA]" at bounding box center [195, 217] width 57 height 13
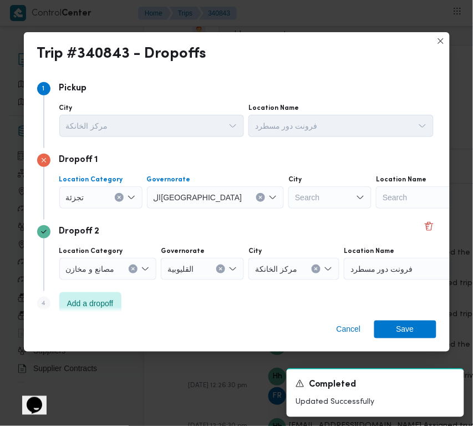
click at [288, 200] on div "Search" at bounding box center [329, 197] width 83 height 22
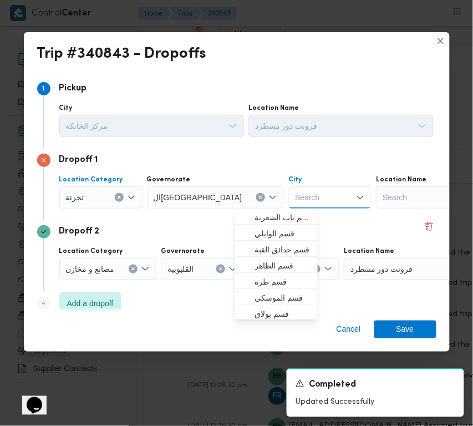
paste input "[GEOGRAPHIC_DATA]"
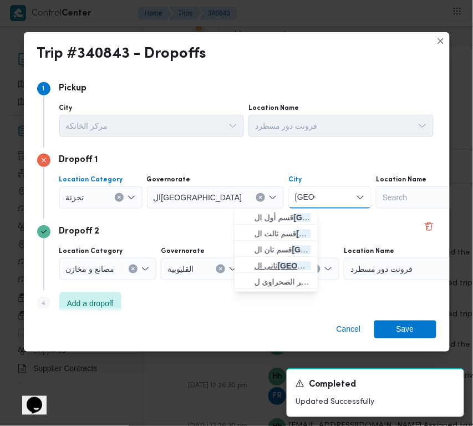
type input "[GEOGRAPHIC_DATA]"
click at [298, 263] on span "[PERSON_NAME] قاهرة الجديدة" at bounding box center [283, 265] width 57 height 13
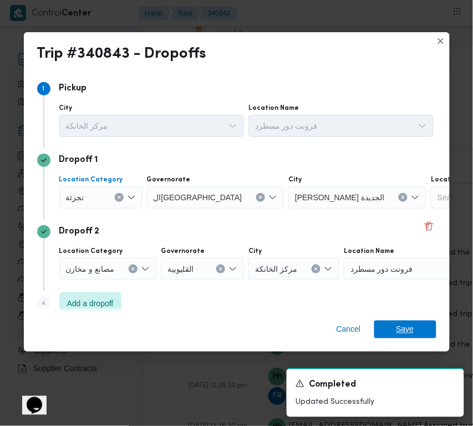
drag, startPoint x: 398, startPoint y: 331, endPoint x: 298, endPoint y: 326, distance: 100.5
click at [398, 333] on span "Save" at bounding box center [406, 330] width 18 height 18
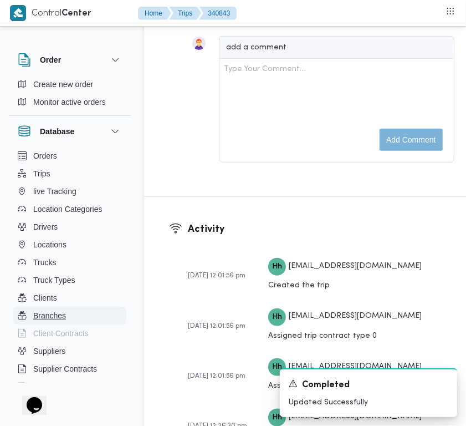
scroll to position [2238, 0]
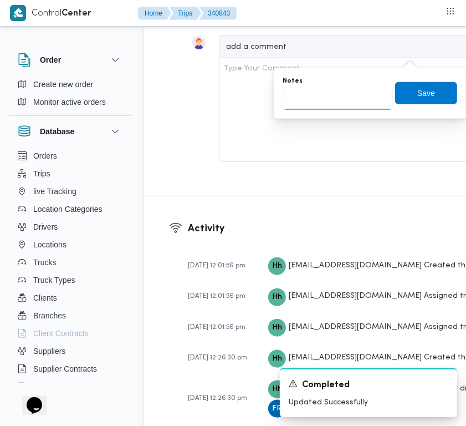
click at [336, 104] on input "Notes" at bounding box center [338, 99] width 110 height 22
paste input "الرحاب"
type input "الرحاب"
click at [402, 98] on span "Save" at bounding box center [426, 93] width 62 height 22
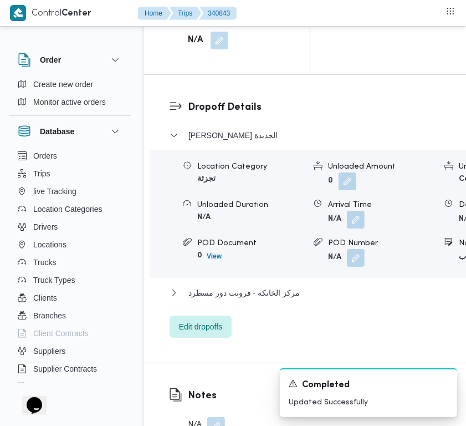
scroll to position [1732, 0]
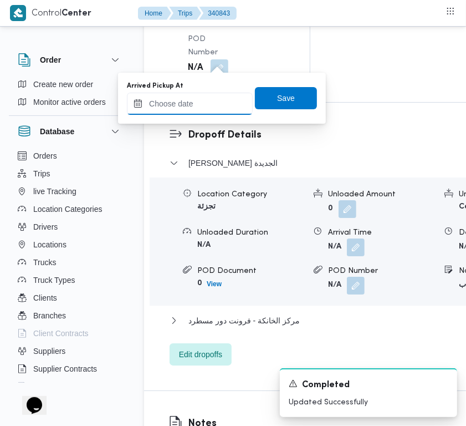
click at [197, 108] on input "Arrived Pickup At" at bounding box center [190, 104] width 126 height 22
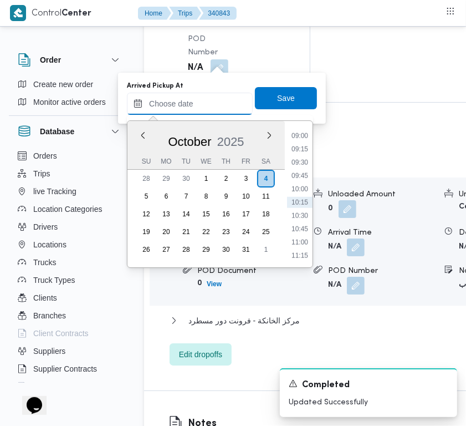
paste input "[DATE] 7:00AM"
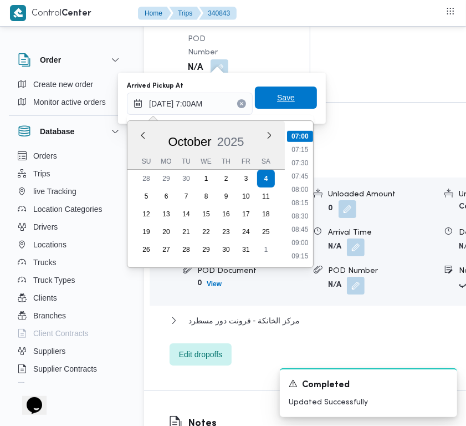
type input "[DATE] 07:00"
click at [282, 98] on span "Save" at bounding box center [286, 97] width 18 height 13
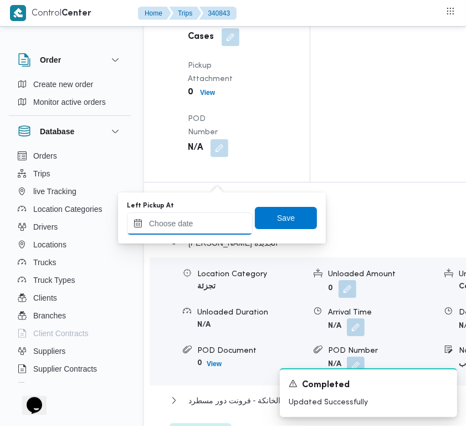
click at [211, 222] on input "Left Pickup At" at bounding box center [190, 223] width 126 height 22
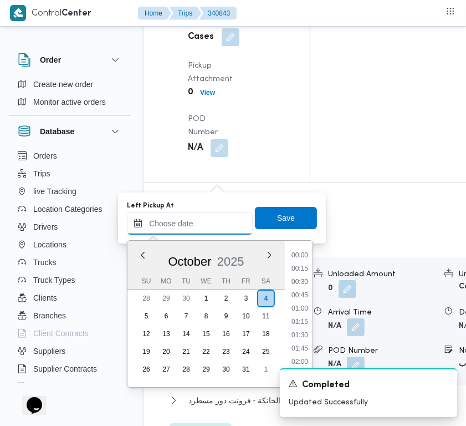
paste input "[DATE] 7:00AM"
click at [302, 304] on li "08:00" at bounding box center [300, 309] width 26 height 11
type input "[DATE] 08:00"
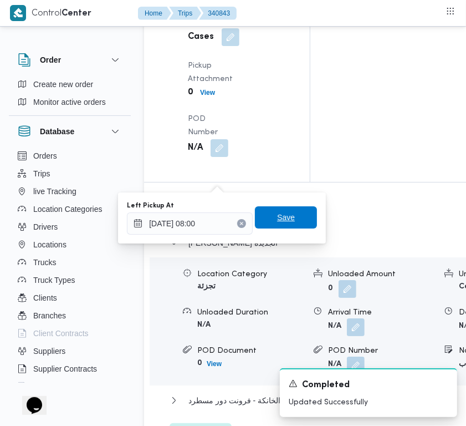
click at [281, 217] on span "Save" at bounding box center [286, 217] width 18 height 13
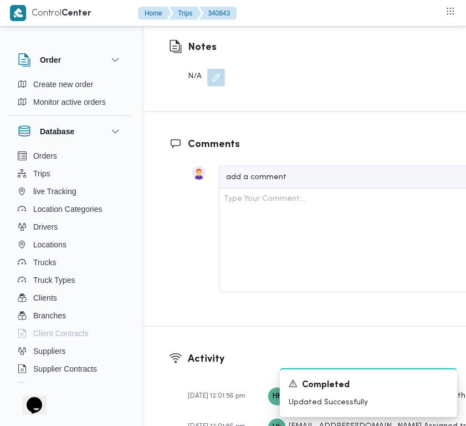
scroll to position [0, 0]
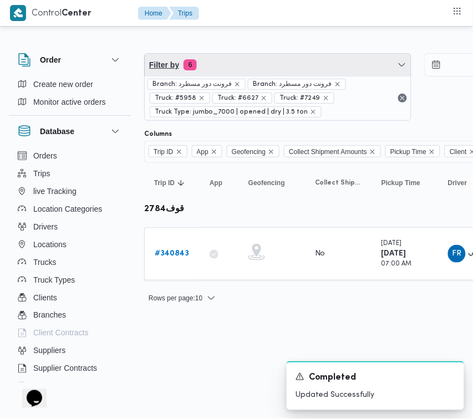
drag, startPoint x: 258, startPoint y: 63, endPoint x: 264, endPoint y: 75, distance: 13.4
click at [258, 63] on span "Filter by 6" at bounding box center [278, 65] width 266 height 22
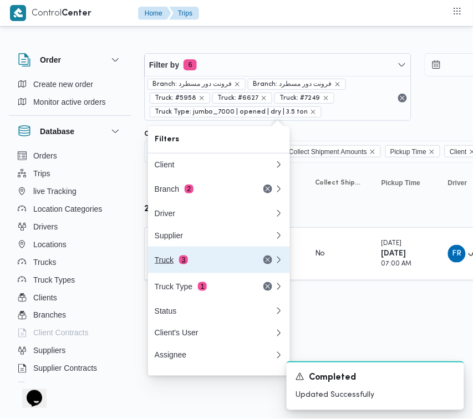
click at [179, 264] on span "3" at bounding box center [183, 260] width 9 height 9
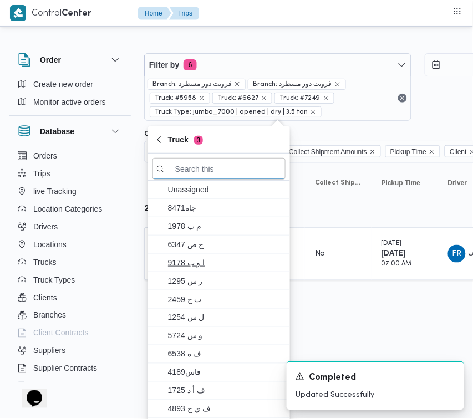
paste input "9252"
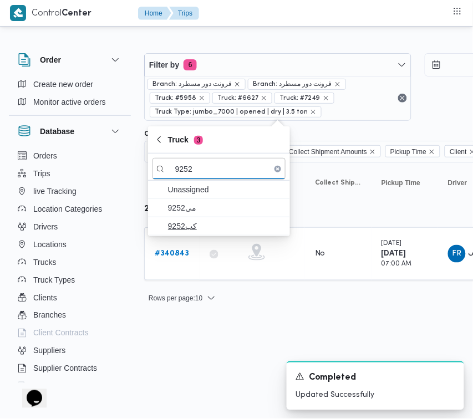
type input "9252"
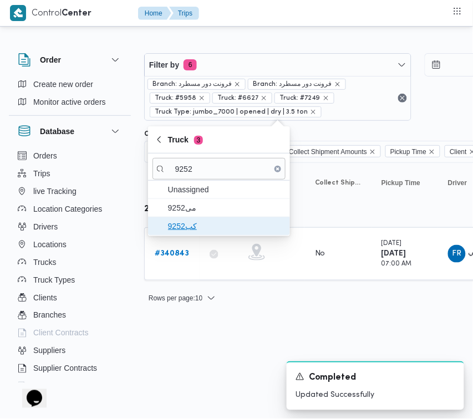
click at [193, 228] on span "كب9252" at bounding box center [225, 226] width 115 height 13
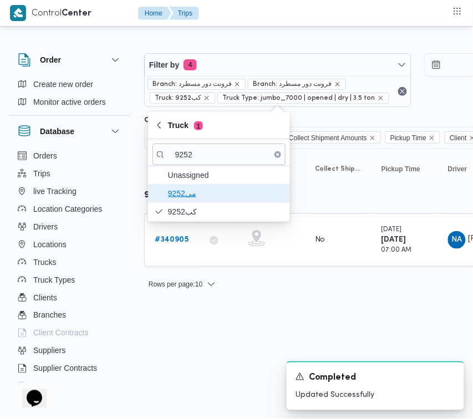
click at [177, 198] on span "9252مى" at bounding box center [225, 193] width 115 height 13
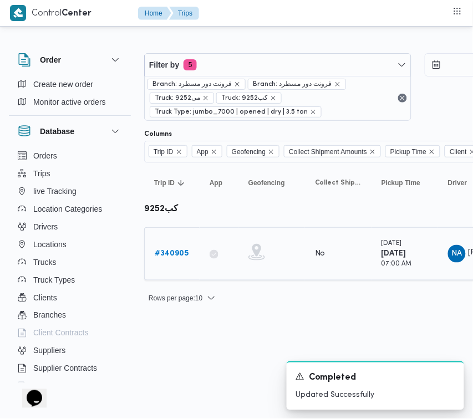
click at [179, 252] on b "# 340905" at bounding box center [172, 253] width 34 height 7
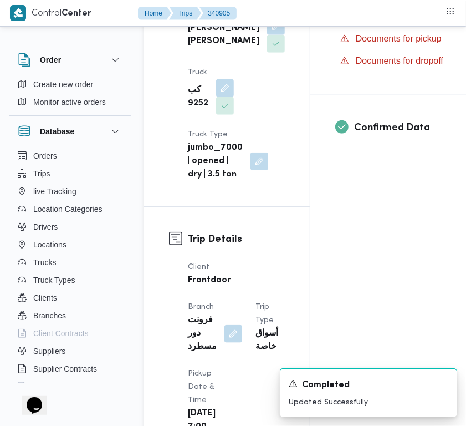
scroll to position [746, 0]
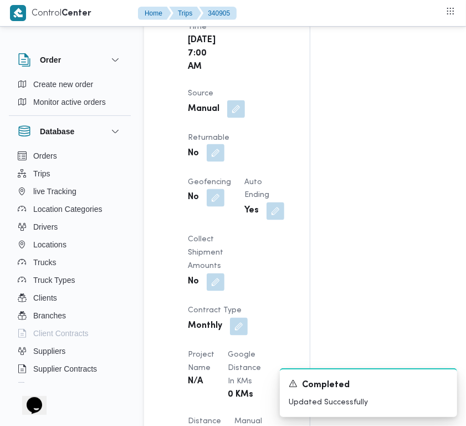
click at [223, 162] on button "button" at bounding box center [216, 153] width 18 height 18
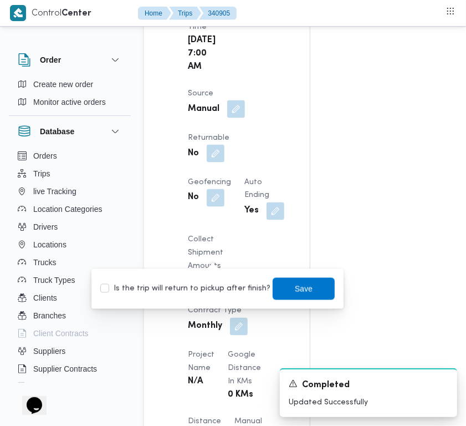
click at [217, 287] on label "Is the trip will return to pickup after finish?" at bounding box center [185, 288] width 170 height 13
checkbox input "true"
click at [281, 286] on span "Save" at bounding box center [304, 288] width 62 height 22
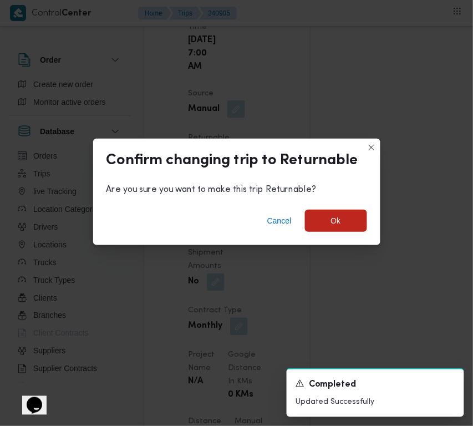
click at [459, 305] on div "Confirm changing trip to Returnable Are you sure you want to make this trip Ret…" at bounding box center [236, 213] width 473 height 426
drag, startPoint x: 341, startPoint y: 207, endPoint x: 341, endPoint y: 215, distance: 7.8
click at [341, 208] on div "Cancel Ok" at bounding box center [236, 223] width 287 height 44
click at [342, 220] on span "Ok" at bounding box center [336, 220] width 62 height 22
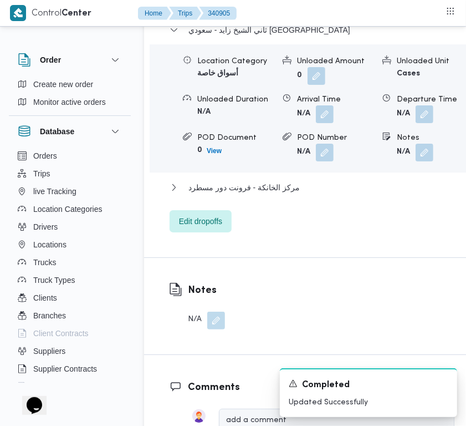
scroll to position [2238, 0]
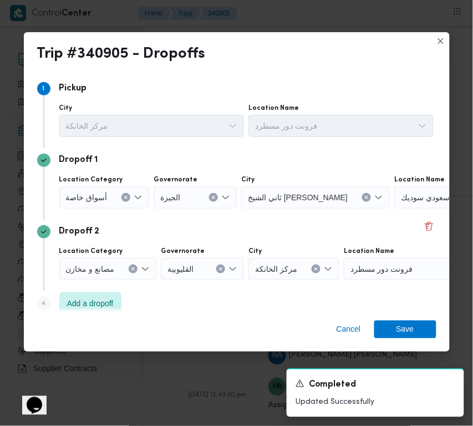
click at [98, 191] on span "أسواق خاصة" at bounding box center [87, 197] width 42 height 12
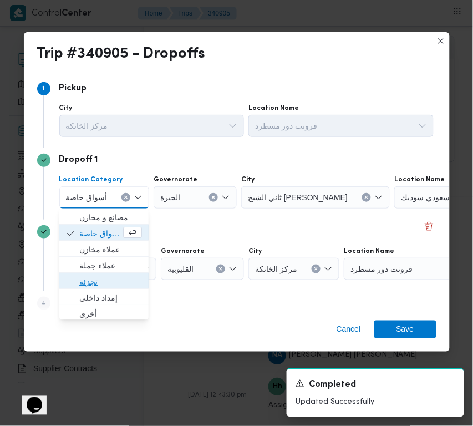
click at [98, 276] on span "تجزئة" at bounding box center [110, 281] width 63 height 13
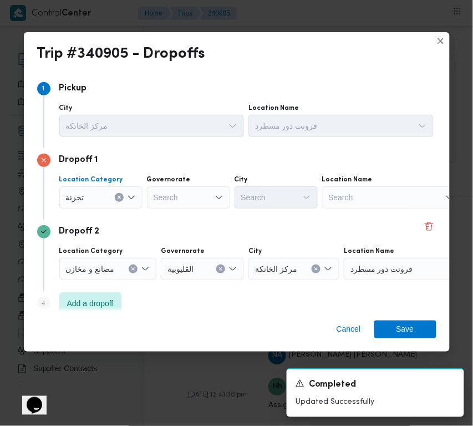
click at [176, 194] on div "Search" at bounding box center [188, 197] width 83 height 22
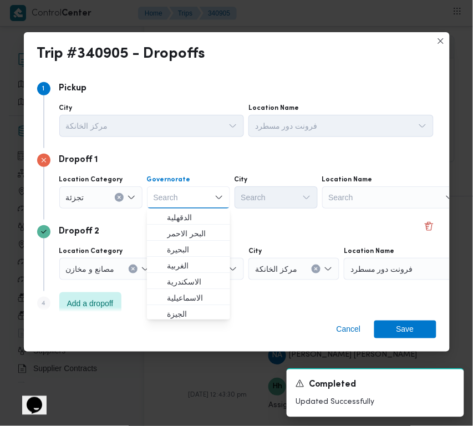
paste input "[GEOGRAPHIC_DATA]"
type input "[GEOGRAPHIC_DATA]"
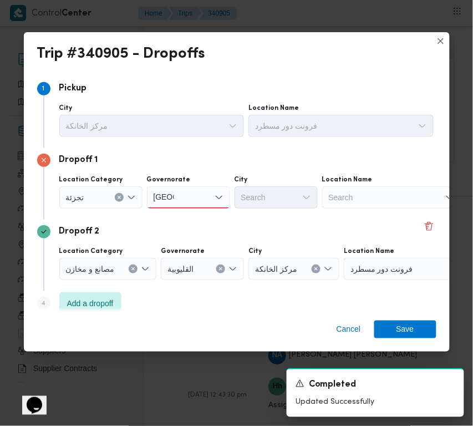
click at [197, 190] on div "[GEOGRAPHIC_DATA] [GEOGRAPHIC_DATA]" at bounding box center [188, 197] width 83 height 22
click at [205, 215] on span "ال[GEOGRAPHIC_DATA]" at bounding box center [195, 217] width 57 height 13
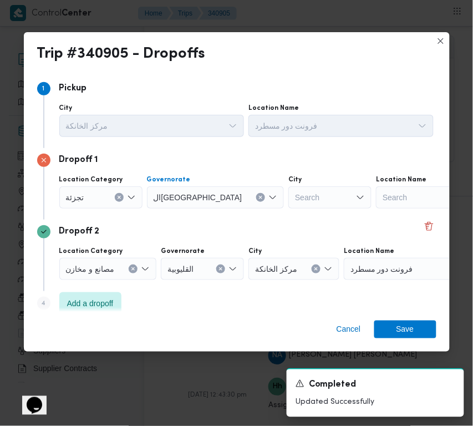
click at [288, 197] on div "Search" at bounding box center [329, 197] width 83 height 22
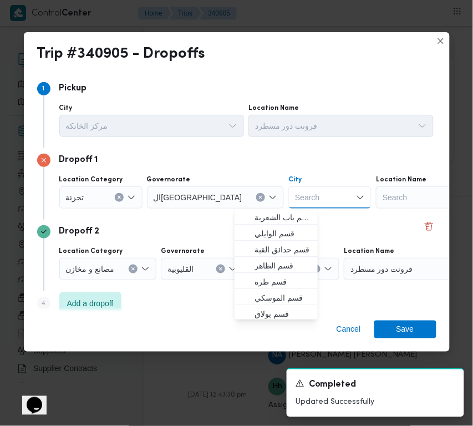
paste input "النزهة"
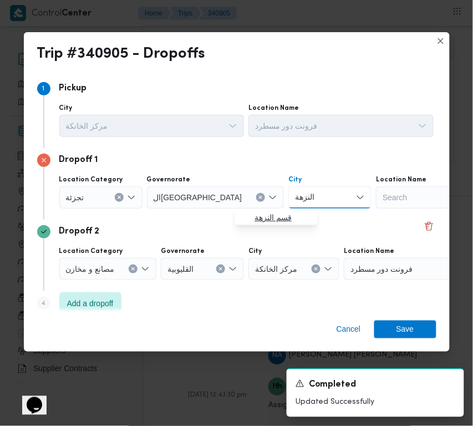
type input "النزهة"
click at [253, 214] on span "قسم النزهة" at bounding box center [276, 218] width 74 height 18
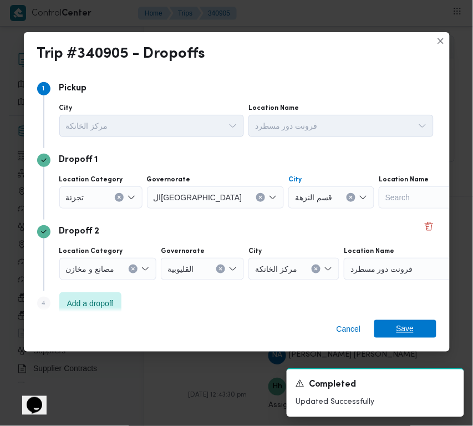
click at [427, 333] on span "Save" at bounding box center [405, 329] width 62 height 18
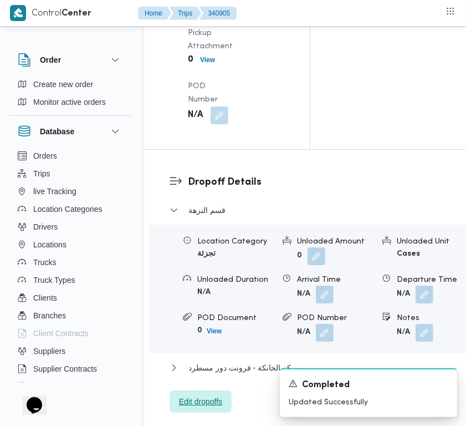
scroll to position [1679, 0]
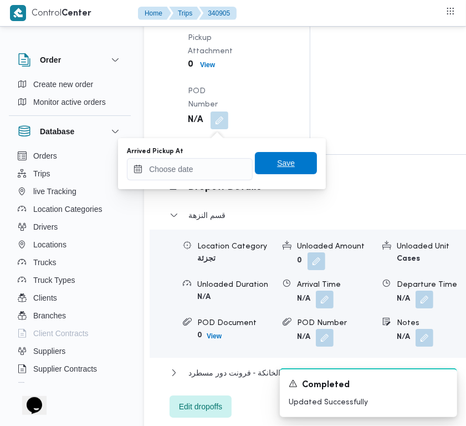
click at [267, 163] on span "Save" at bounding box center [286, 163] width 62 height 22
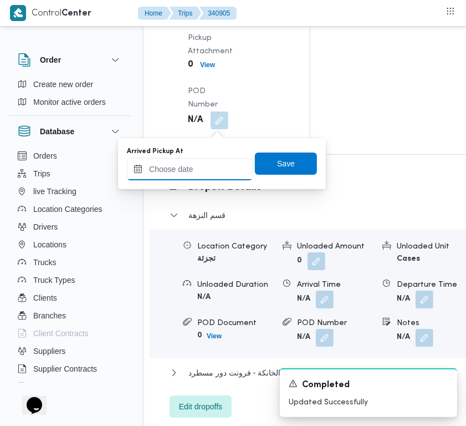
click at [217, 164] on input "Arrived Pickup At" at bounding box center [190, 169] width 126 height 22
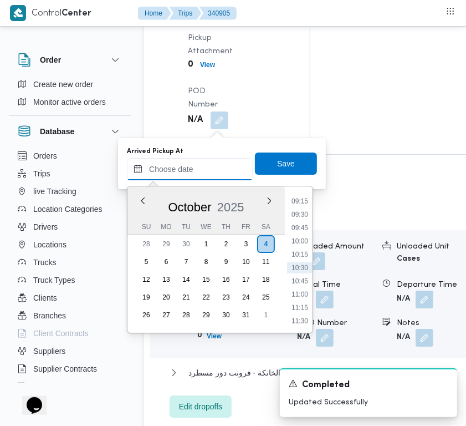
paste input "[DATE] 7:00AM"
type input "[DATE] 7:00AM"
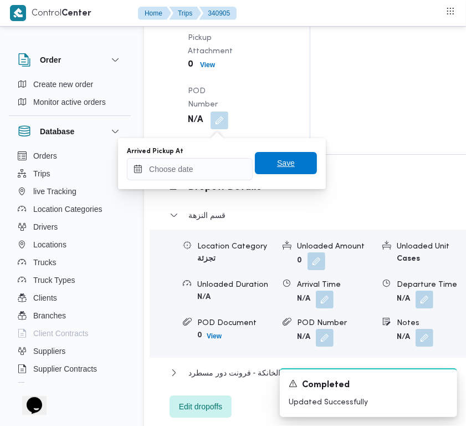
click at [278, 166] on span "Save" at bounding box center [286, 162] width 18 height 13
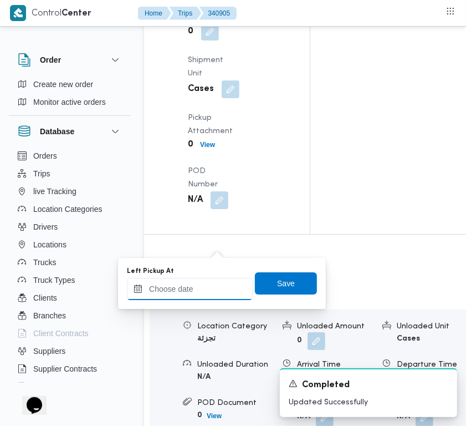
click at [196, 292] on input "Left Pickup At" at bounding box center [190, 289] width 126 height 22
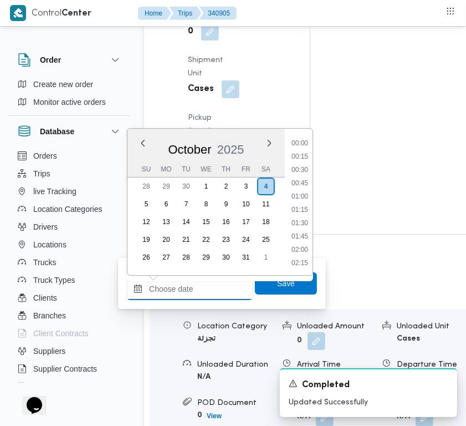
paste input "[DATE] 7:00AM"
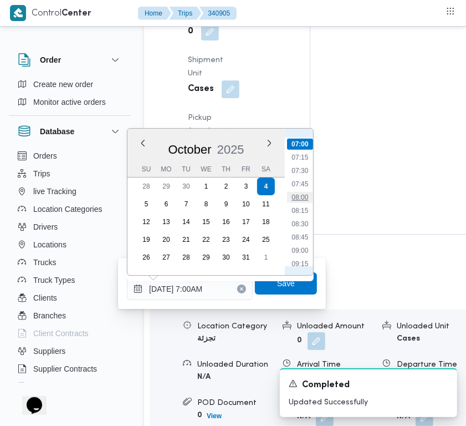
click at [297, 197] on li "08:00" at bounding box center [300, 197] width 26 height 11
type input "[DATE] 08:00"
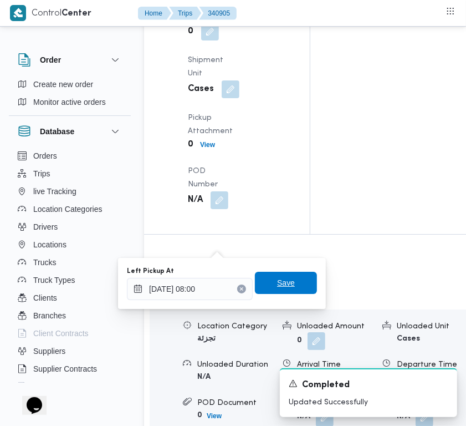
click at [290, 280] on span "Save" at bounding box center [286, 283] width 62 height 22
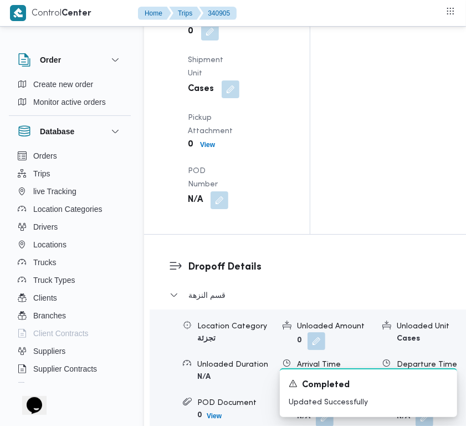
click at [291, 192] on div "Pickup Details Arrived Pickup At [DATE] 7:00 AM Left Pickup At N/A Pickup Durat…" at bounding box center [227, 12] width 166 height 443
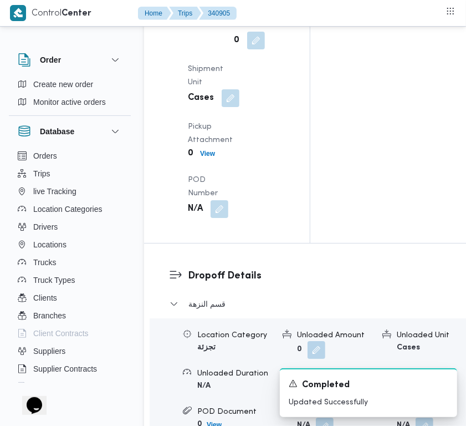
scroll to position [0, 0]
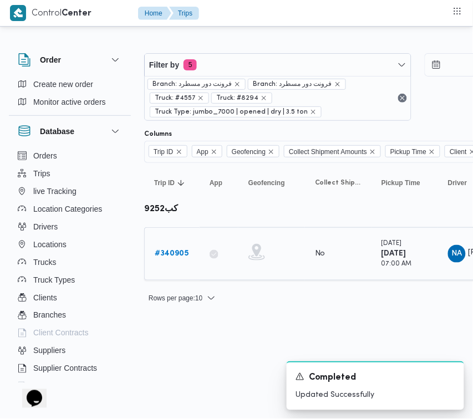
click at [172, 243] on td "Trip ID # 340905" at bounding box center [171, 253] width 55 height 53
click at [179, 256] on b "# 340905" at bounding box center [172, 253] width 34 height 7
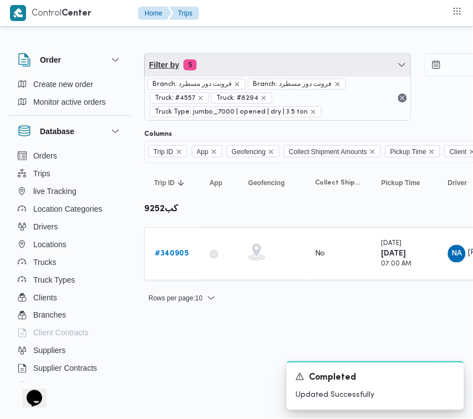
click at [263, 63] on span "Filter by 5" at bounding box center [278, 65] width 266 height 22
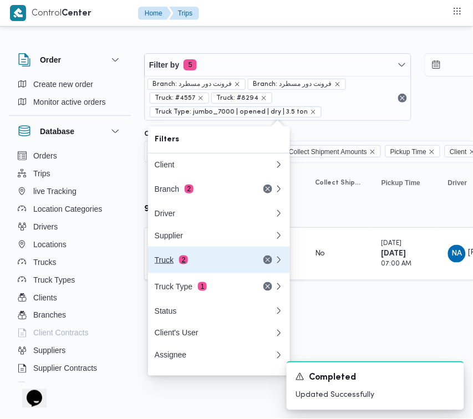
click at [190, 265] on div "Truck 2" at bounding box center [201, 260] width 93 height 9
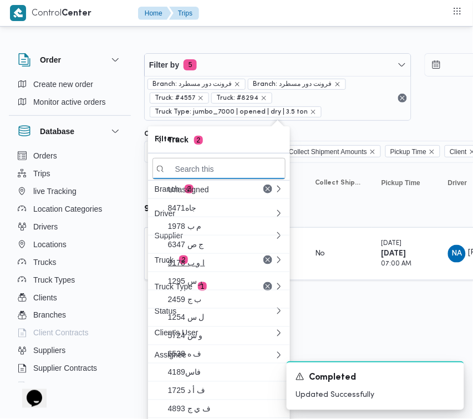
paste input "4576"
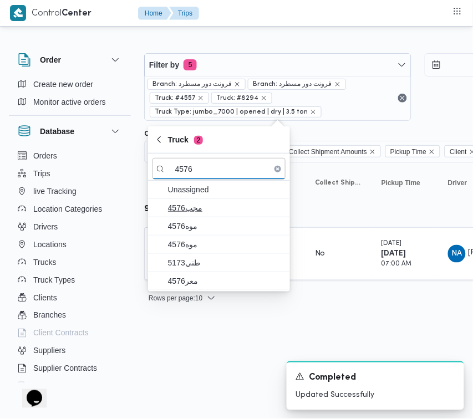
type input "4576"
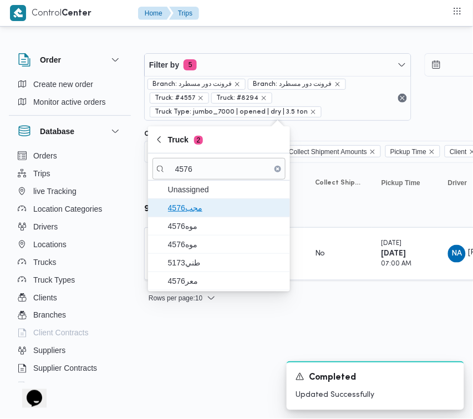
click at [214, 212] on span "مجب4576" at bounding box center [225, 207] width 115 height 13
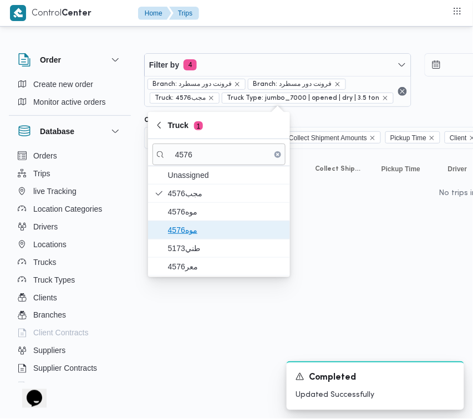
click at [203, 237] on span "موه4576" at bounding box center [219, 230] width 133 height 18
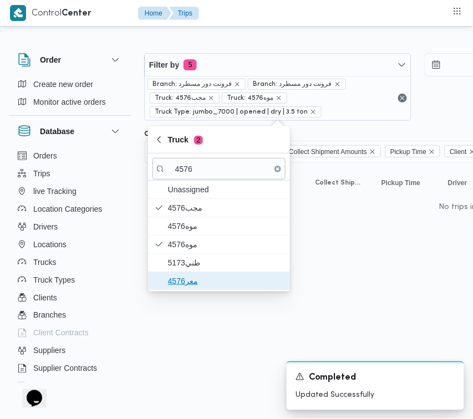
click at [185, 286] on span "معر4576" at bounding box center [225, 281] width 115 height 13
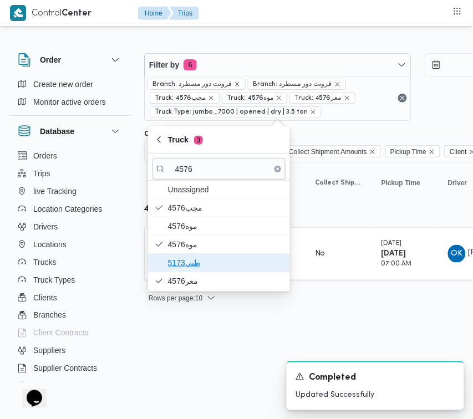
click at [187, 266] on span "طني5173" at bounding box center [225, 262] width 115 height 13
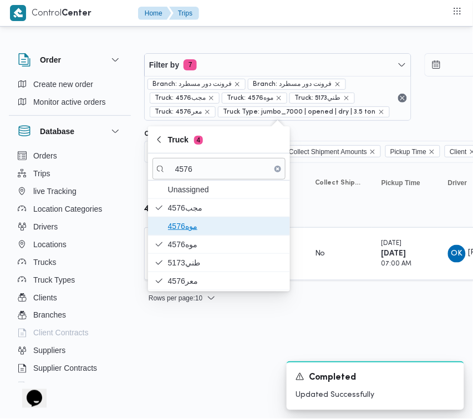
click at [189, 229] on span "4576موه" at bounding box center [225, 226] width 115 height 13
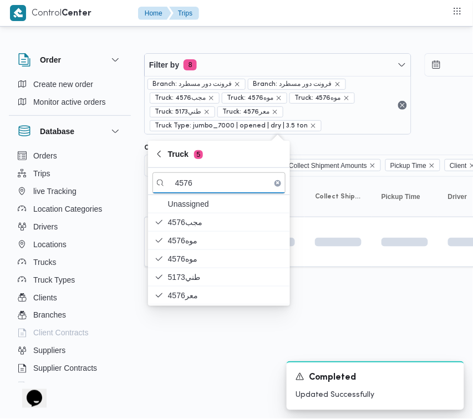
click at [203, 306] on div "Filter by 8 Branch: فرونت دور مسطرد Branch: فرونت دور مسطرد Truck: مجب4576 Truc…" at bounding box center [229, 167] width 473 height 277
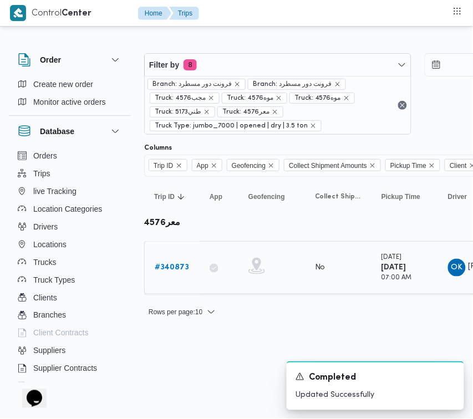
click at [173, 267] on b "# 340873" at bounding box center [172, 267] width 34 height 7
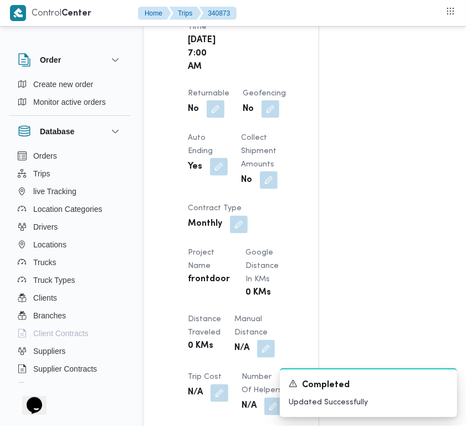
scroll to position [1119, 0]
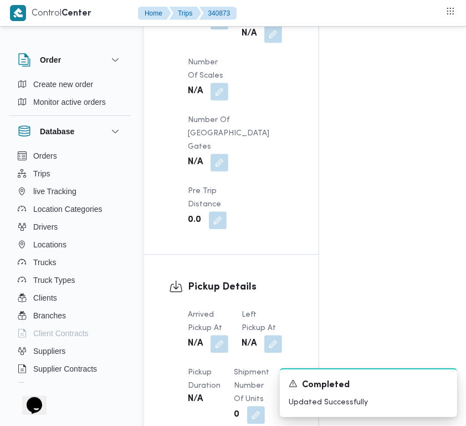
drag, startPoint x: 465, startPoint y: 195, endPoint x: 465, endPoint y: 165, distance: 29.4
click at [465, 185] on div "Order Create new order Monitor active orders Database Orders Trips live Trackin…" at bounding box center [233, 227] width 466 height 2620
click at [465, 164] on div "Order Create new order Monitor active orders Database Orders Trips live Trackin…" at bounding box center [233, 227] width 466 height 2620
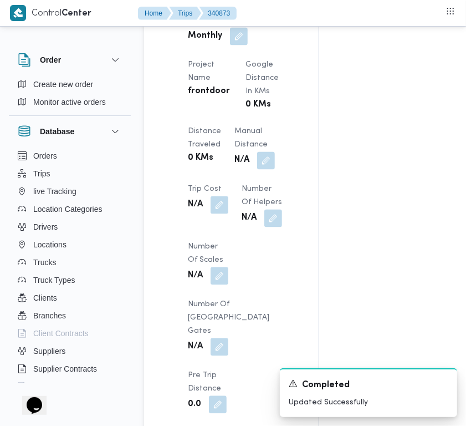
scroll to position [847, 0]
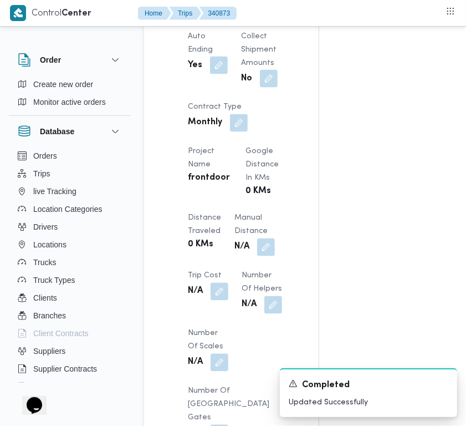
click at [215, 16] on button "button" at bounding box center [216, 7] width 18 height 18
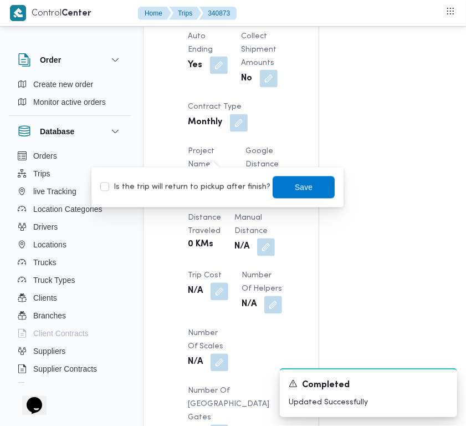
click at [222, 181] on label "Is the trip will return to pickup after finish?" at bounding box center [185, 187] width 170 height 13
checkbox input "true"
click at [295, 185] on span "Save" at bounding box center [304, 186] width 18 height 13
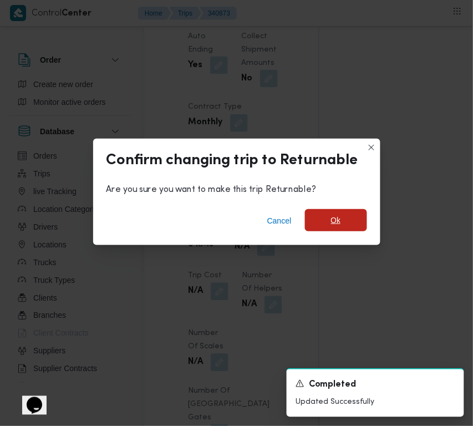
click at [334, 217] on span "Ok" at bounding box center [336, 220] width 10 height 13
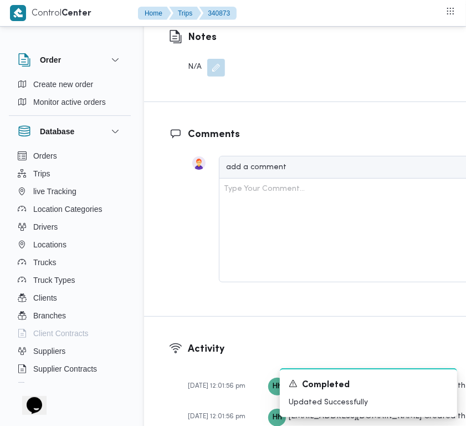
scroll to position [2339, 0]
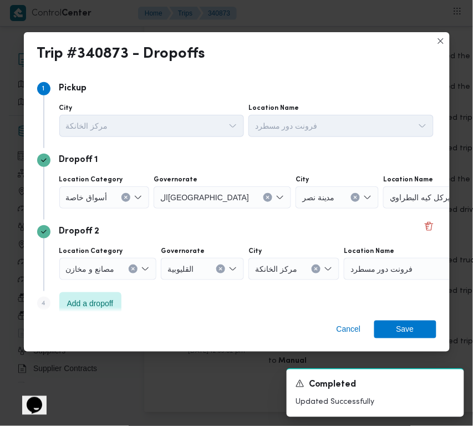
click at [82, 201] on span "أسواق خاصة" at bounding box center [87, 197] width 42 height 12
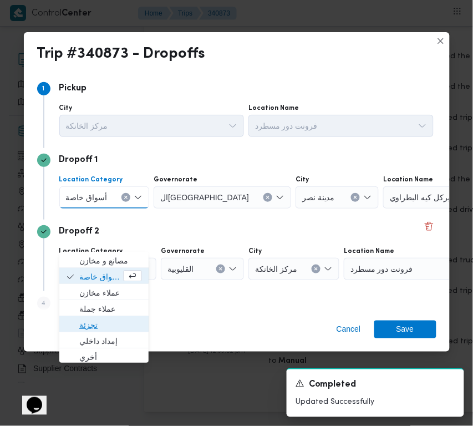
click at [95, 318] on span "تجزئة" at bounding box center [110, 324] width 63 height 13
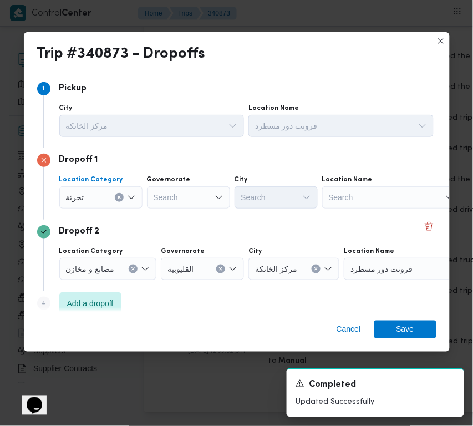
click at [175, 198] on div "Search" at bounding box center [188, 197] width 83 height 22
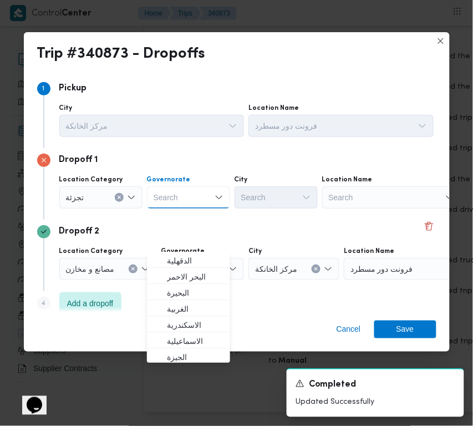
paste input "[GEOGRAPHIC_DATA]"
type input "[GEOGRAPHIC_DATA]"
click at [270, 220] on div "Step 1 1 [GEOGRAPHIC_DATA] مركز الخانكة Location Name فرونت دور مسطرد Dropoff 1…" at bounding box center [236, 198] width 399 height 243
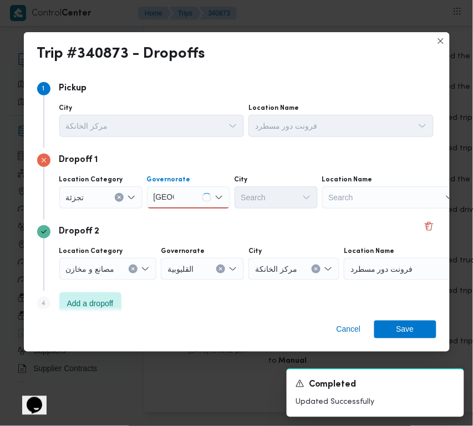
click at [181, 193] on div "[GEOGRAPHIC_DATA] [GEOGRAPHIC_DATA]" at bounding box center [188, 197] width 83 height 22
click at [175, 201] on div "[GEOGRAPHIC_DATA] [GEOGRAPHIC_DATA]" at bounding box center [163, 198] width 25 height 18
click at [183, 254] on span "ال[GEOGRAPHIC_DATA]" at bounding box center [195, 260] width 57 height 13
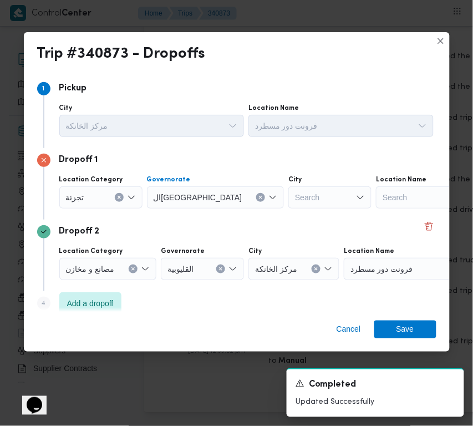
drag, startPoint x: 238, startPoint y: 203, endPoint x: 248, endPoint y: 201, distance: 9.7
click at [293, 203] on div at bounding box center [296, 198] width 6 height 18
paste input "[GEOGRAPHIC_DATA]"
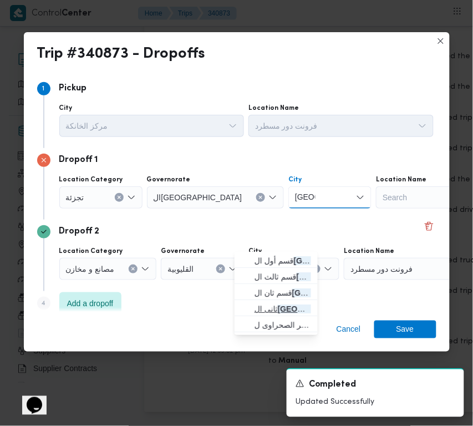
type input "[GEOGRAPHIC_DATA]"
click at [272, 300] on span "[PERSON_NAME] قاهرة الجديدة" at bounding box center [276, 309] width 74 height 18
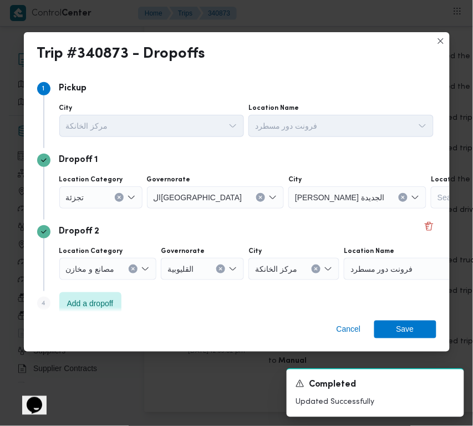
click at [312, 222] on div "Dropoff 2 Location Category مصانع و [GEOGRAPHIC_DATA] ال[GEOGRAPHIC_DATA] مركز …" at bounding box center [236, 256] width 399 height 72
click at [298, 209] on div "Location Category [GEOGRAPHIC_DATA] [GEOGRAPHIC_DATA] City [PERSON_NAME][GEOGRA…" at bounding box center [246, 192] width 379 height 38
click at [297, 201] on span "[PERSON_NAME] الجديدة" at bounding box center [339, 197] width 89 height 12
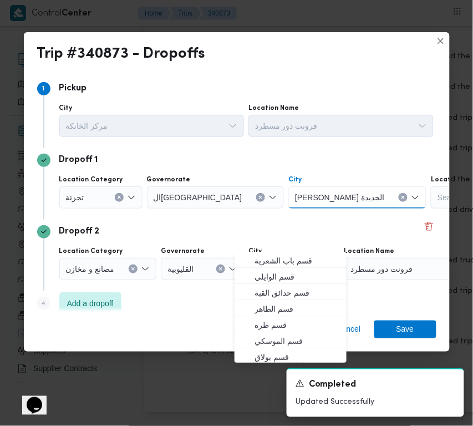
paste input "[GEOGRAPHIC_DATA]"
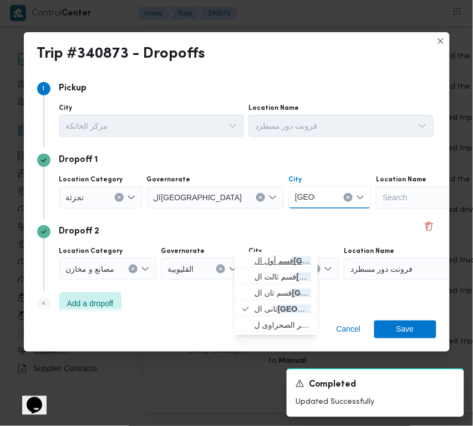
type input "[GEOGRAPHIC_DATA]"
click at [267, 254] on span "قسم أول ال قاهرة الجديدة" at bounding box center [283, 260] width 57 height 13
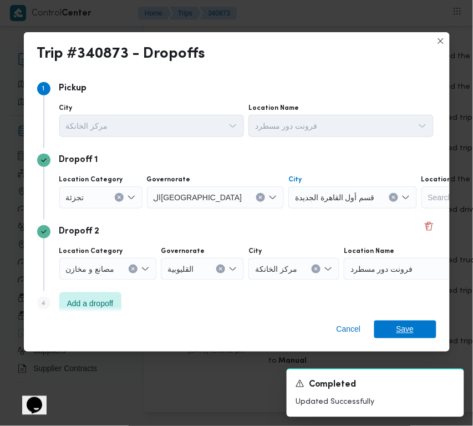
click at [400, 323] on span "Save" at bounding box center [406, 330] width 18 height 18
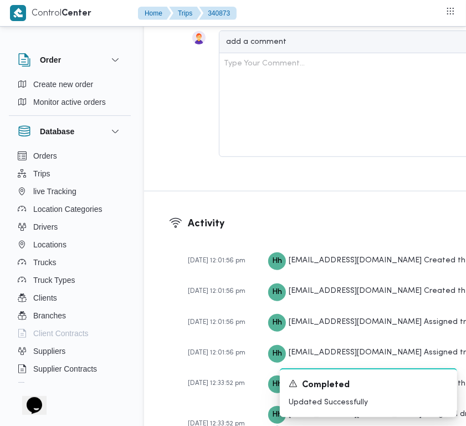
scroll to position [2098, 0]
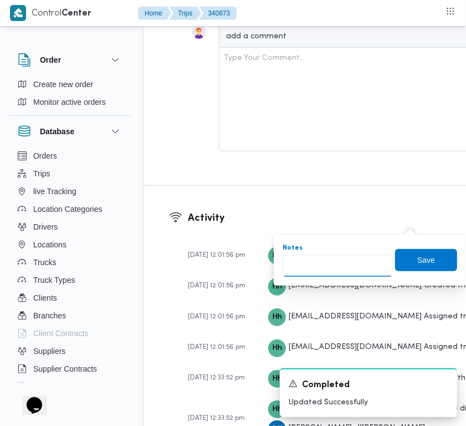
click at [380, 262] on input "Notes" at bounding box center [338, 266] width 110 height 22
paste input "تجمع"
type input "تجمع"
click at [402, 260] on span "Save" at bounding box center [426, 259] width 62 height 22
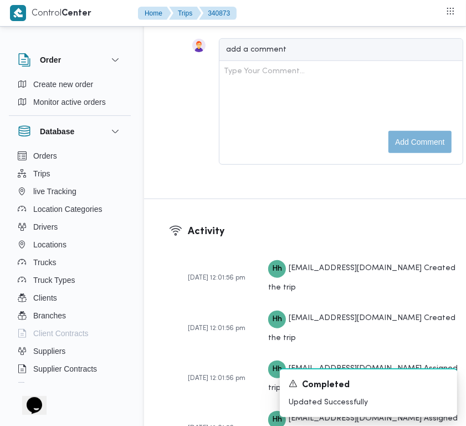
scroll to position [1725, 0]
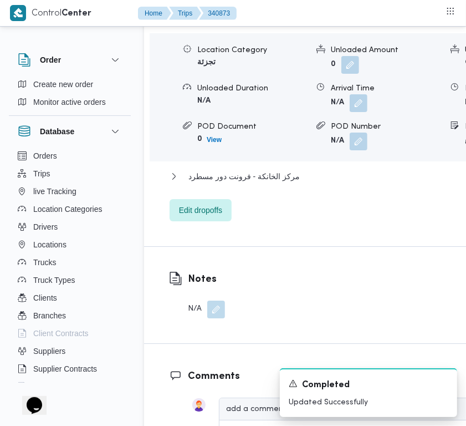
drag, startPoint x: 220, startPoint y: 90, endPoint x: 210, endPoint y: 111, distance: 23.6
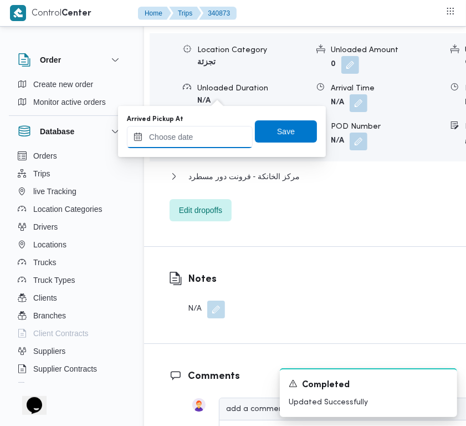
click at [198, 129] on input "Arrived Pickup At" at bounding box center [190, 137] width 126 height 22
paste input "[DATE] 7:00AM"
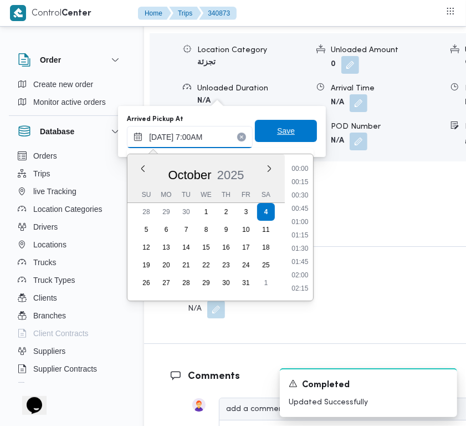
scroll to position [372, 0]
type input "[DATE] 07:00"
click at [277, 126] on span "Save" at bounding box center [286, 130] width 18 height 13
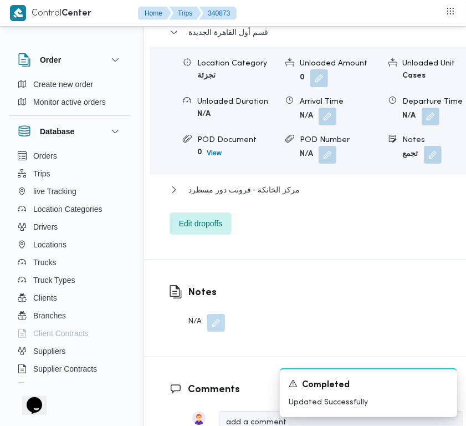
drag, startPoint x: 216, startPoint y: 160, endPoint x: 214, endPoint y: 172, distance: 12.9
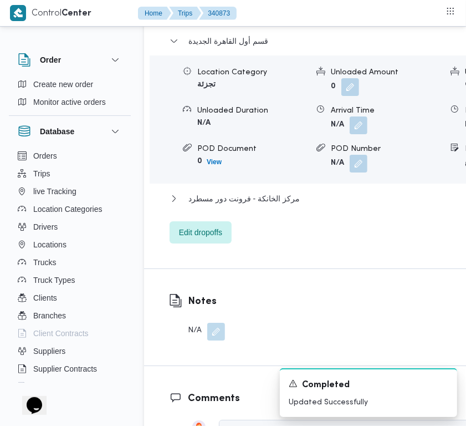
drag, startPoint x: 214, startPoint y: 155, endPoint x: 217, endPoint y: 192, distance: 37.3
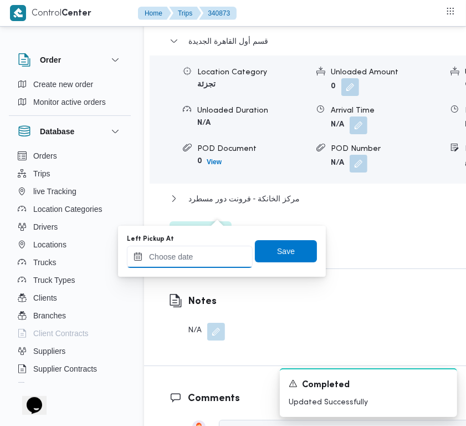
click at [197, 252] on input "Left Pickup At" at bounding box center [190, 257] width 126 height 22
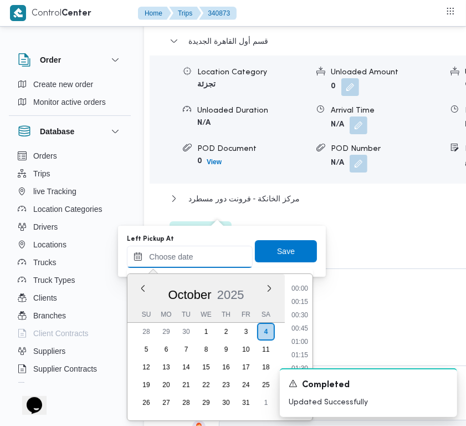
paste input "[DATE] 7:00AM"
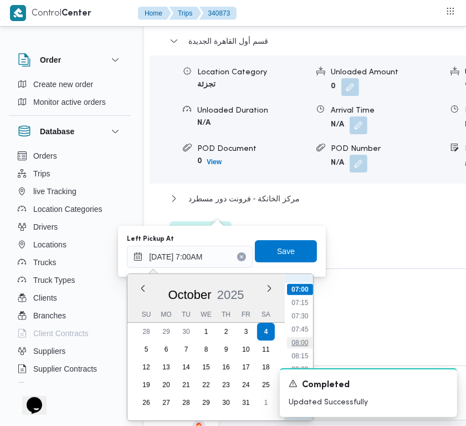
click at [297, 347] on li "08:00" at bounding box center [300, 342] width 26 height 11
type input "[DATE] 08:00"
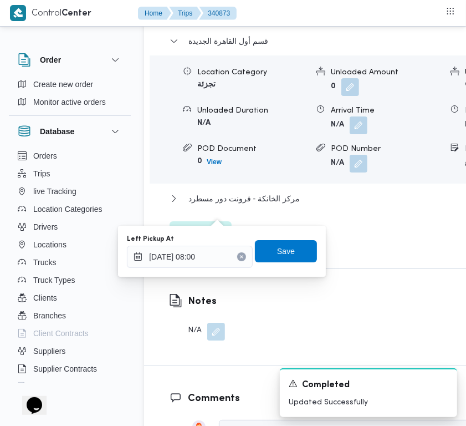
click at [290, 229] on div "You are in a dialog. To close this dialog, hit escape. Left Pickup At [DATE] 08…" at bounding box center [222, 251] width 208 height 51
click at [290, 250] on span "Save" at bounding box center [286, 251] width 62 height 22
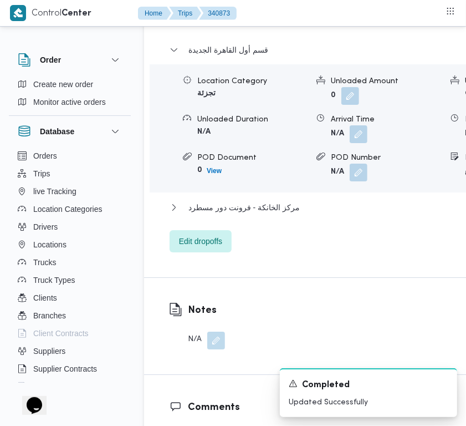
scroll to position [0, 0]
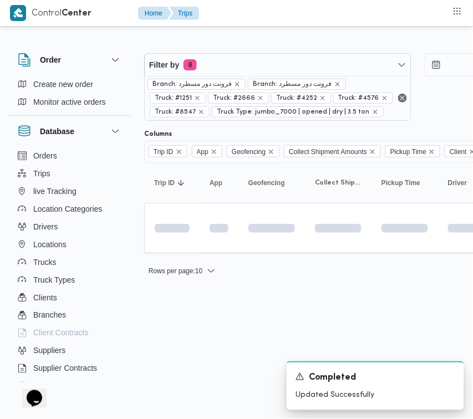
click at [238, 52] on div "Filter by 8 Branch: فرونت دور مسطرد Branch: فرونت دور مسطرد Truck: #1251 Truck:…" at bounding box center [418, 87] width 561 height 81
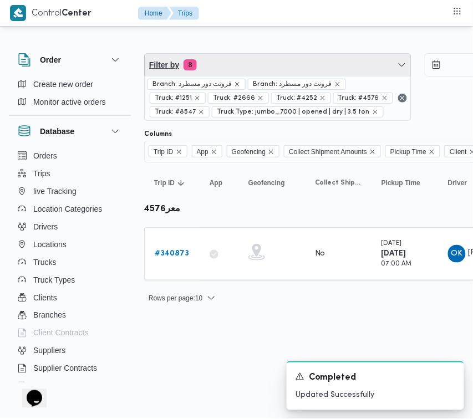
drag, startPoint x: 194, startPoint y: 68, endPoint x: 215, endPoint y: 82, distance: 24.5
click at [196, 68] on span "8" at bounding box center [190, 64] width 13 height 11
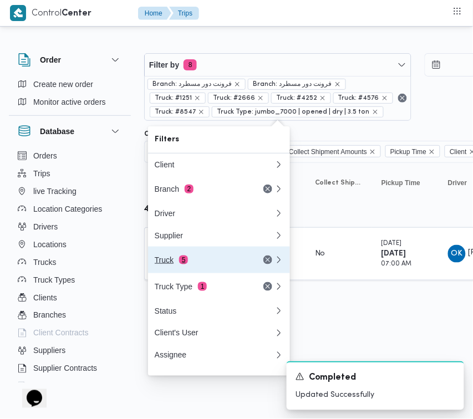
click at [177, 265] on div "Truck 5" at bounding box center [201, 260] width 93 height 9
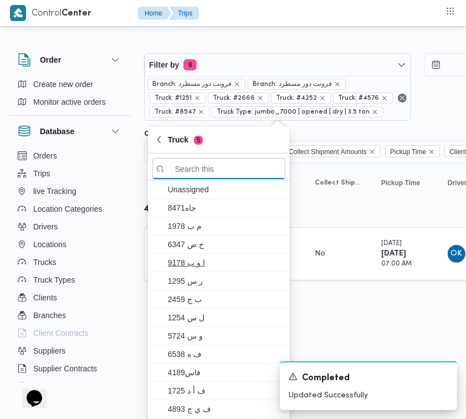
paste input "6121"
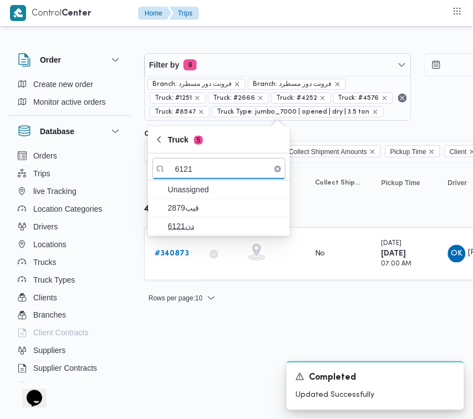
type input "6121"
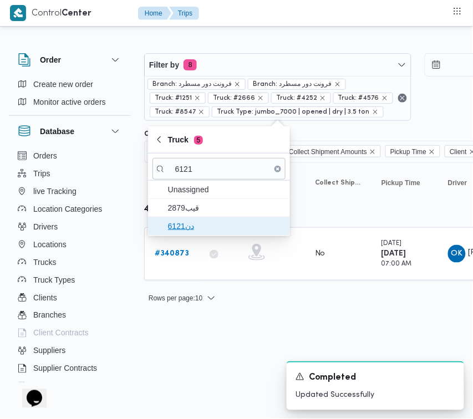
click at [187, 225] on span "دن6121" at bounding box center [225, 226] width 115 height 13
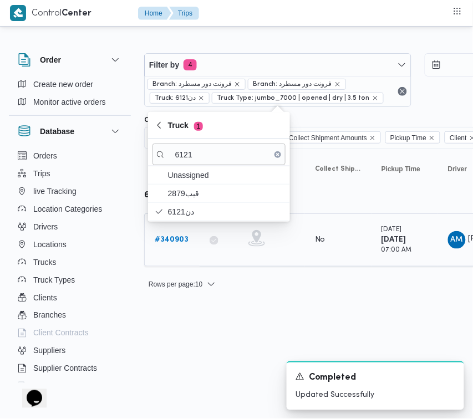
click at [172, 242] on b "# 340903" at bounding box center [172, 239] width 34 height 7
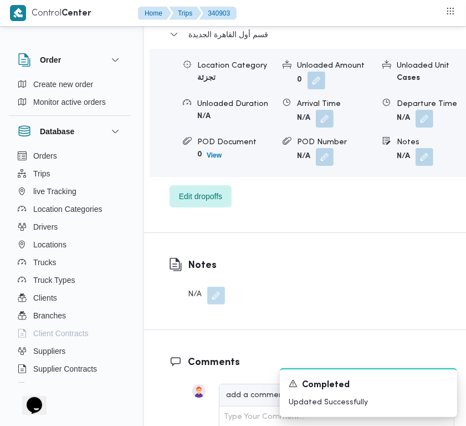
scroll to position [2238, 0]
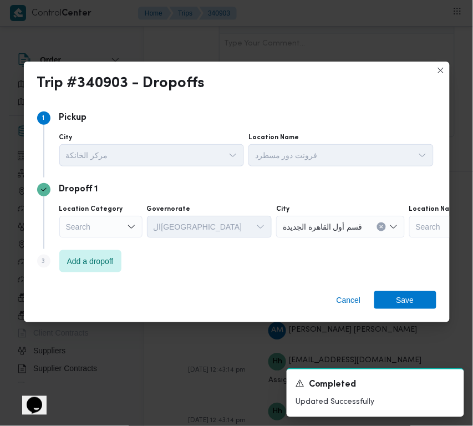
click at [118, 222] on div "Search" at bounding box center [100, 227] width 83 height 22
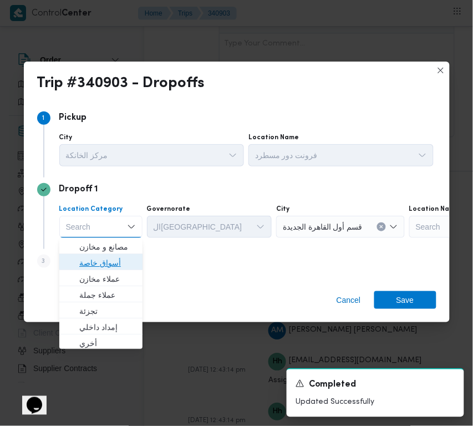
click at [122, 262] on span "أسواق خاصة" at bounding box center [107, 262] width 57 height 13
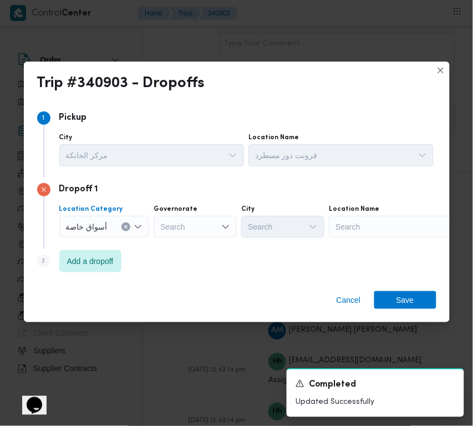
click at [455, 221] on div "Trip #340903 - Dropoffs Step 1 1 Pickup City مركز الخانكة Location Name فرونت د…" at bounding box center [236, 213] width 473 height 426
click at [420, 221] on div "Search" at bounding box center [398, 227] width 139 height 22
paste input "الماظه"
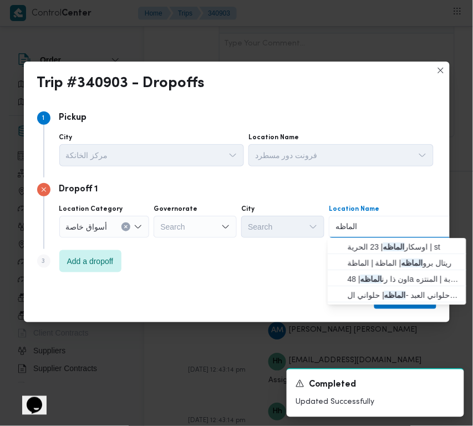
drag, startPoint x: 338, startPoint y: 227, endPoint x: 326, endPoint y: 227, distance: 12.2
click at [326, 227] on div "Location Category أسواق خاصة Governorate Search City Search Location Name الماظ…" at bounding box center [246, 221] width 379 height 38
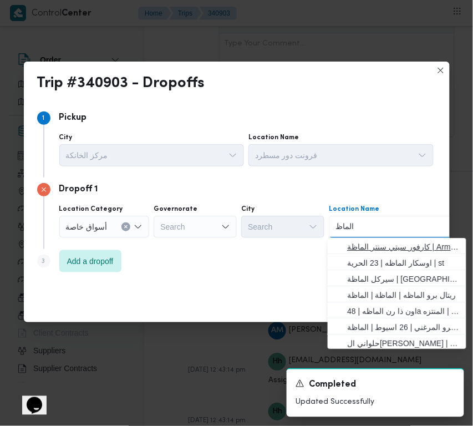
type input "الماظ"
click at [383, 251] on span "كارفور سيتي سنتر الماظة | Armani Exchange | شيراتون المطار" at bounding box center [404, 246] width 112 height 13
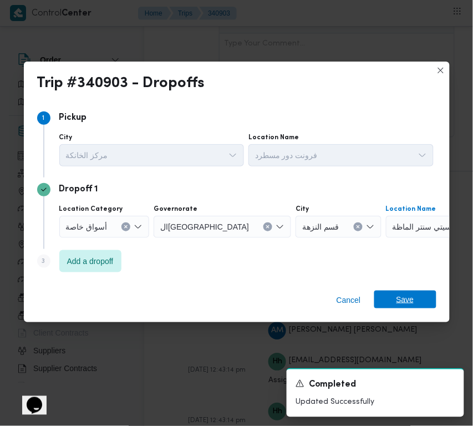
click at [395, 300] on span "Save" at bounding box center [405, 300] width 62 height 18
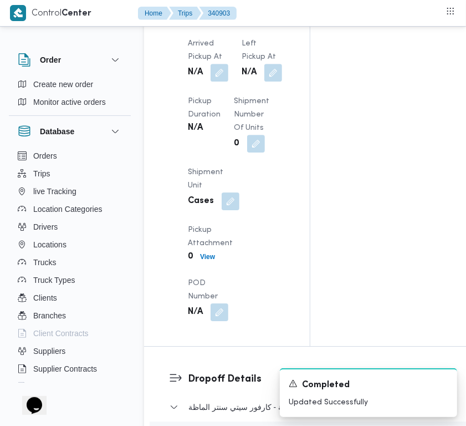
scroll to position [1554, 0]
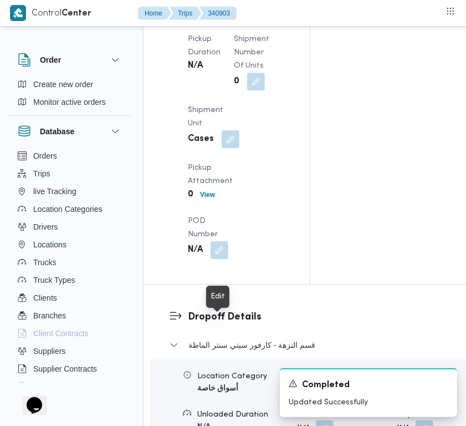
click at [265, 19] on button "button" at bounding box center [274, 10] width 18 height 18
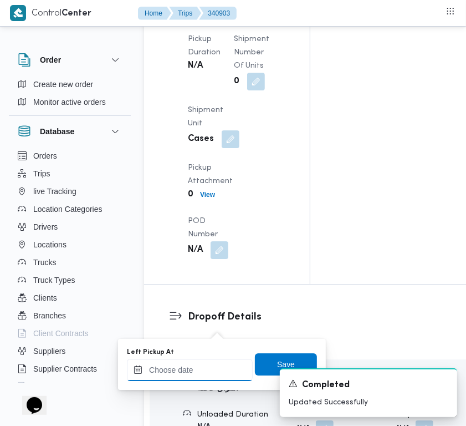
click at [201, 369] on input "Left Pickup At" at bounding box center [190, 370] width 126 height 22
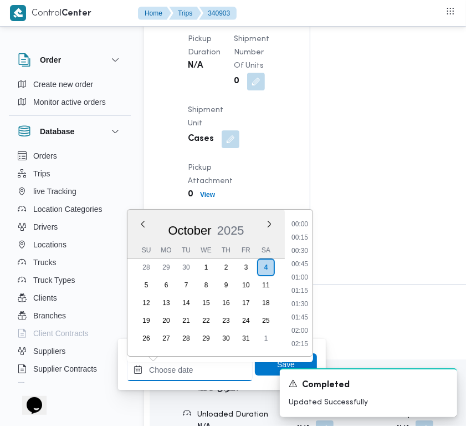
scroll to position [492, 0]
click at [308, 286] on li "10:30" at bounding box center [300, 291] width 26 height 11
type input "[DATE] 10:30"
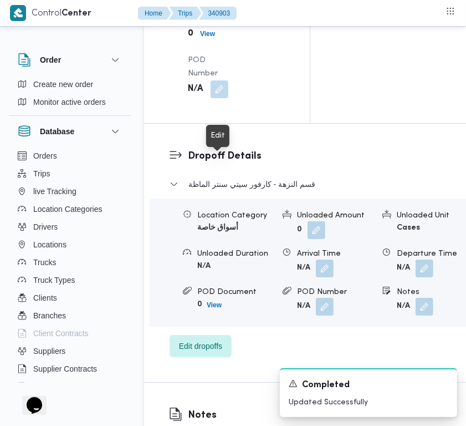
scroll to position [1725, 0]
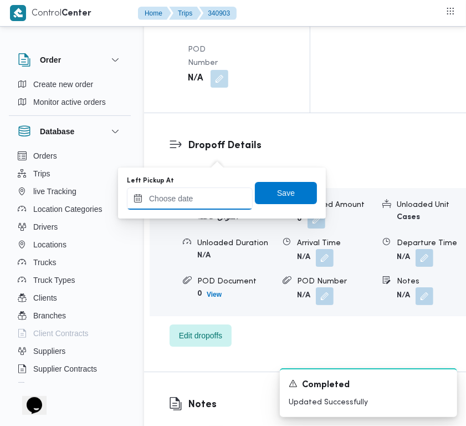
click at [215, 200] on input "Left Pickup At" at bounding box center [190, 198] width 126 height 22
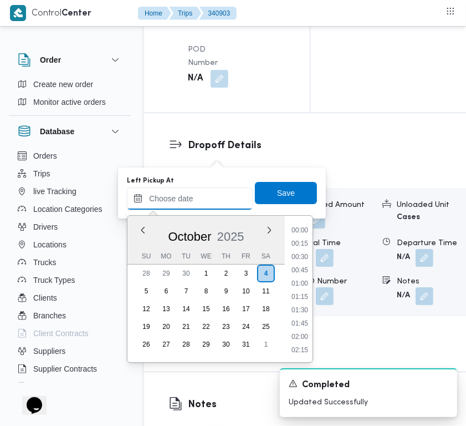
scroll to position [492, 0]
click at [305, 226] on li "09:15" at bounding box center [300, 230] width 26 height 11
type input "[DATE] 09:15"
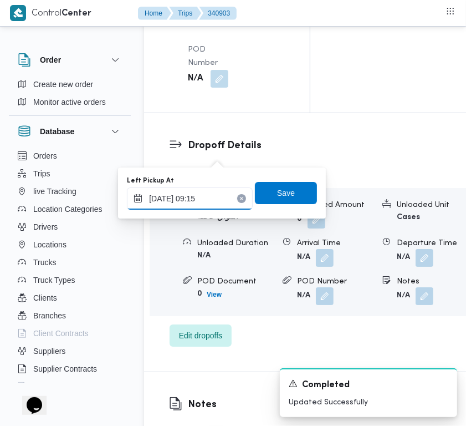
drag, startPoint x: 214, startPoint y: 193, endPoint x: 212, endPoint y: 203, distance: 10.0
click at [212, 196] on input "[DATE] 09:15" at bounding box center [190, 198] width 126 height 22
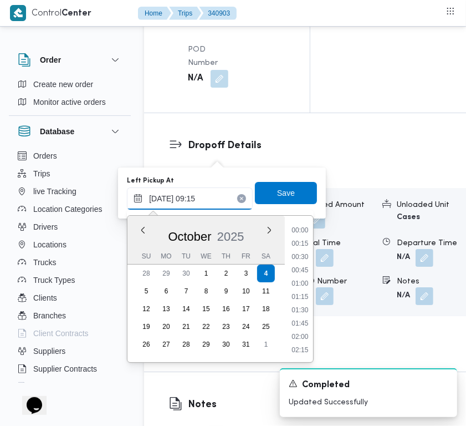
scroll to position [425, 0]
click at [297, 190] on span "Save" at bounding box center [286, 192] width 62 height 22
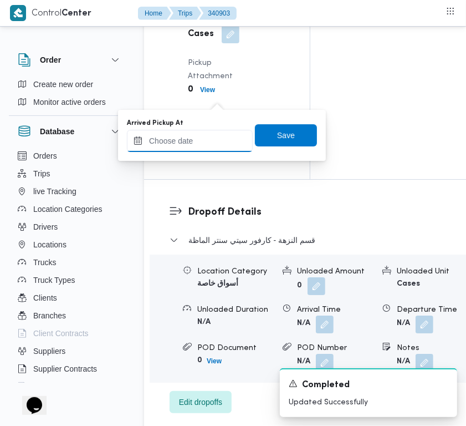
click at [217, 136] on input "Arrived Pickup At" at bounding box center [190, 141] width 126 height 22
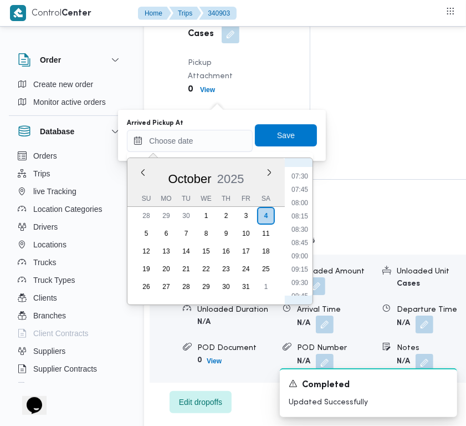
scroll to position [383, 0]
click at [308, 169] on div "Time 00:00 00:15 00:30 00:45 01:00 01:15 01:30 01:45 02:00 02:15 02:30 02:45 03…" at bounding box center [299, 231] width 28 height 146
click at [308, 170] on li "07:00" at bounding box center [300, 175] width 26 height 11
type input "[DATE] 07:00"
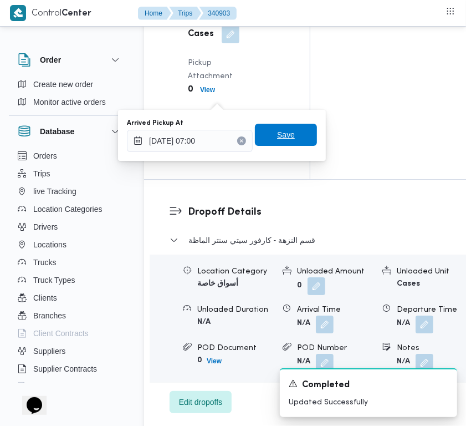
click at [278, 134] on span "Save" at bounding box center [286, 134] width 18 height 13
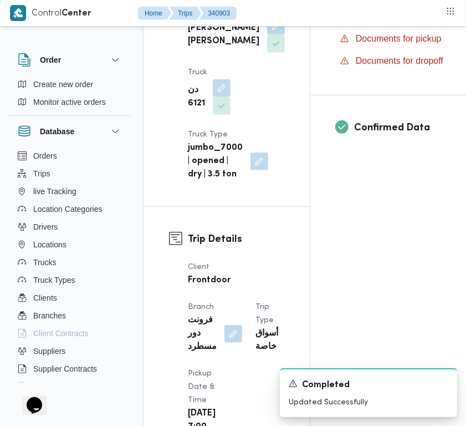
scroll to position [746, 0]
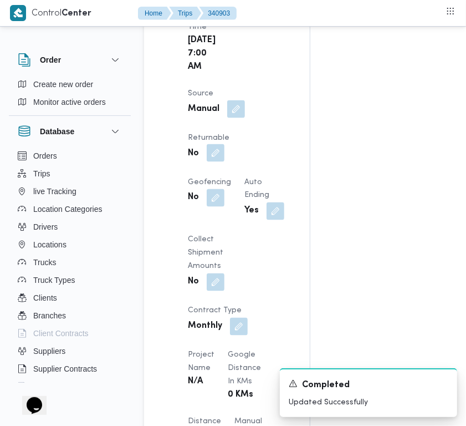
click at [209, 163] on span at bounding box center [212, 154] width 23 height 18
click at [222, 162] on button "button" at bounding box center [216, 153] width 18 height 18
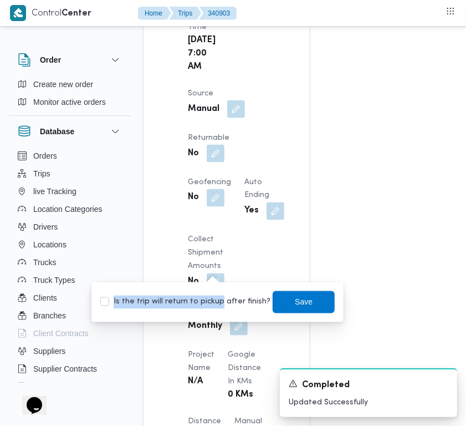
drag, startPoint x: 220, startPoint y: 295, endPoint x: 220, endPoint y: 301, distance: 6.7
click at [218, 300] on div "Is the trip will return to pickup after finish? Save" at bounding box center [217, 302] width 237 height 24
click at [221, 302] on label "Is the trip will return to pickup after finish?" at bounding box center [185, 302] width 170 height 13
checkbox input "true"
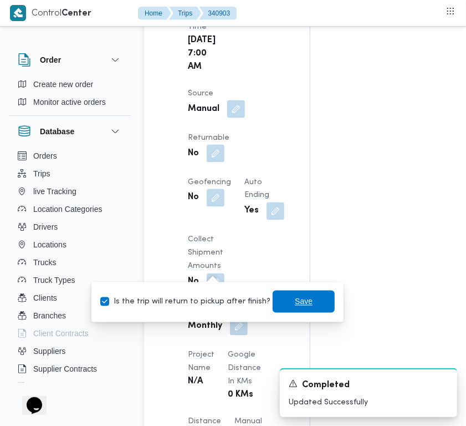
click at [285, 306] on span "Save" at bounding box center [304, 302] width 62 height 22
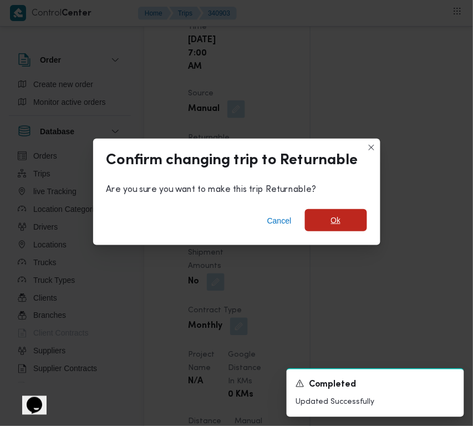
click at [334, 229] on span "Ok" at bounding box center [336, 220] width 62 height 22
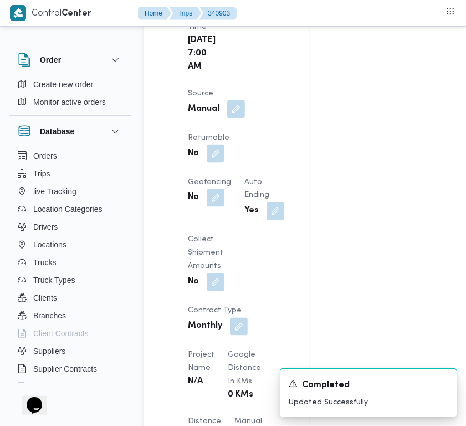
click at [334, 229] on div "Assignees Checklist Dropoffs details entered Driver Assigned Truck Assigned Doc…" at bounding box center [395, 323] width 169 height 1733
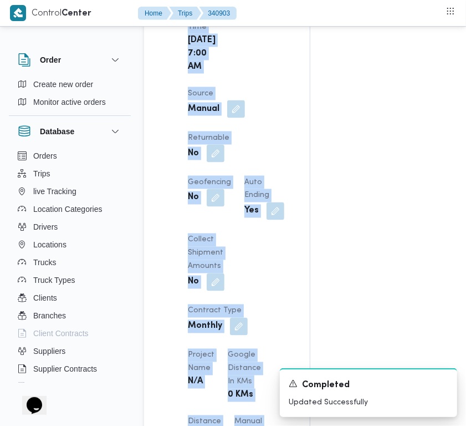
click at [334, 229] on div "Assignees Checklist Dropoffs details entered Driver Assigned Truck Assigned Doc…" at bounding box center [395, 323] width 169 height 1733
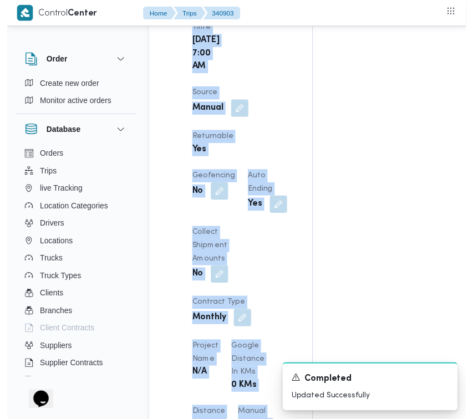
scroll to position [0, 0]
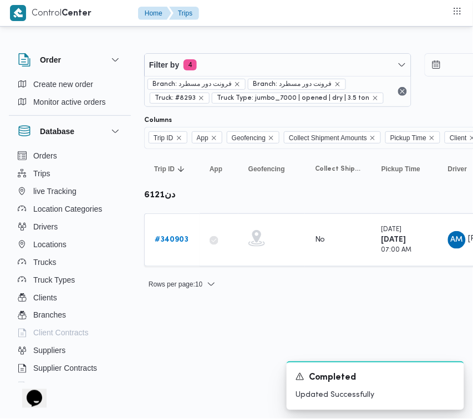
click at [21, 40] on div "Filter by 4 Branch: فرونت دور مسطرد Branch: فرونت دور مسطرد Truck: #8293 Truck …" at bounding box center [229, 167] width 473 height 276
